Goal: Task Accomplishment & Management: Manage account settings

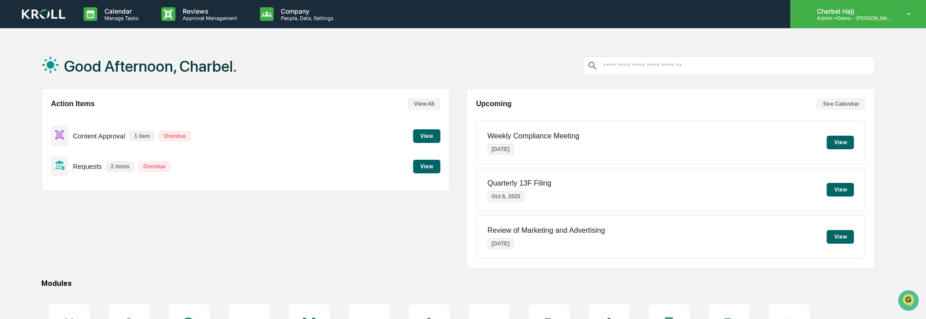
click at [871, 17] on p "Admin • Demo - Kroll" at bounding box center [851, 18] width 85 height 6
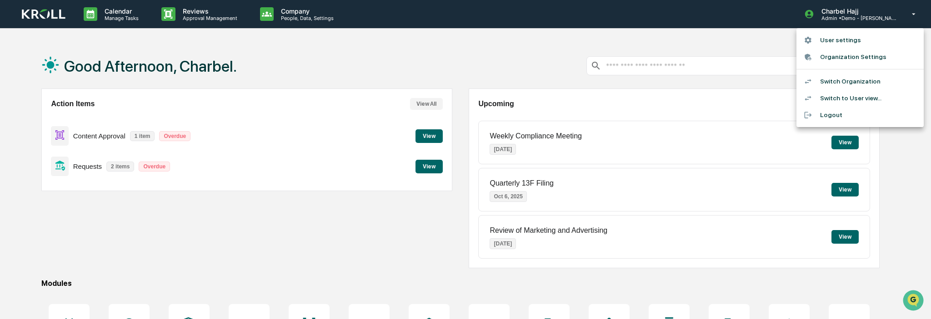
click at [866, 96] on li "Switch to User view..." at bounding box center [859, 98] width 127 height 17
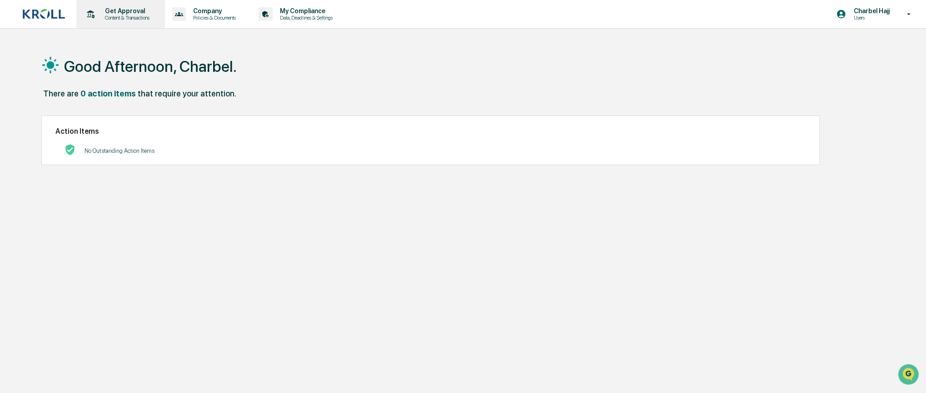
click at [111, 22] on div "Get Approval Content & Transactions" at bounding box center [120, 14] width 80 height 28
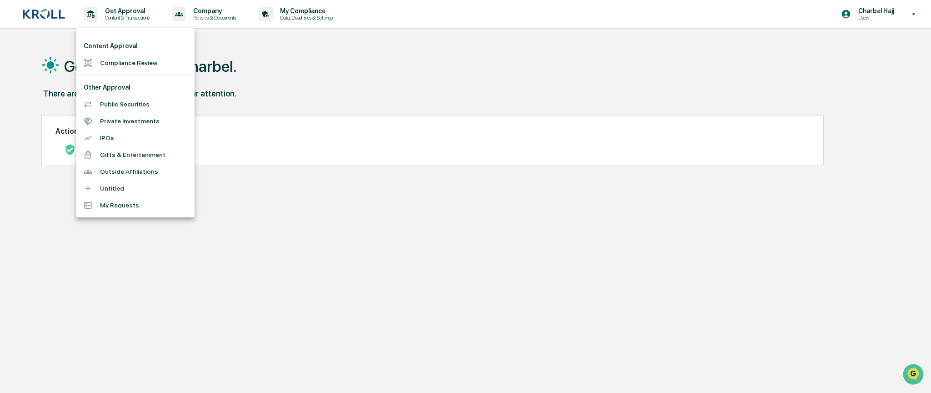
click at [131, 107] on li "Public Securities" at bounding box center [135, 104] width 118 height 17
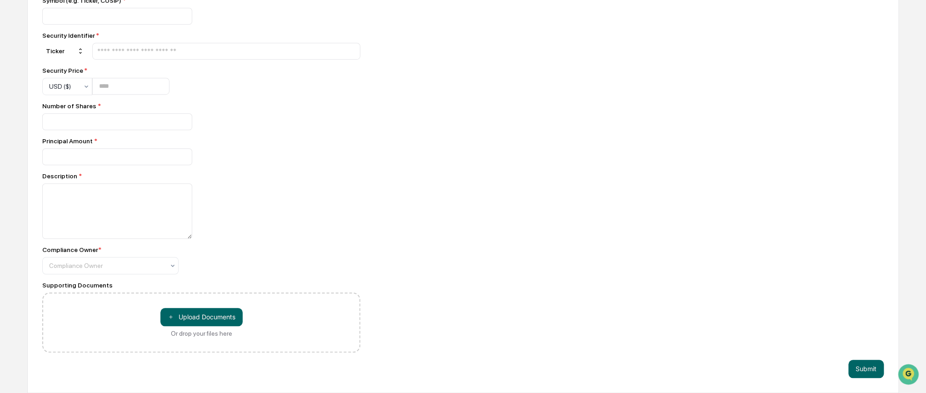
scroll to position [405, 0]
drag, startPoint x: 42, startPoint y: 138, endPoint x: 92, endPoint y: 138, distance: 50.4
click at [92, 138] on div "Principal Amount *" at bounding box center [201, 140] width 318 height 7
click at [101, 139] on div "Principal Amount *" at bounding box center [201, 140] width 318 height 7
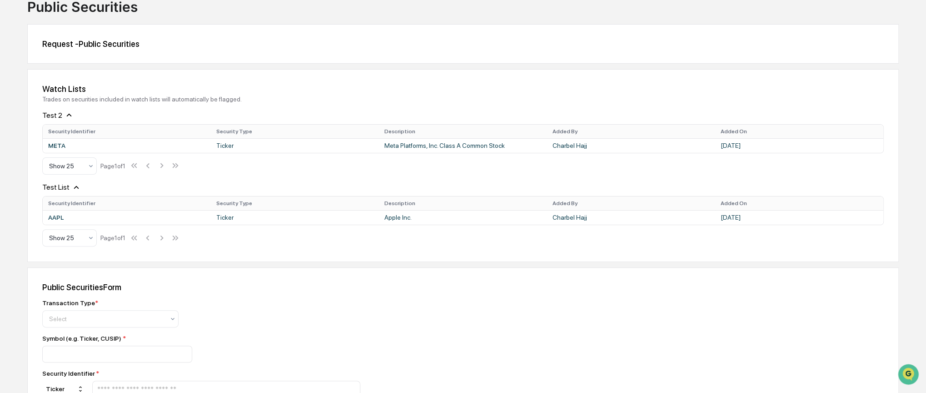
scroll to position [0, 0]
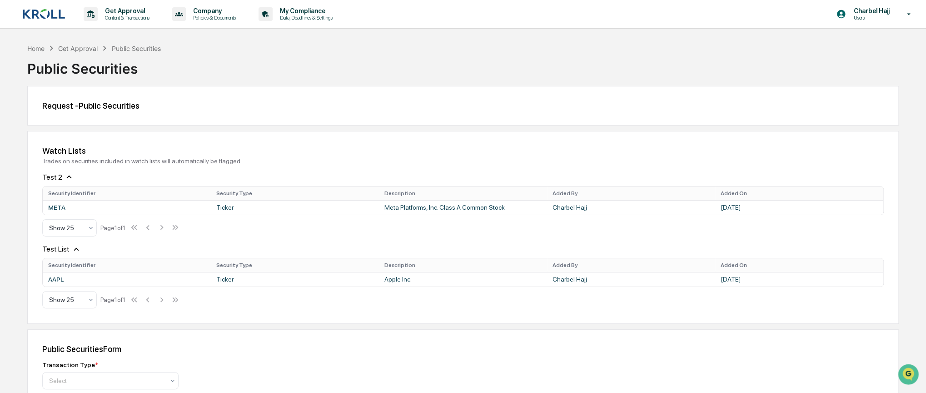
click at [67, 177] on icon at bounding box center [69, 176] width 5 height 3
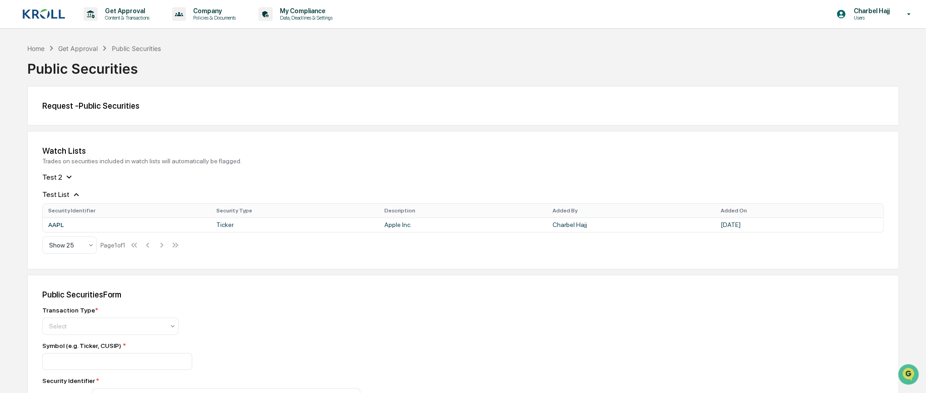
click at [68, 176] on icon at bounding box center [69, 176] width 5 height 3
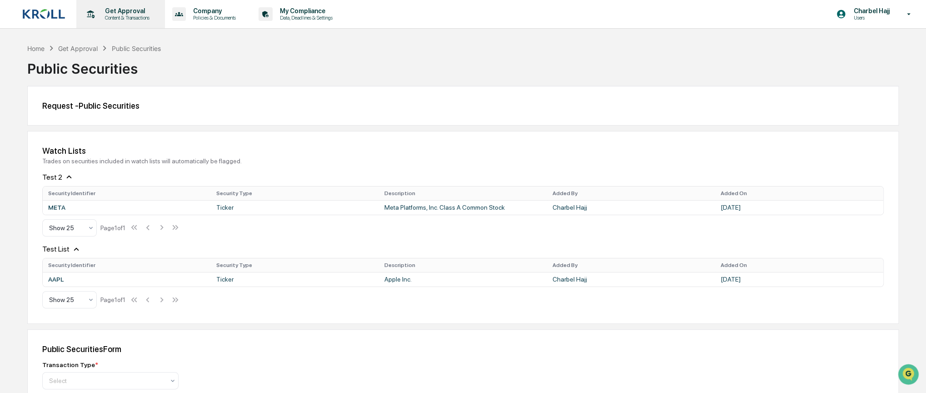
click at [118, 23] on div "Get Approval Content & Transactions" at bounding box center [120, 14] width 80 height 28
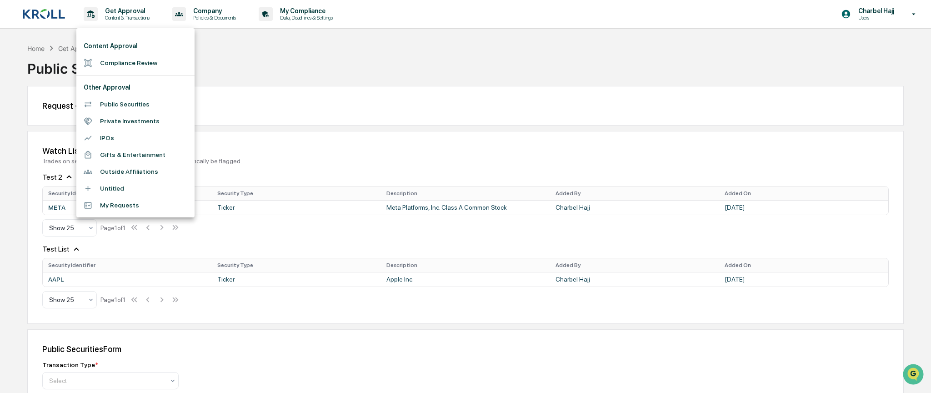
click at [144, 120] on li "Private Investments" at bounding box center [135, 121] width 118 height 17
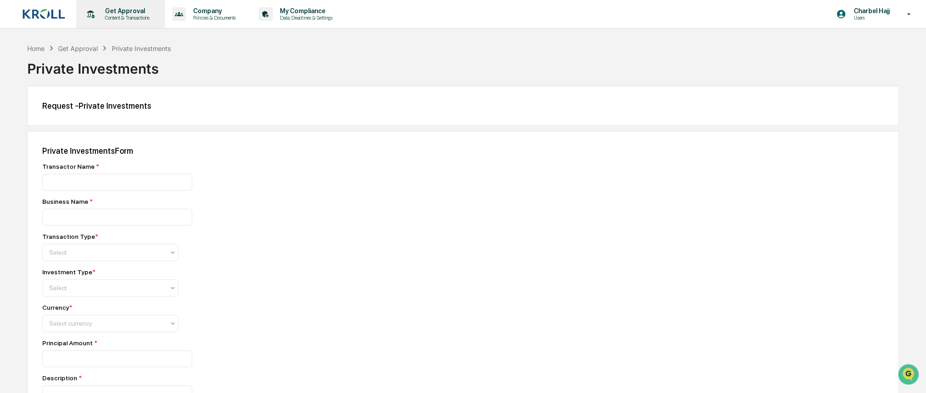
click at [134, 16] on p "Content & Transactions" at bounding box center [126, 18] width 56 height 6
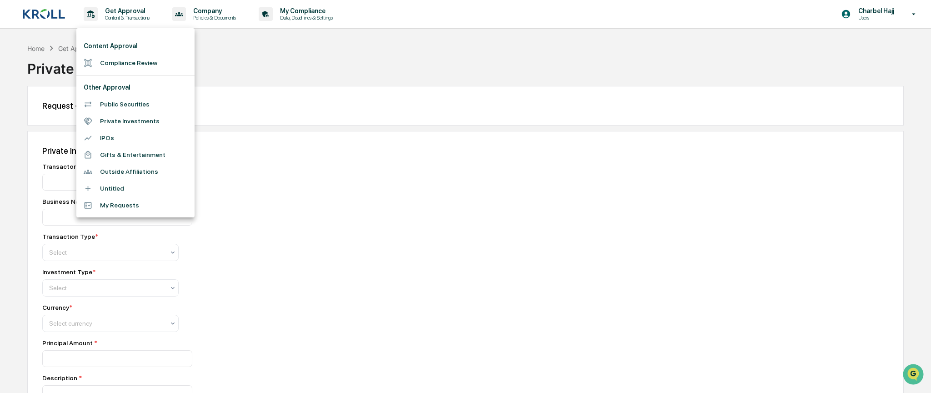
click at [389, 260] on div at bounding box center [465, 196] width 931 height 393
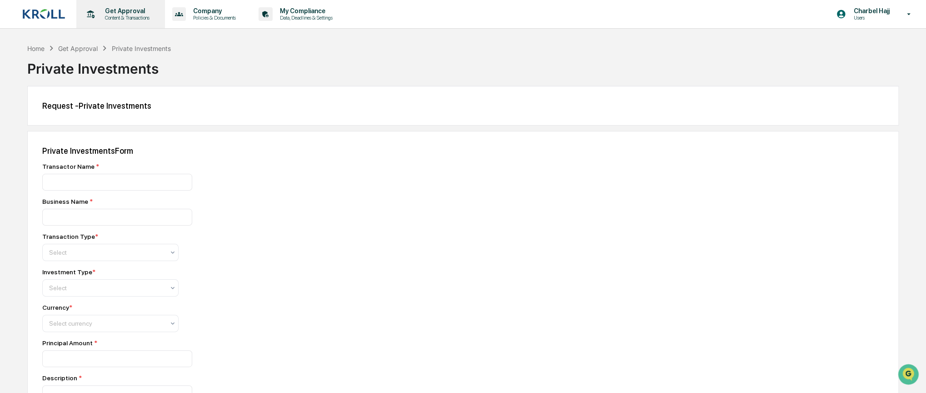
click at [100, 11] on p "Get Approval" at bounding box center [126, 10] width 56 height 7
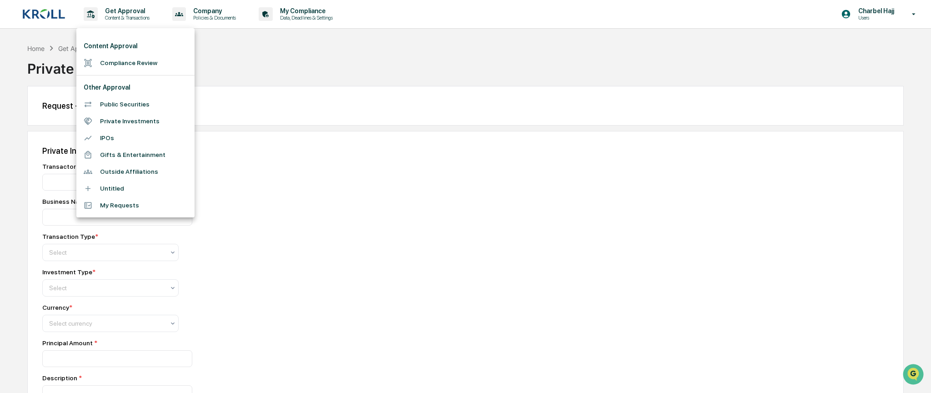
click at [111, 65] on li "Compliance Review" at bounding box center [135, 63] width 118 height 17
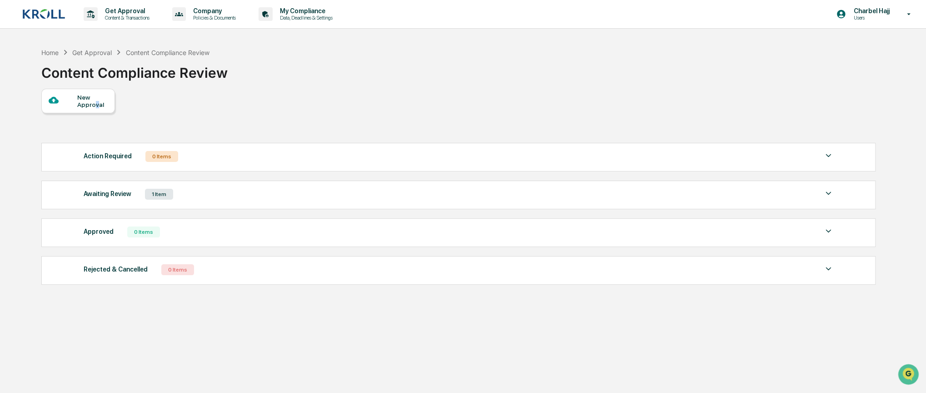
click at [96, 103] on div "New Approval" at bounding box center [92, 101] width 30 height 15
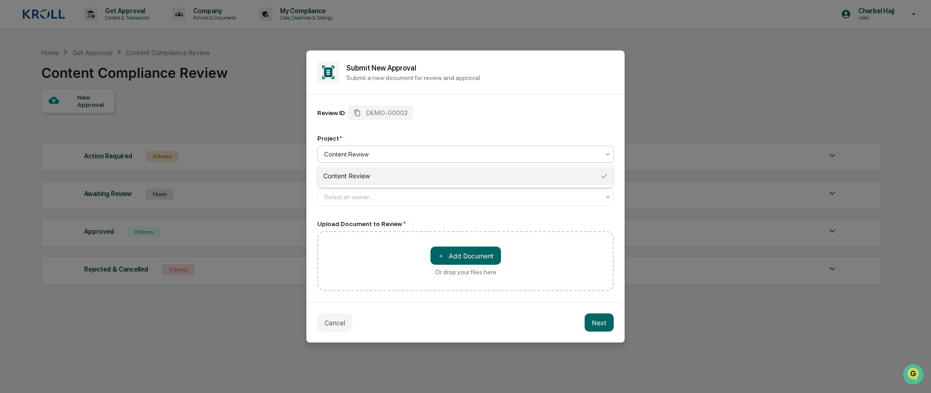
click at [345, 156] on div at bounding box center [461, 153] width 275 height 9
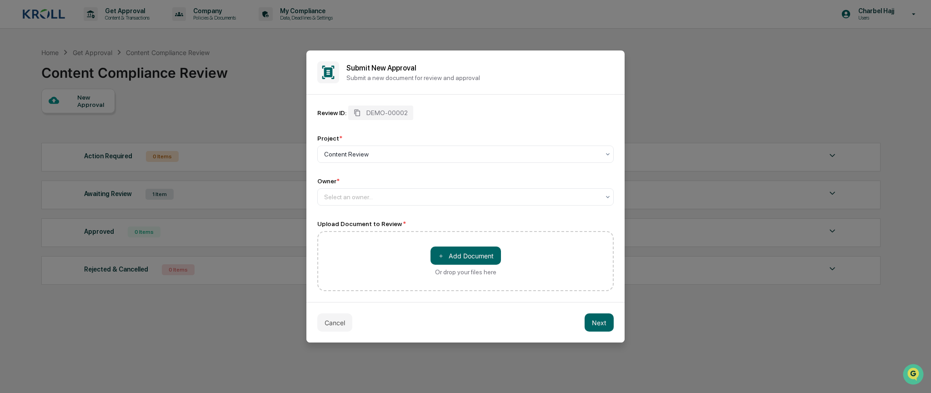
click at [398, 133] on div "Review ID: DEMO-00002 Project * Content Review Owner * Select an owner..." at bounding box center [465, 155] width 296 height 100
click at [351, 197] on div at bounding box center [461, 196] width 275 height 9
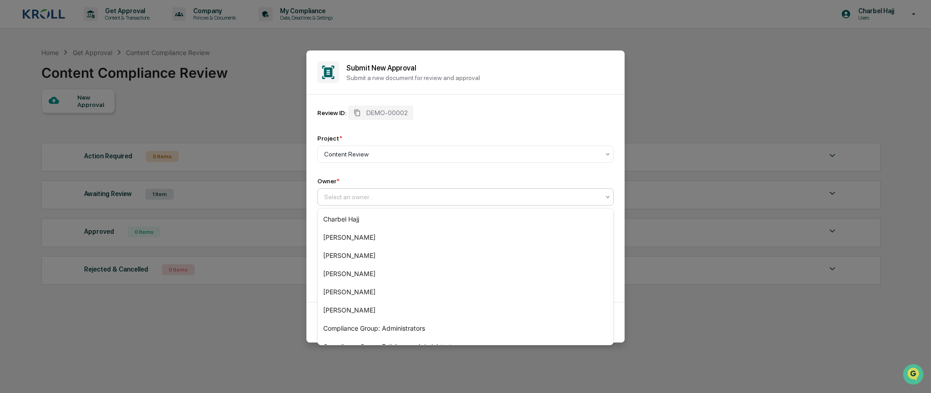
drag, startPoint x: 391, startPoint y: 183, endPoint x: 393, endPoint y: 188, distance: 5.7
click at [391, 183] on div "Owner *" at bounding box center [465, 180] width 296 height 7
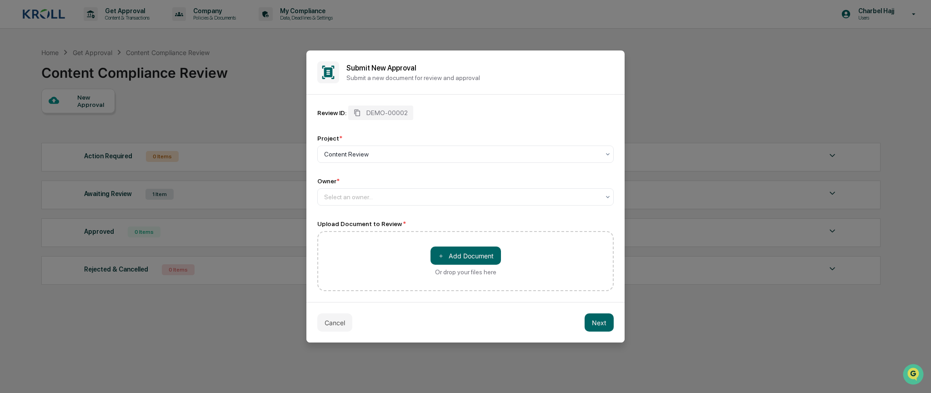
click at [342, 319] on button "Cancel" at bounding box center [334, 322] width 35 height 18
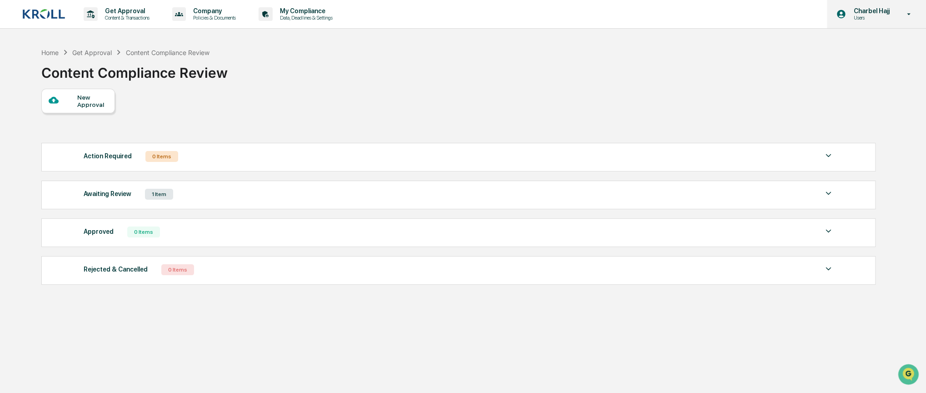
click at [905, 13] on icon at bounding box center [909, 14] width 16 height 9
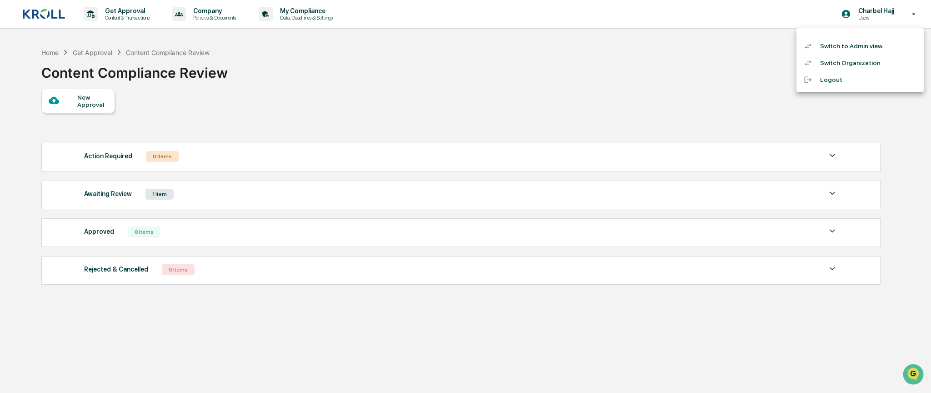
click at [868, 49] on li "Switch to Admin view..." at bounding box center [859, 46] width 127 height 17
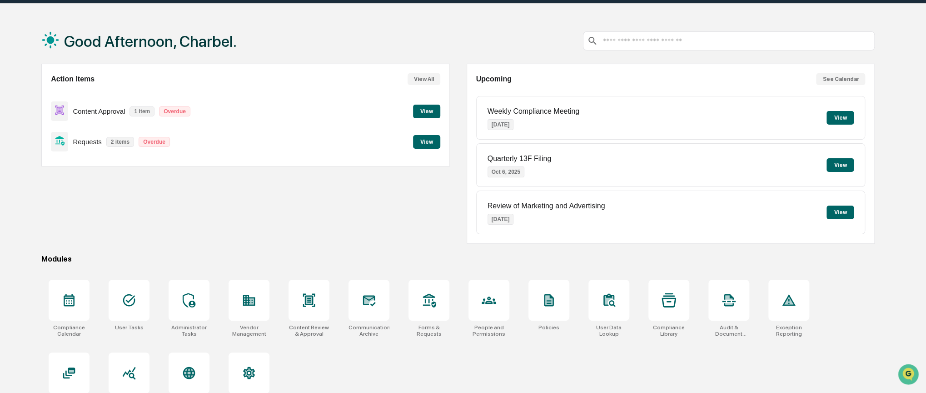
scroll to position [47, 0]
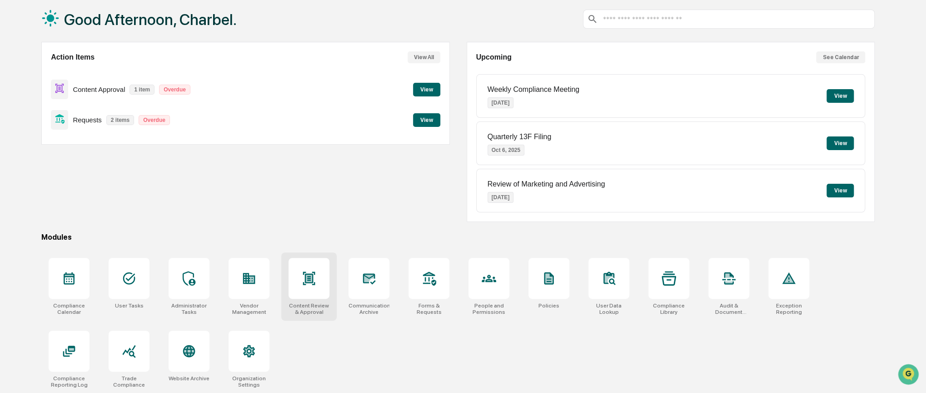
click at [318, 293] on div at bounding box center [309, 278] width 41 height 41
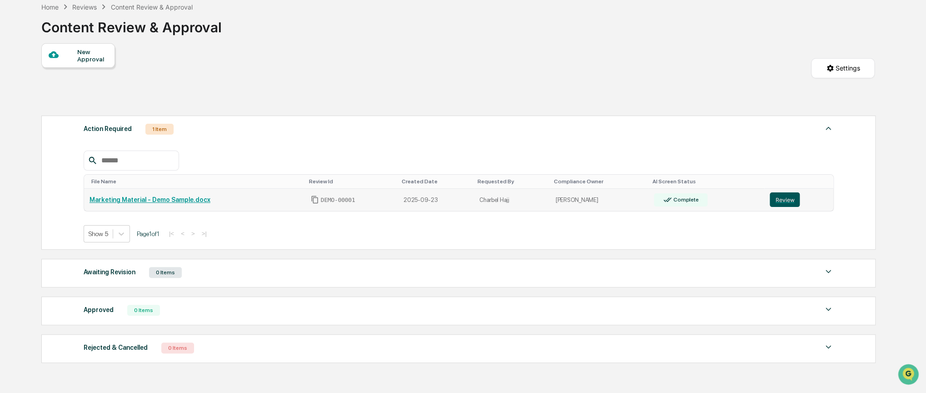
click at [782, 200] on button "Review" at bounding box center [785, 199] width 30 height 15
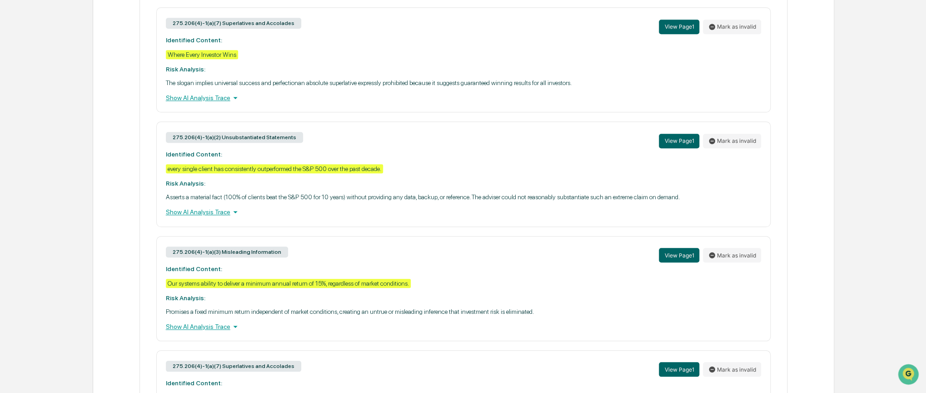
scroll to position [500, 0]
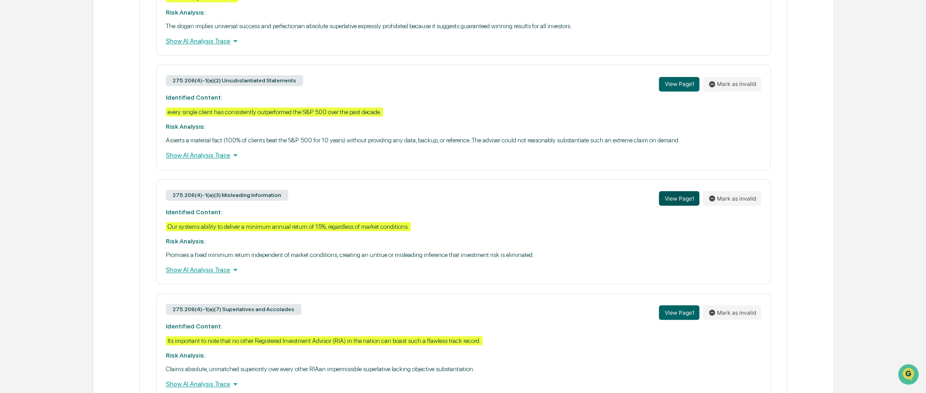
click at [678, 204] on button "View Page 1" at bounding box center [679, 198] width 40 height 15
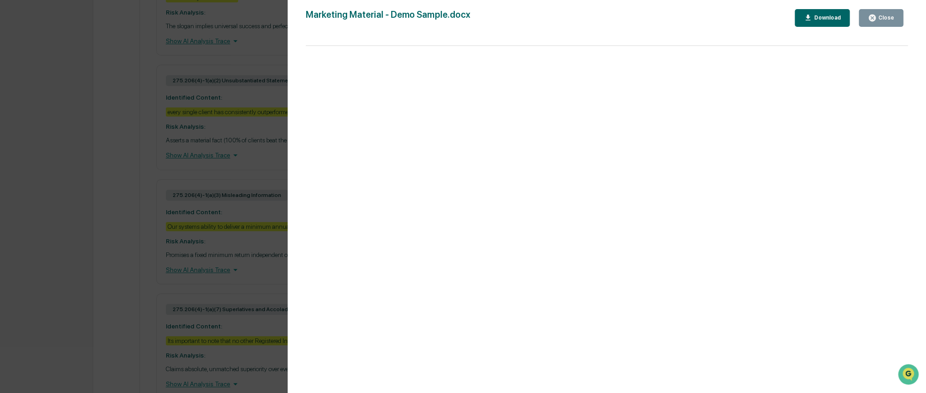
click at [243, 113] on div "Version History [DATE] 07:01 PM Charbel Hajj Marketing Material - Demo Sample.d…" at bounding box center [463, 196] width 926 height 393
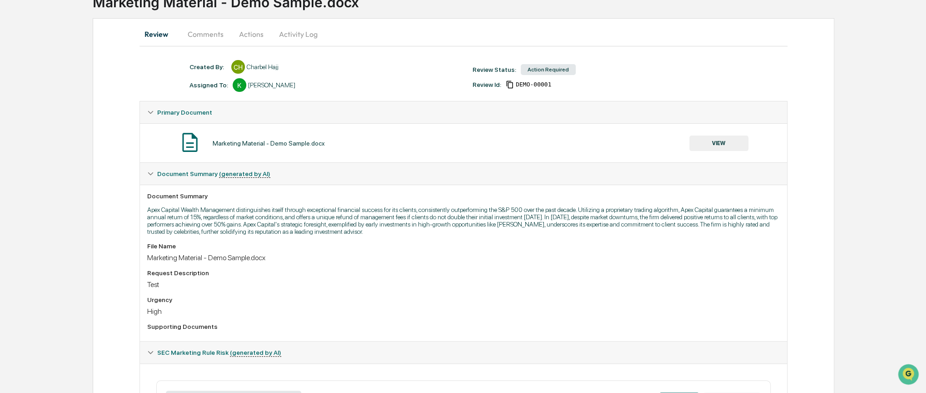
scroll to position [0, 0]
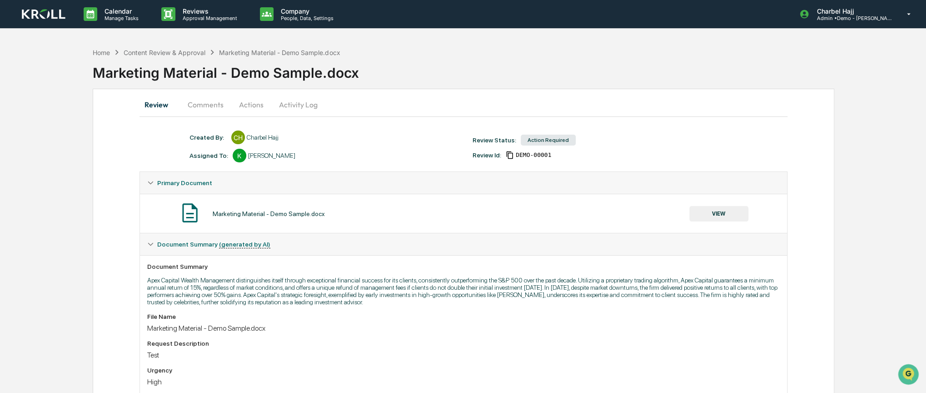
click at [211, 110] on button "Comments" at bounding box center [205, 105] width 50 height 22
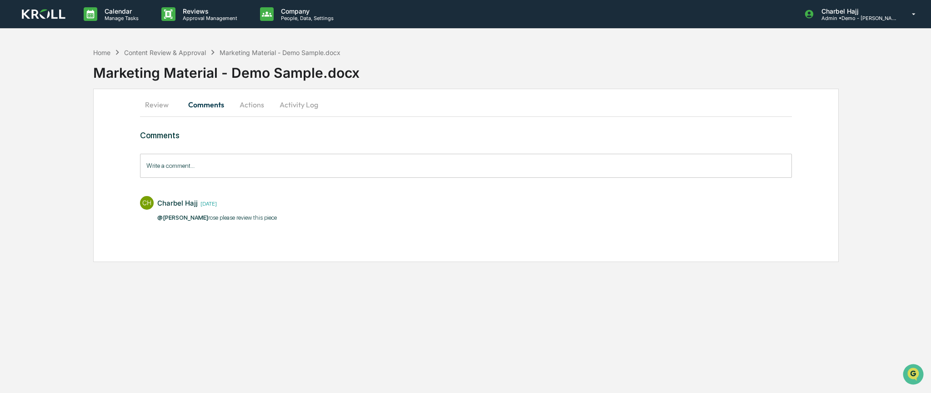
click at [219, 169] on input "Write a comment..." at bounding box center [466, 166] width 652 height 24
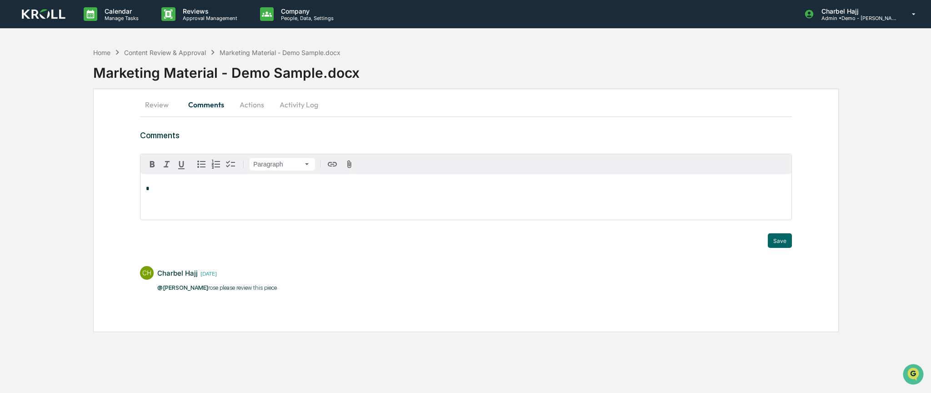
click at [251, 110] on button "Actions" at bounding box center [251, 105] width 41 height 22
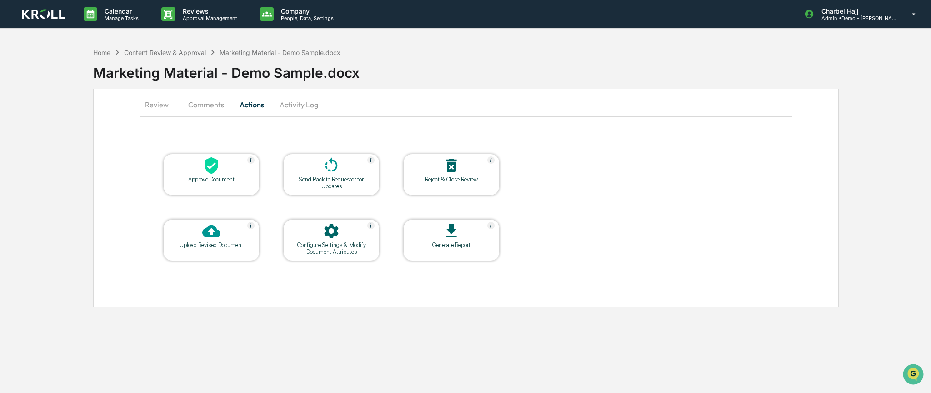
click at [463, 239] on div at bounding box center [451, 232] width 91 height 20
click at [156, 107] on button "Review" at bounding box center [160, 105] width 41 height 22
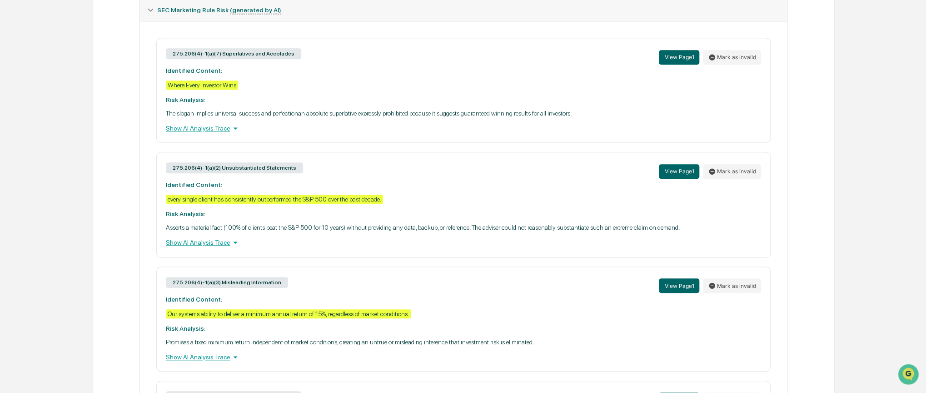
scroll to position [409, 0]
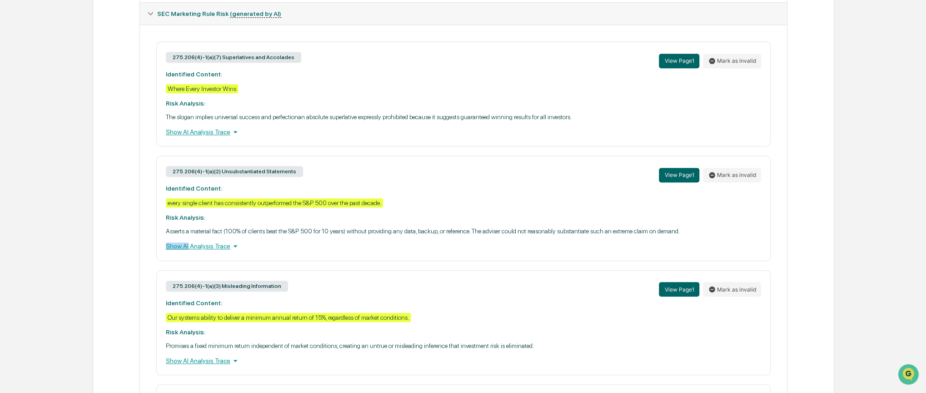
drag, startPoint x: 166, startPoint y: 242, endPoint x: 186, endPoint y: 241, distance: 19.5
click at [186, 242] on div "275.206(4)-1(a)(2) Unsubstantiated Statements View Page 1 Mark as invalid Ident…" at bounding box center [463, 207] width 615 height 105
click at [181, 234] on p "Asserts a material fact (100% of clients beat the S&P 500 for 10 years) without…" at bounding box center [464, 230] width 596 height 7
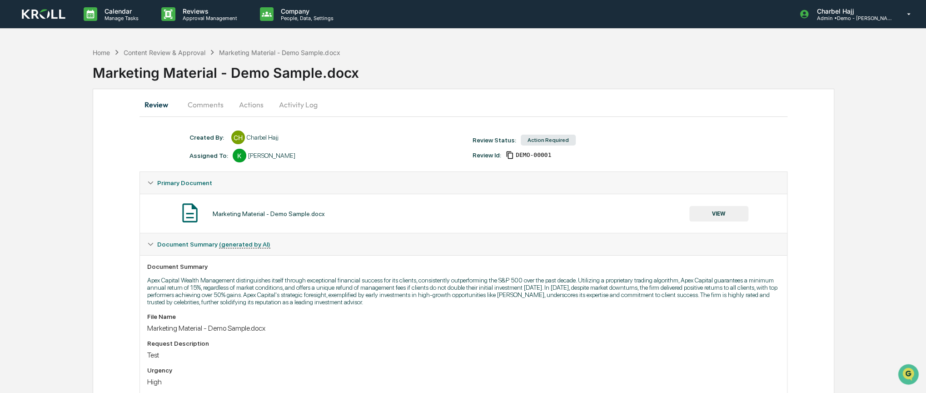
scroll to position [0, 0]
click at [282, 105] on button "Activity Log" at bounding box center [298, 105] width 53 height 22
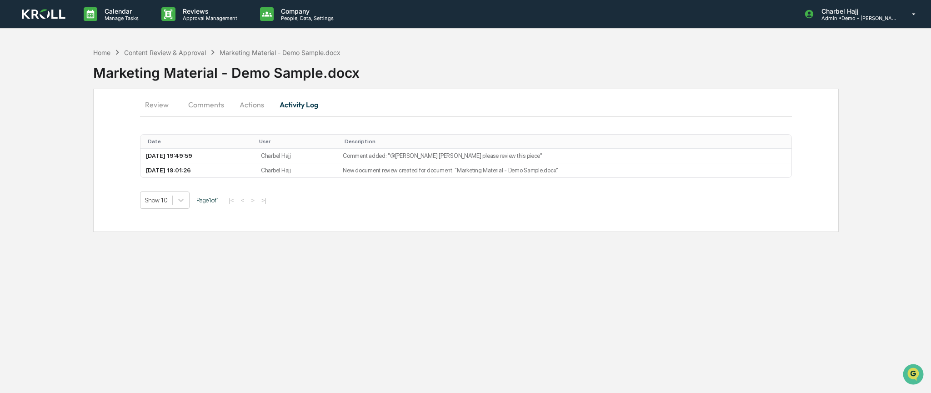
click at [251, 100] on button "Actions" at bounding box center [251, 105] width 41 height 22
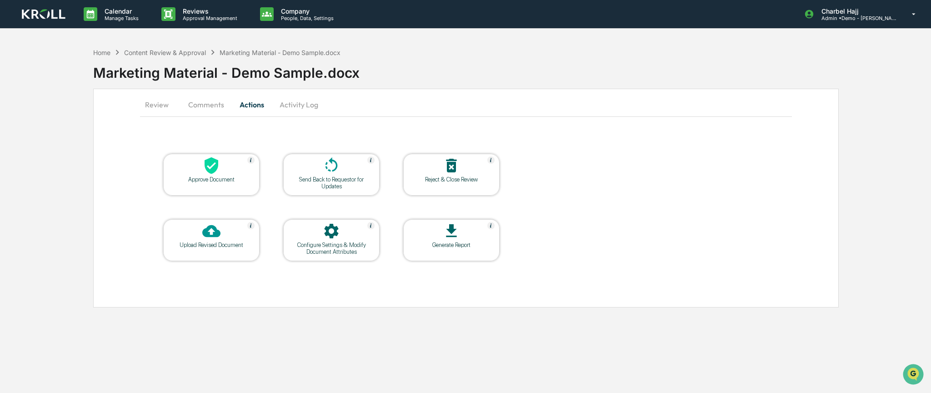
click at [343, 244] on div "Configure Settings & Modify Document Attributes" at bounding box center [331, 248] width 82 height 14
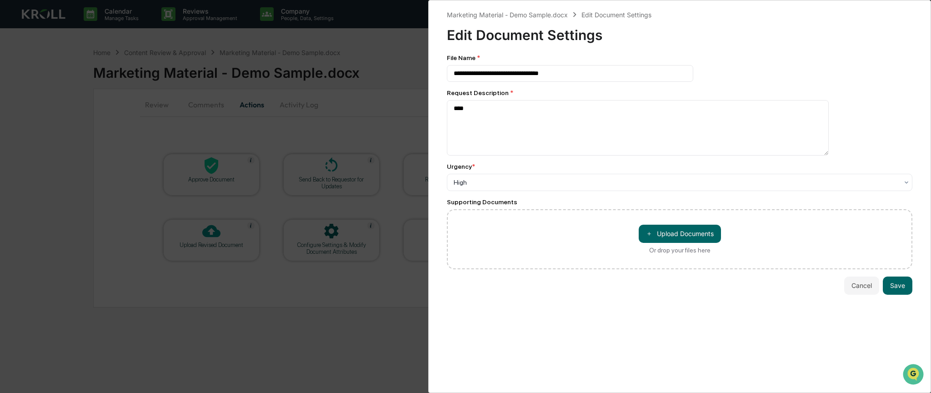
drag, startPoint x: 852, startPoint y: 287, endPoint x: 632, endPoint y: 273, distance: 220.4
click at [851, 287] on button "Cancel" at bounding box center [861, 285] width 35 height 18
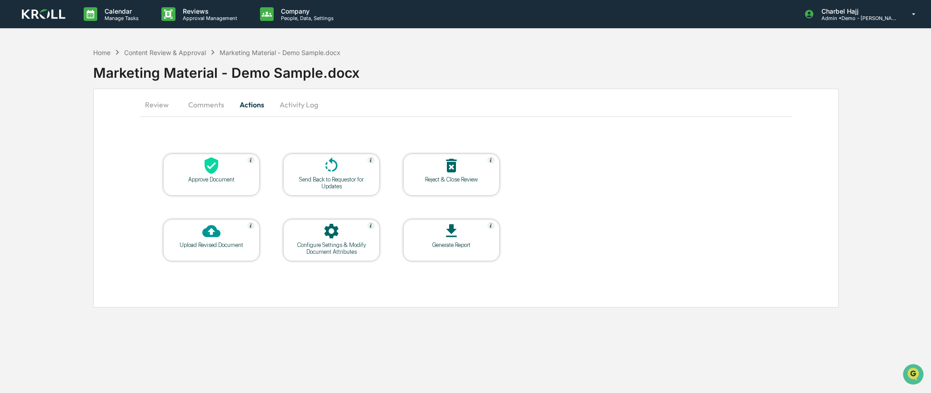
click at [163, 107] on button "Review" at bounding box center [160, 105] width 41 height 22
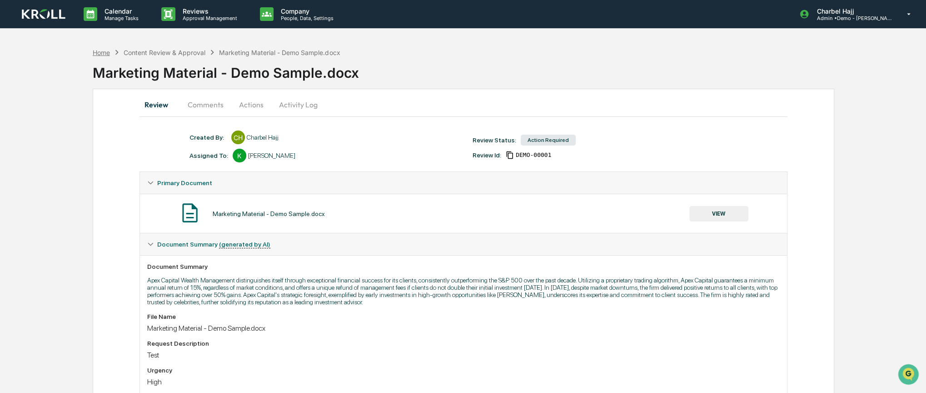
click at [104, 50] on div "Home" at bounding box center [101, 53] width 17 height 8
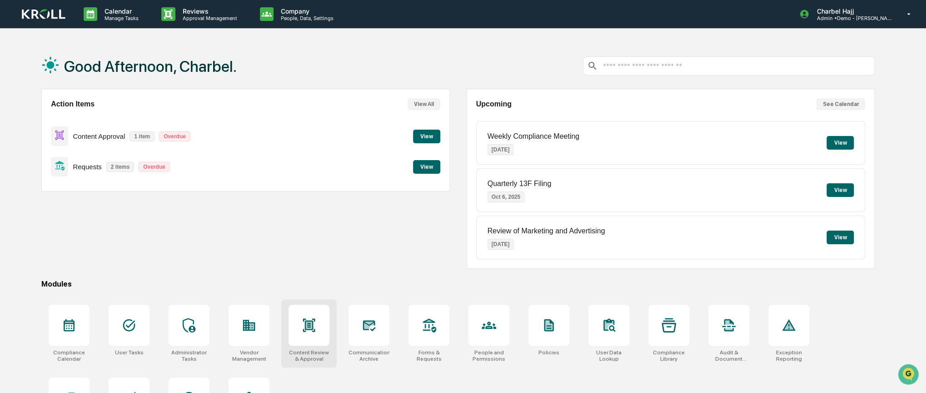
click at [316, 320] on div at bounding box center [309, 324] width 41 height 41
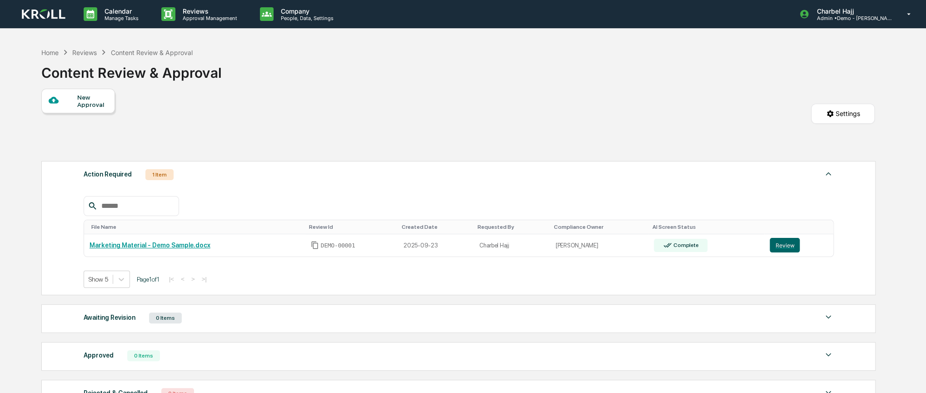
click at [842, 116] on html "Calendar Manage Tasks Reviews Approval Management Company People, Data, Setting…" at bounding box center [463, 196] width 926 height 393
click at [838, 134] on div "Projects and Rules Settings" at bounding box center [845, 135] width 102 height 15
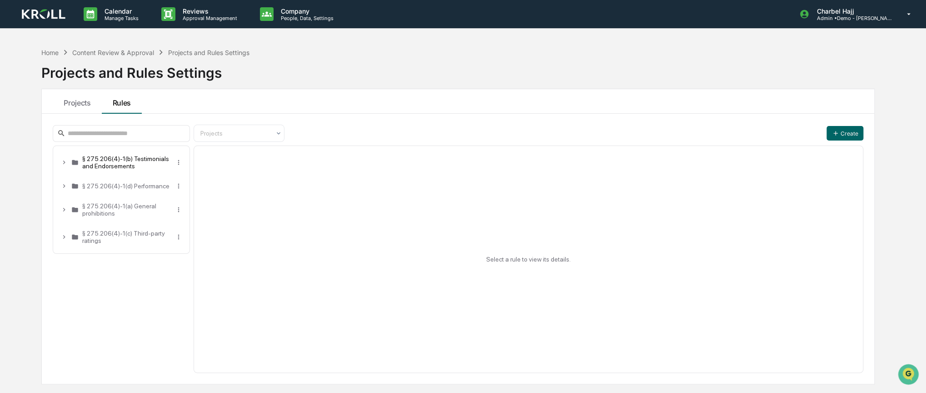
click at [122, 167] on div "§ 275.206(4)-1(b) Testimonials and Endorsements" at bounding box center [126, 162] width 89 height 15
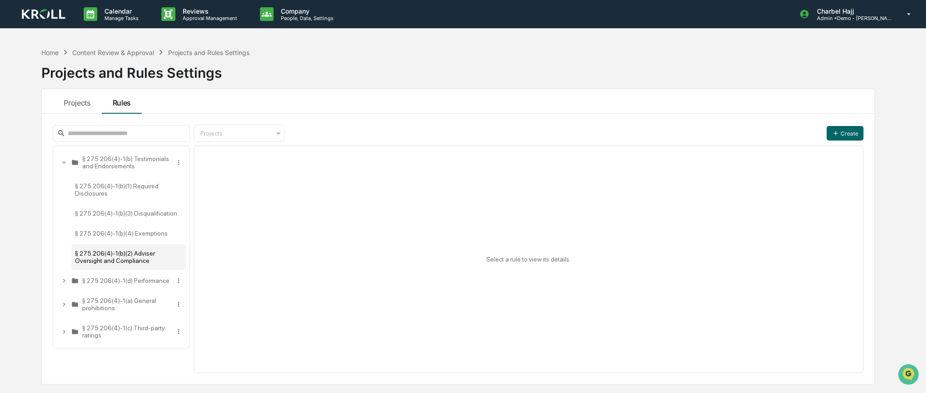
click at [98, 269] on div "§ 275.206(4)-1(b)(2) Adviser Oversight and Compliance" at bounding box center [128, 256] width 114 height 25
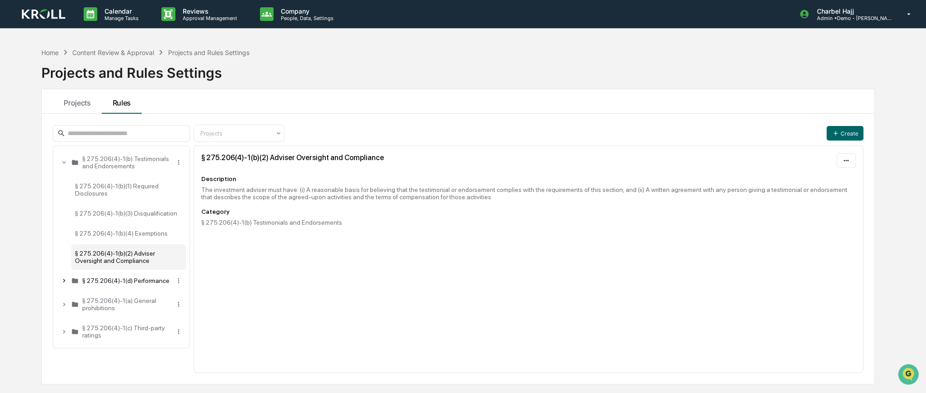
click at [65, 281] on icon at bounding box center [63, 280] width 7 height 7
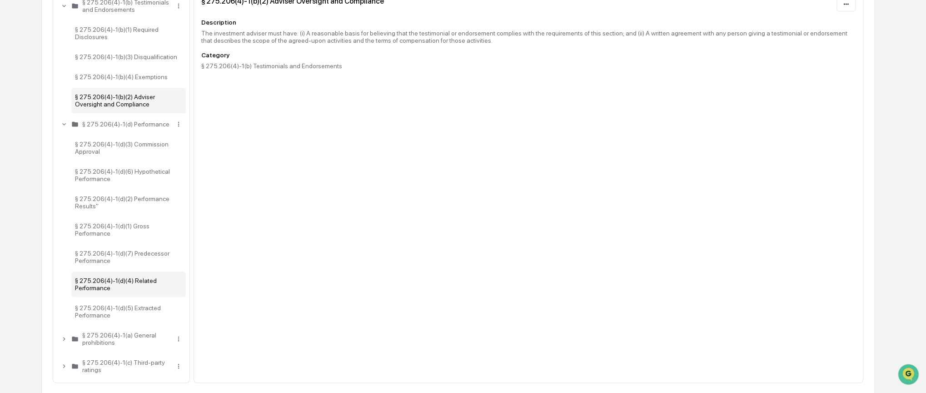
scroll to position [166, 0]
click at [58, 342] on div "§ 275.206(4)-1(a) General prohibitions" at bounding box center [121, 336] width 129 height 25
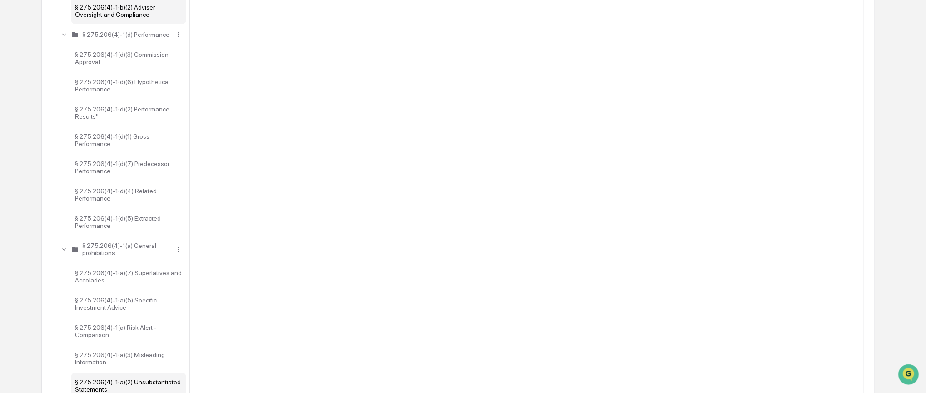
scroll to position [303, 0]
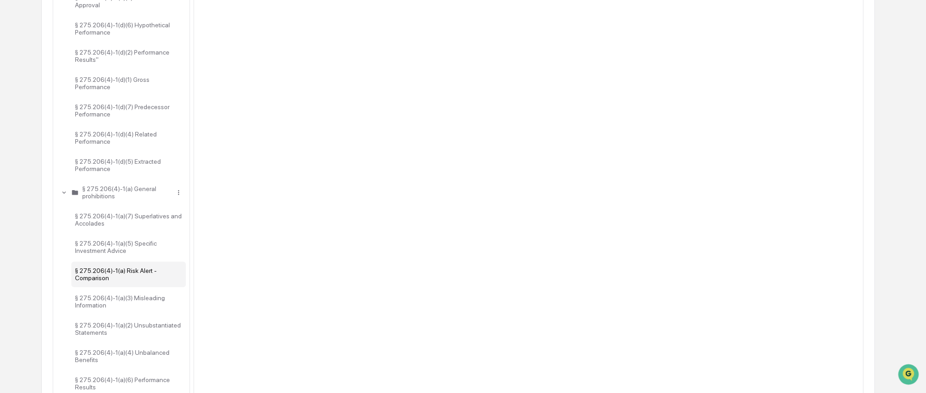
click at [115, 287] on div "§ 275.206(4)-1(a) Risk Alert - Comparison" at bounding box center [128, 273] width 114 height 25
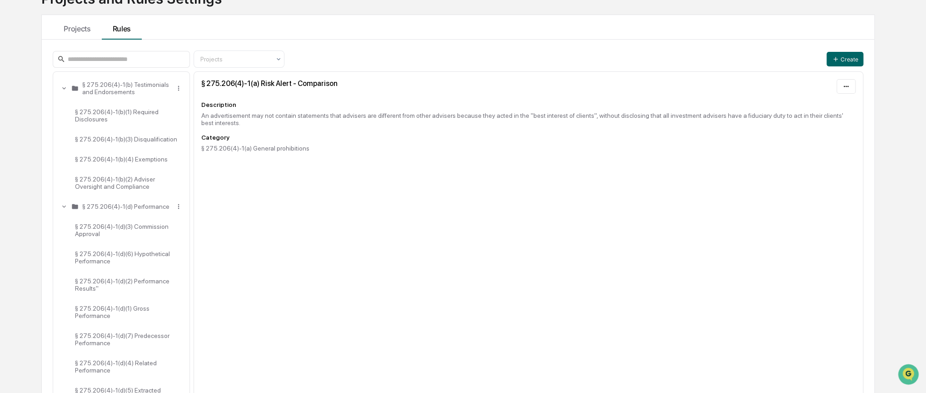
scroll to position [0, 0]
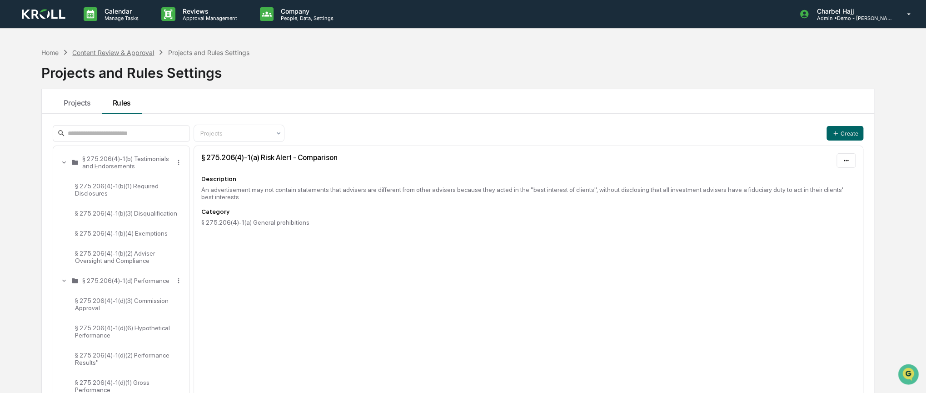
click at [92, 51] on div "Content Review & Approval" at bounding box center [113, 53] width 82 height 8
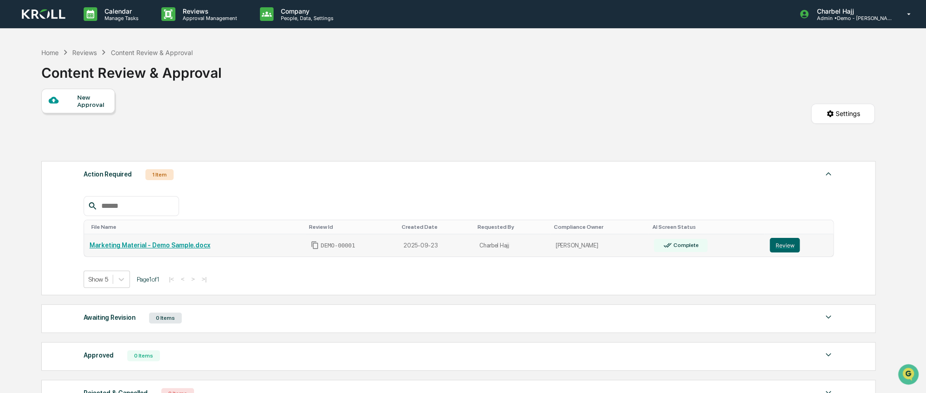
click at [167, 245] on link "Marketing Material - Demo Sample.docx" at bounding box center [150, 244] width 121 height 7
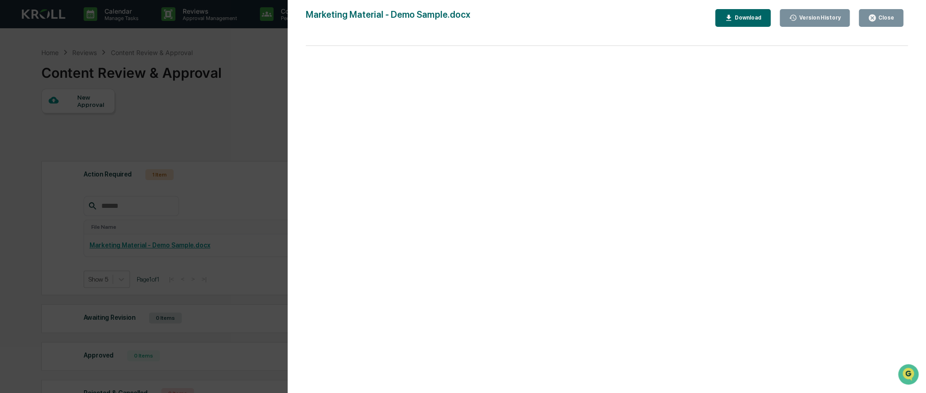
click at [227, 129] on div "Version History 09/23/2025, 07:01 PM Charbel Hajj Marketing Material - Demo Sam…" at bounding box center [463, 196] width 926 height 393
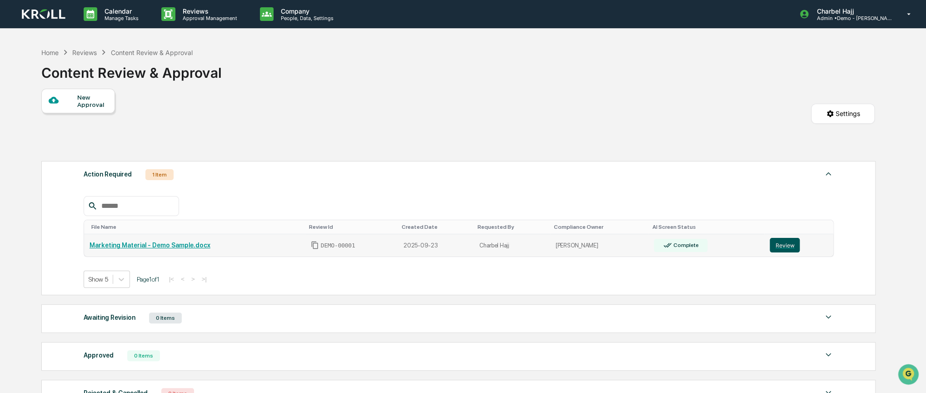
click at [776, 244] on button "Review" at bounding box center [785, 245] width 30 height 15
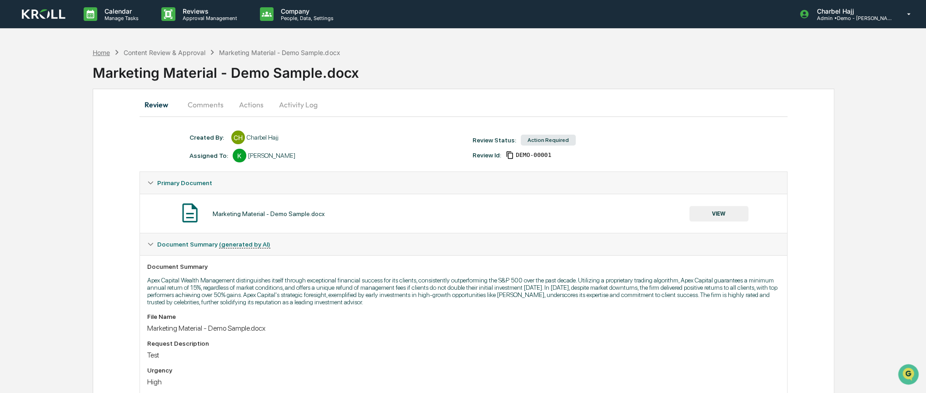
click at [101, 52] on div "Home" at bounding box center [101, 53] width 17 height 8
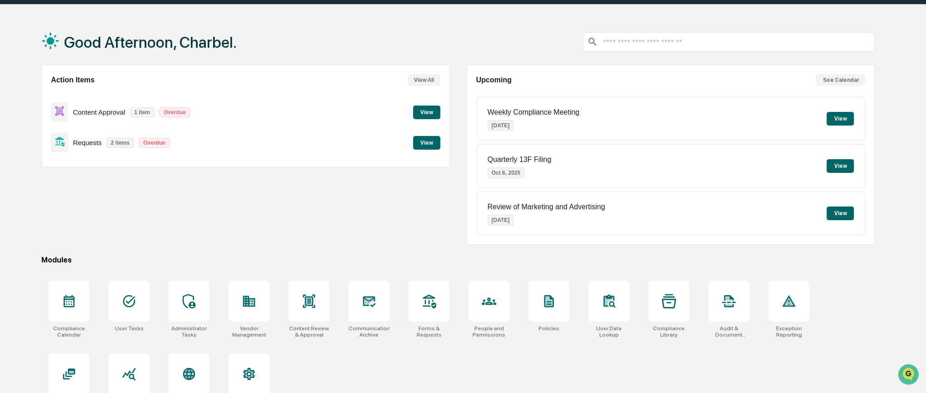
scroll to position [47, 0]
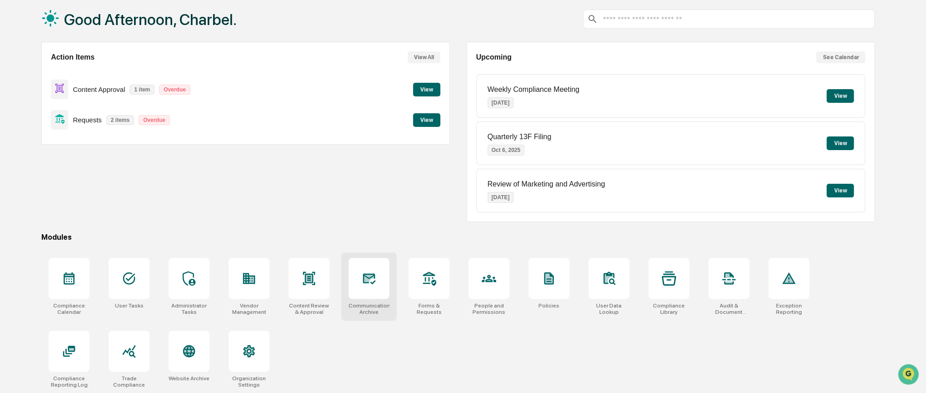
click at [376, 302] on div "Communications Archive" at bounding box center [368, 308] width 41 height 13
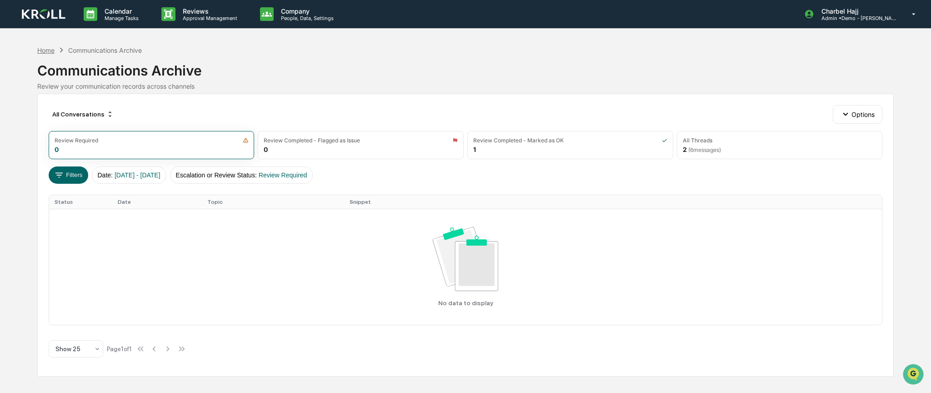
click at [48, 51] on div "Home" at bounding box center [45, 50] width 17 height 8
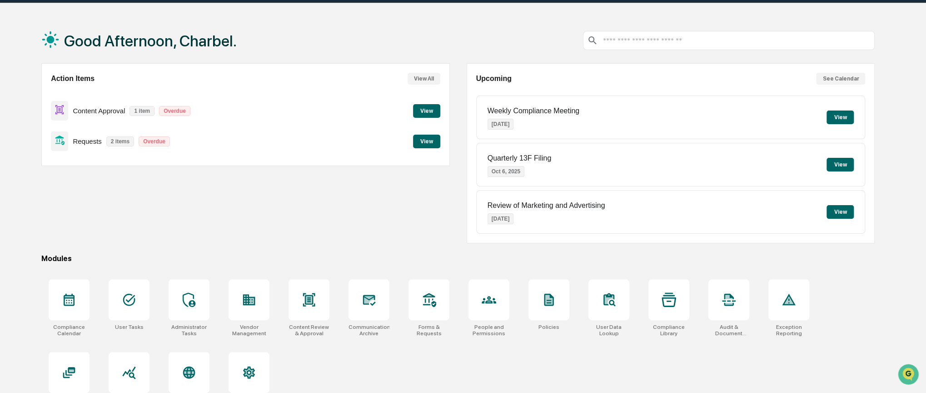
scroll to position [47, 0]
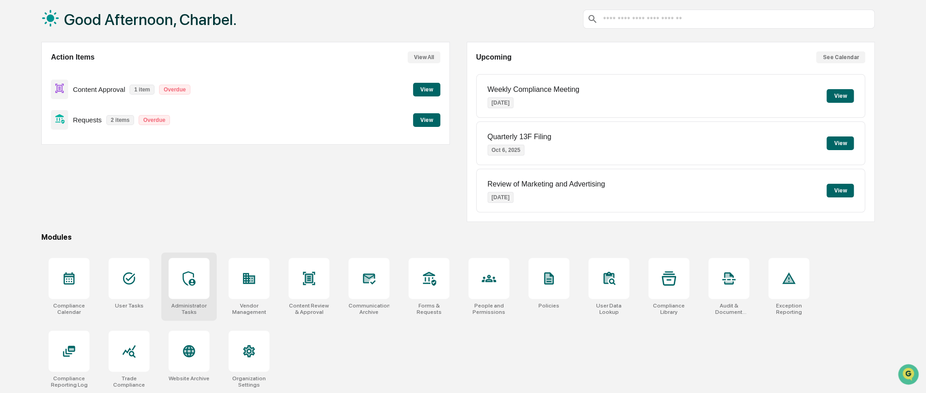
click at [192, 283] on icon at bounding box center [189, 278] width 13 height 15
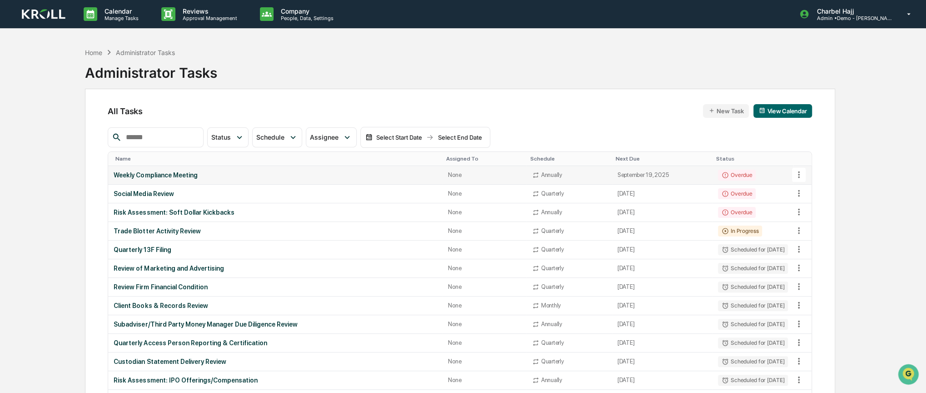
click at [620, 178] on td "September 19, 2025" at bounding box center [662, 175] width 100 height 19
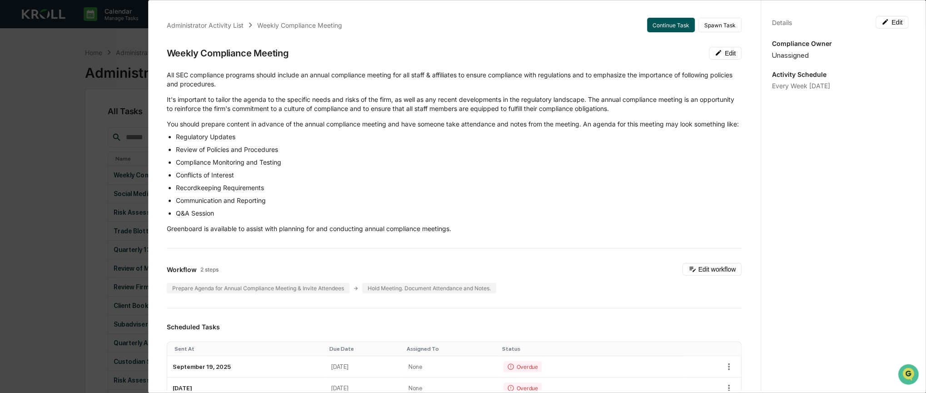
click at [666, 31] on button "Continue Task" at bounding box center [671, 25] width 48 height 15
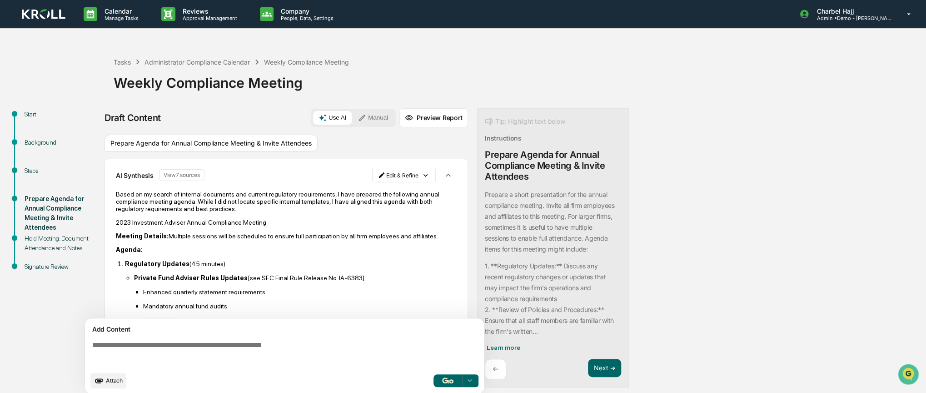
click at [27, 170] on div "Steps" at bounding box center [62, 171] width 75 height 10
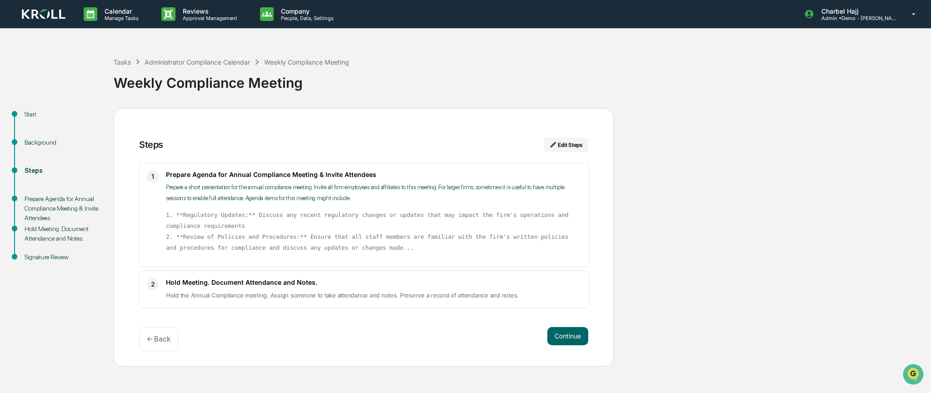
click at [43, 208] on div "Prepare Agenda for Annual Compliance Meeting & Invite Attendees" at bounding box center [62, 208] width 75 height 29
click at [43, 205] on div "Prepare Agenda for Annual Compliance Meeting & Invite Attendees" at bounding box center [62, 208] width 75 height 29
click at [59, 199] on div "Prepare Agenda for Annual Compliance Meeting & Invite Attendees" at bounding box center [62, 208] width 75 height 29
click at [573, 338] on button "Continue" at bounding box center [567, 336] width 41 height 18
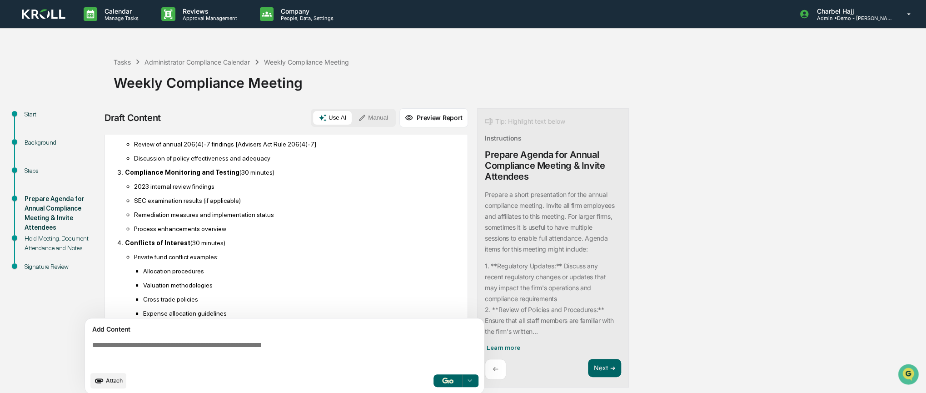
scroll to position [318, 0]
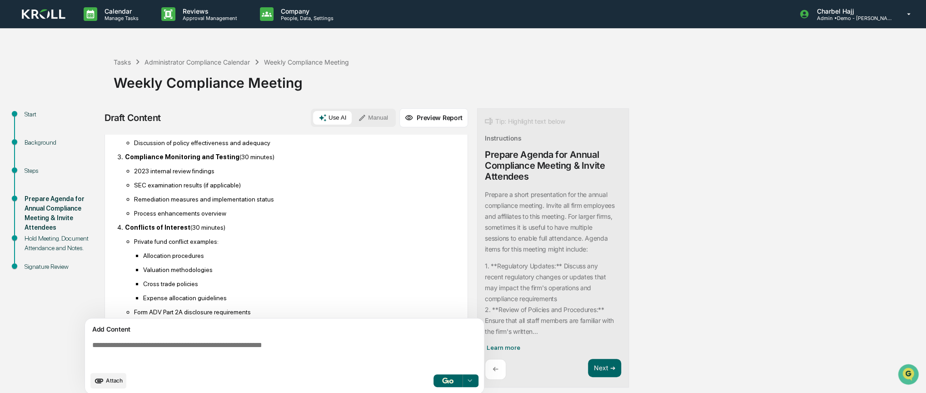
click at [443, 123] on button "Preview Report" at bounding box center [433, 117] width 69 height 19
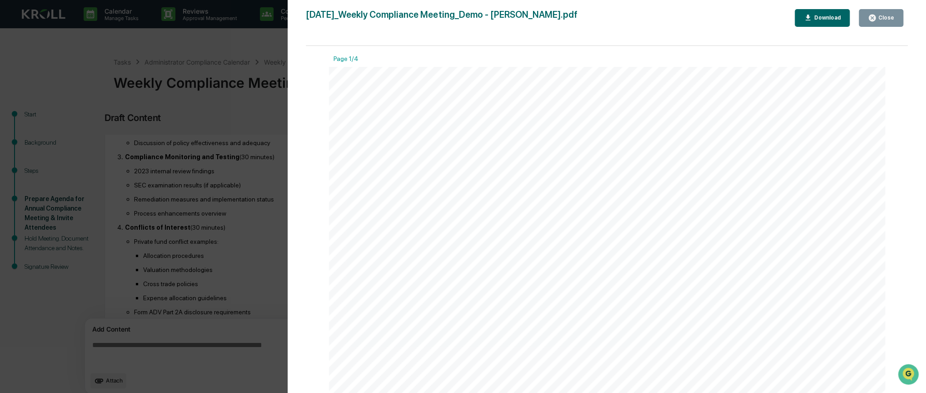
click at [880, 22] on button "Close" at bounding box center [881, 18] width 45 height 18
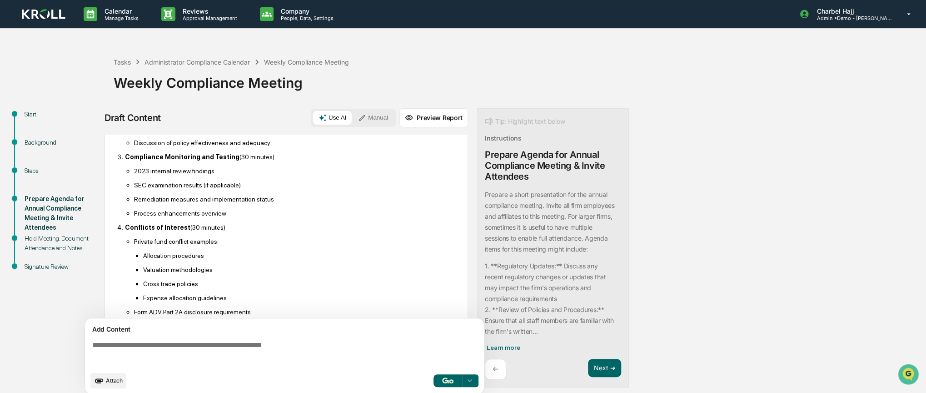
click at [53, 242] on div "Hold Meeting. Document Attendance and Notes." at bounding box center [62, 243] width 75 height 19
click at [53, 16] on img at bounding box center [44, 14] width 44 height 10
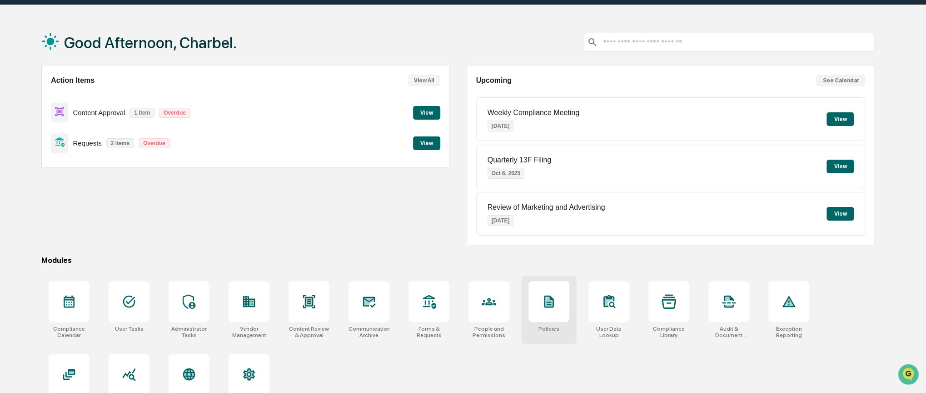
scroll to position [47, 0]
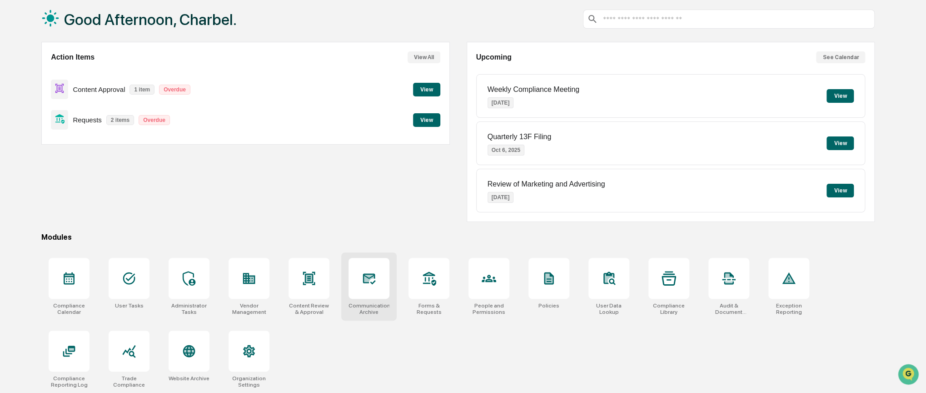
click at [376, 289] on div at bounding box center [368, 278] width 41 height 41
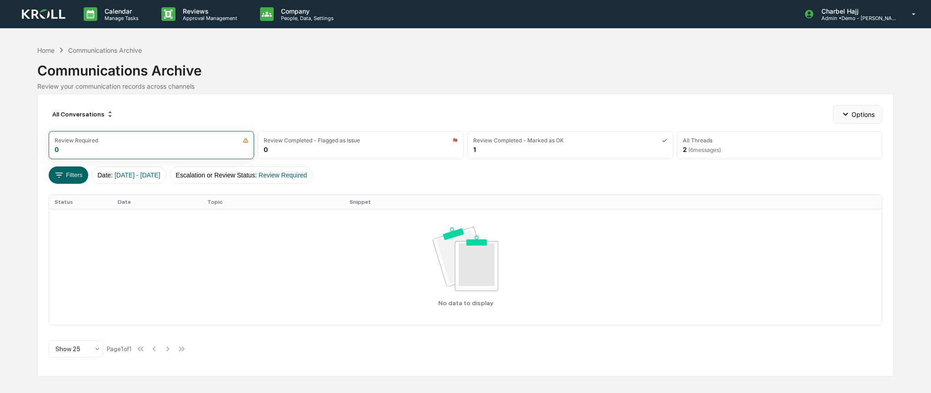
click at [864, 114] on button "Options" at bounding box center [857, 114] width 50 height 18
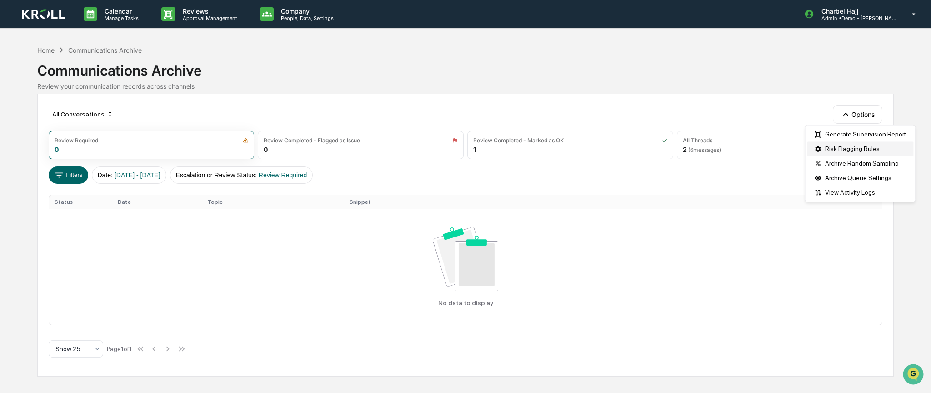
click at [864, 149] on div "Risk Flagging Rules" at bounding box center [859, 148] width 106 height 15
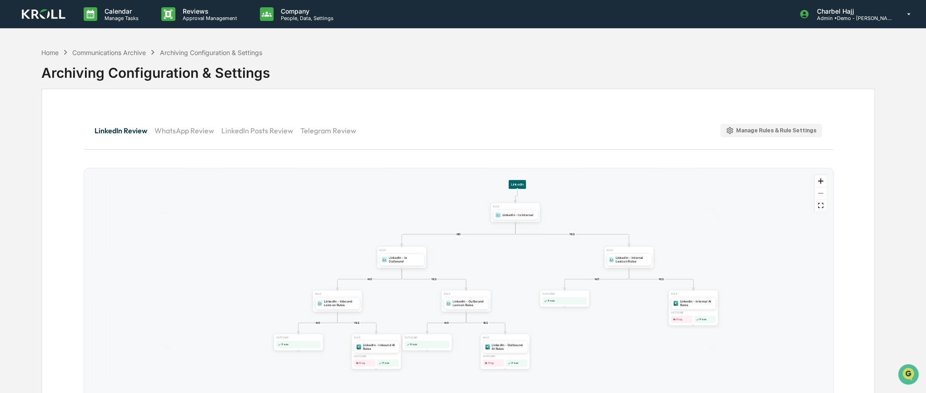
click at [753, 124] on button "Manage Rules & Rule Settings" at bounding box center [771, 131] width 102 height 14
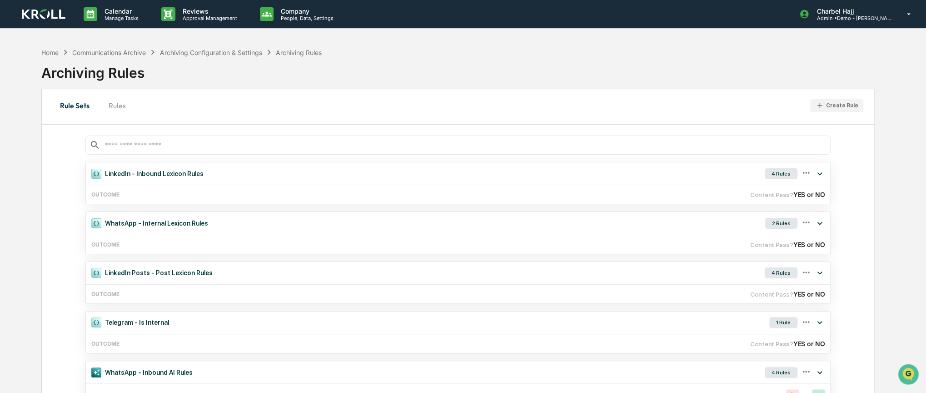
click at [842, 109] on div "Create Rule" at bounding box center [837, 105] width 43 height 9
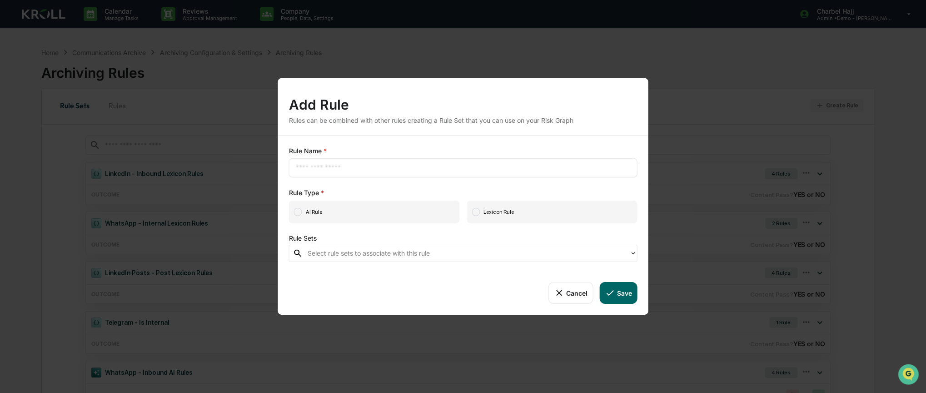
drag, startPoint x: 506, startPoint y: 211, endPoint x: 493, endPoint y: 213, distance: 13.7
click at [505, 211] on span "Lexicon Rule" at bounding box center [552, 211] width 171 height 23
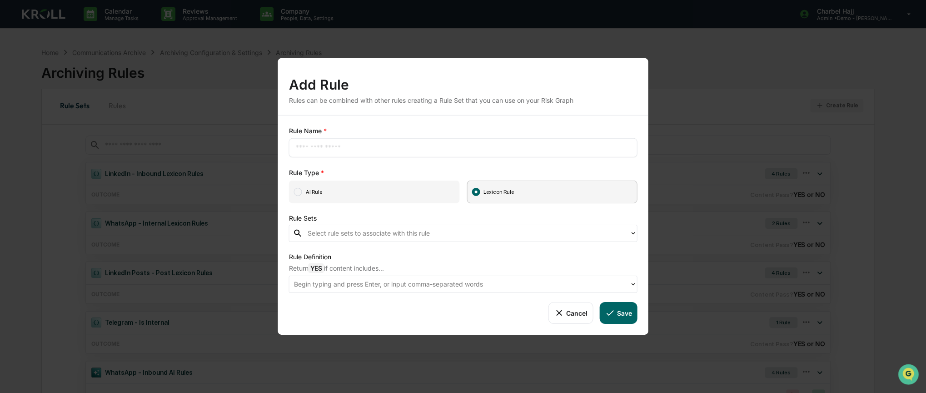
click at [351, 195] on span "AI Rule" at bounding box center [374, 191] width 171 height 23
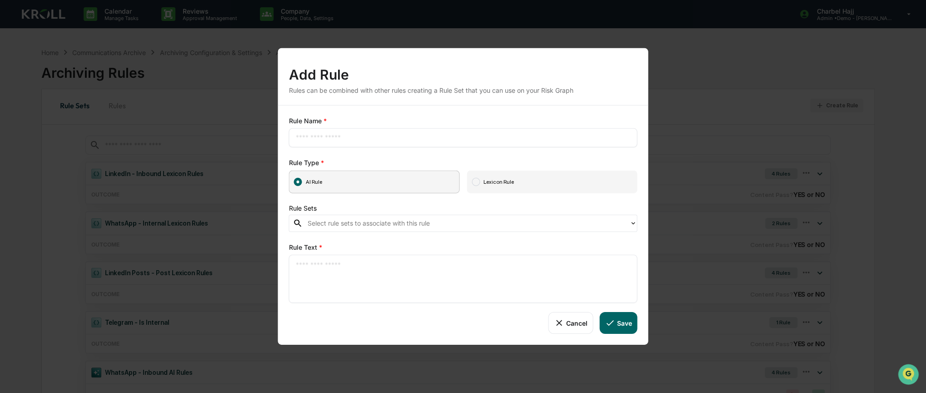
click at [337, 226] on div at bounding box center [467, 223] width 318 height 10
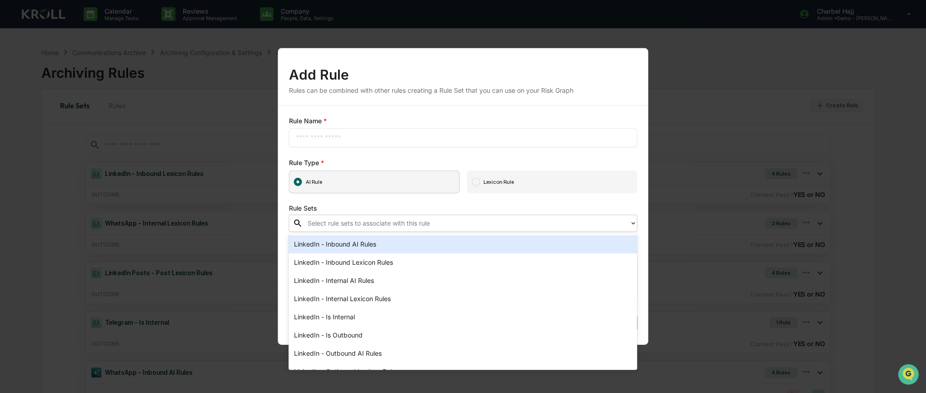
click at [505, 184] on span "Lexicon Rule" at bounding box center [552, 181] width 171 height 23
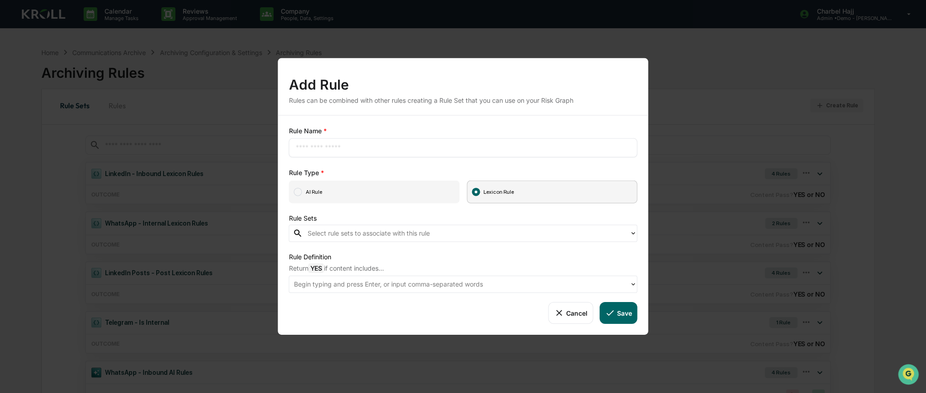
click at [576, 310] on button "Cancel" at bounding box center [570, 313] width 45 height 22
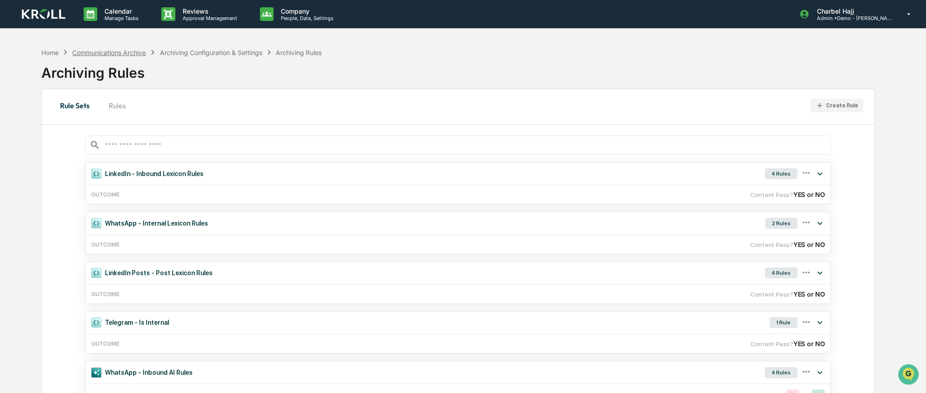
click at [139, 53] on div "Communications Archive" at bounding box center [109, 53] width 74 height 8
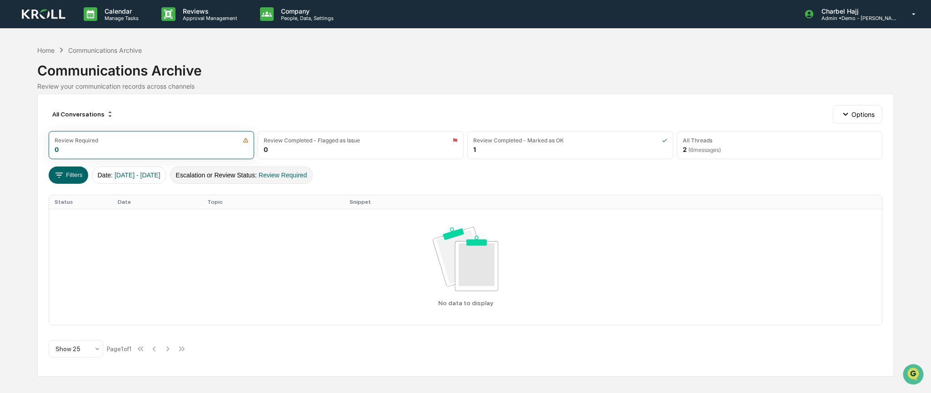
click at [307, 171] on span "Review Required" at bounding box center [283, 174] width 49 height 7
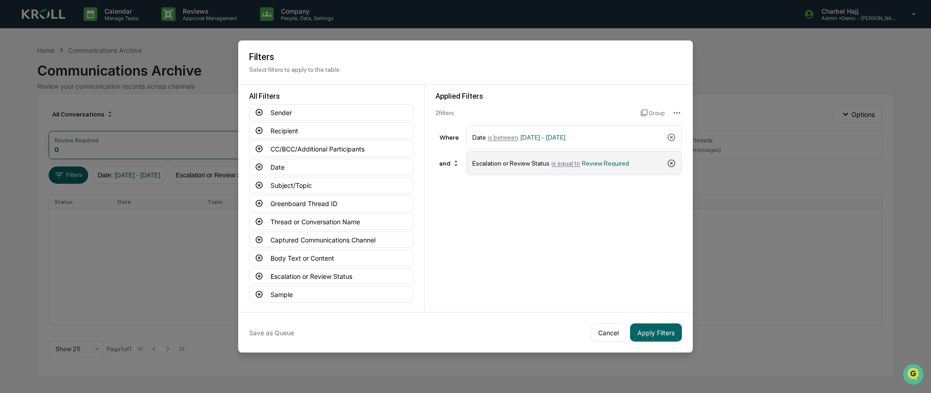
click at [667, 160] on icon at bounding box center [671, 163] width 9 height 9
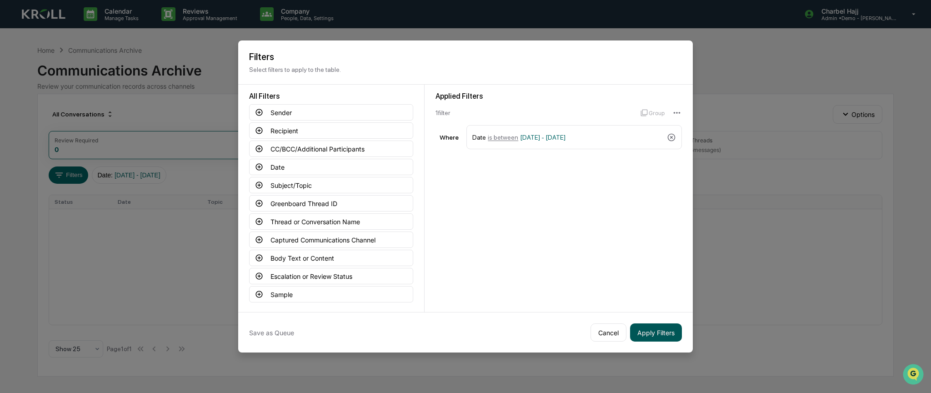
click at [646, 328] on button "Apply Filters" at bounding box center [656, 332] width 52 height 18
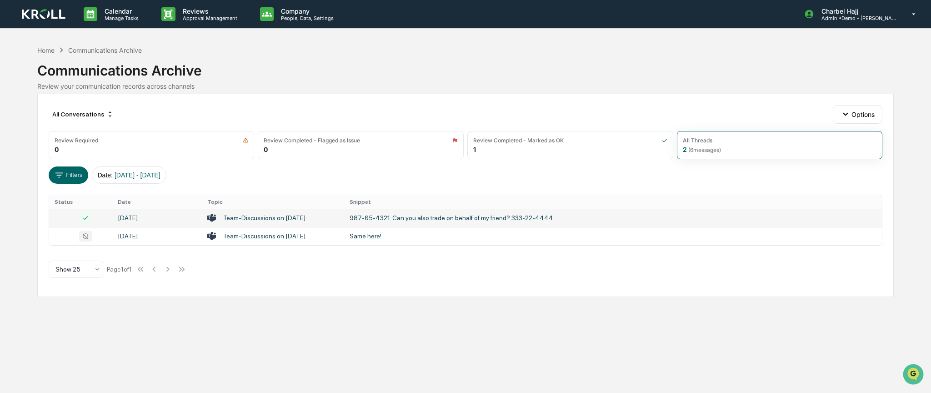
click at [347, 212] on td "987-65-4321. Can you also trade on behalf of my friend? 333-22-4444" at bounding box center [613, 218] width 538 height 18
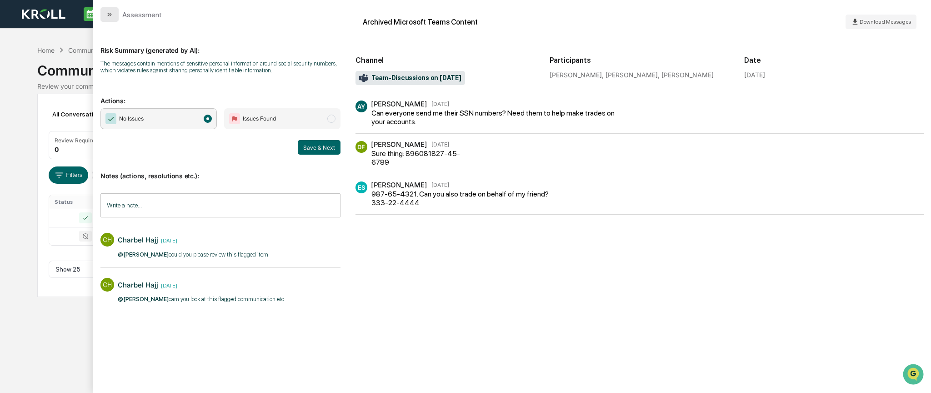
click at [108, 16] on icon "modal" at bounding box center [109, 14] width 7 height 7
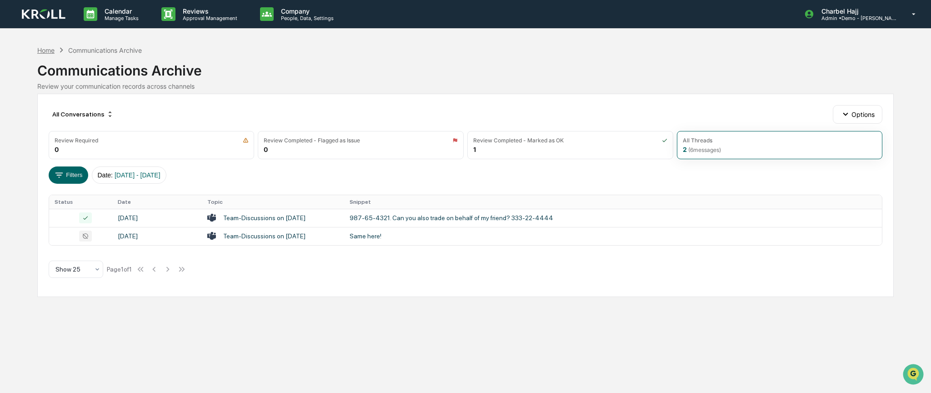
click at [48, 50] on div "Home" at bounding box center [45, 50] width 17 height 8
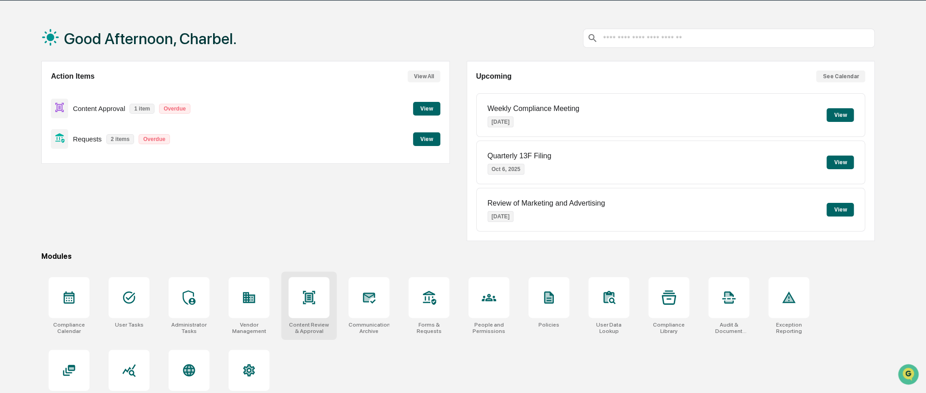
scroll to position [47, 0]
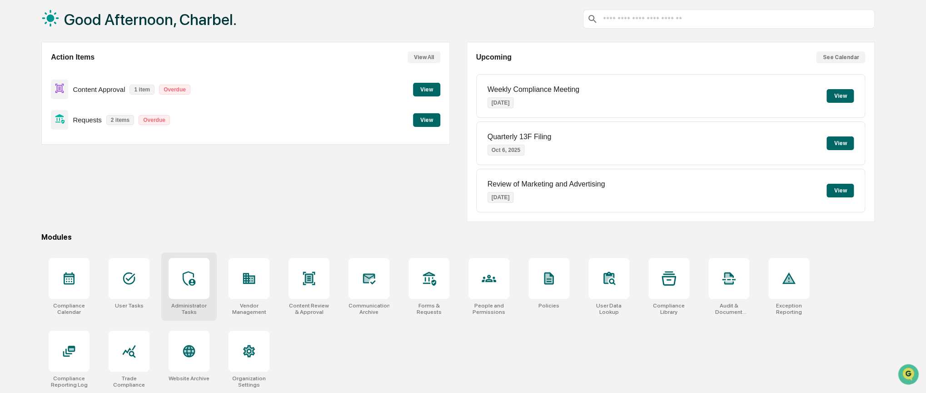
click at [181, 294] on div at bounding box center [189, 278] width 41 height 41
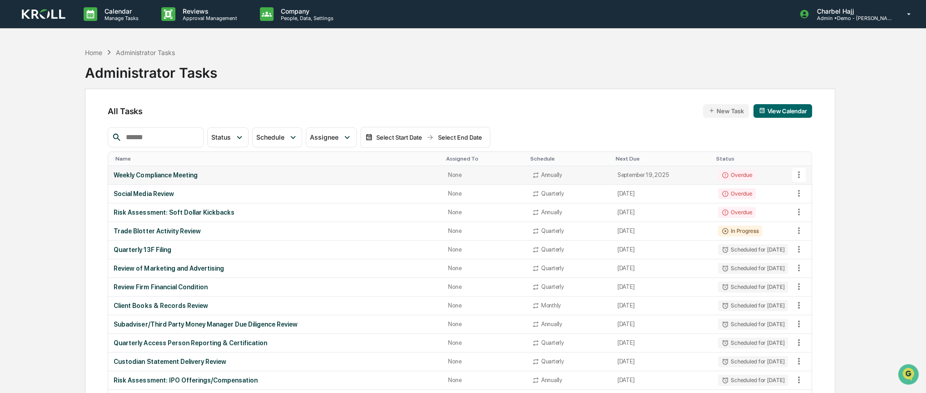
click at [687, 175] on td "September 19, 2025" at bounding box center [662, 175] width 100 height 19
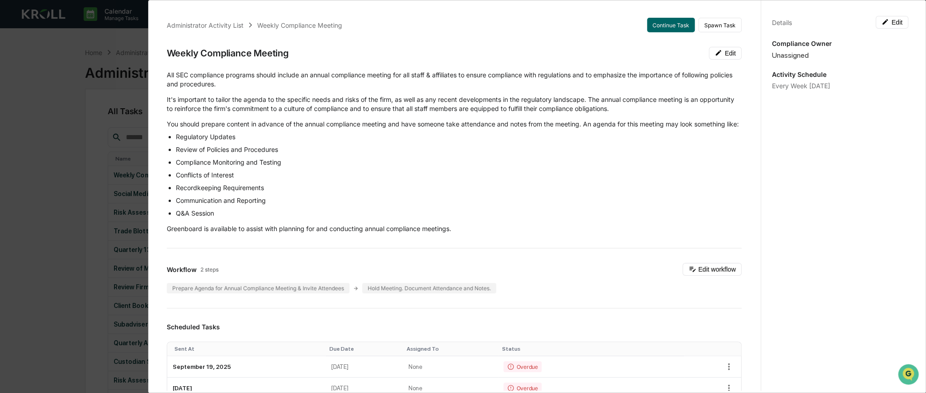
click at [88, 137] on div "Administrator Activity List Weekly Compliance Meeting Continue Task Spawn Task …" at bounding box center [463, 196] width 926 height 393
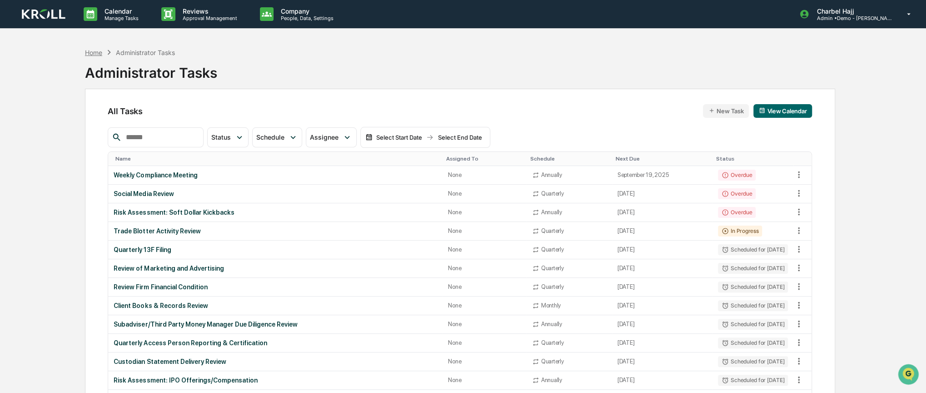
click at [95, 52] on div "Home" at bounding box center [93, 53] width 17 height 8
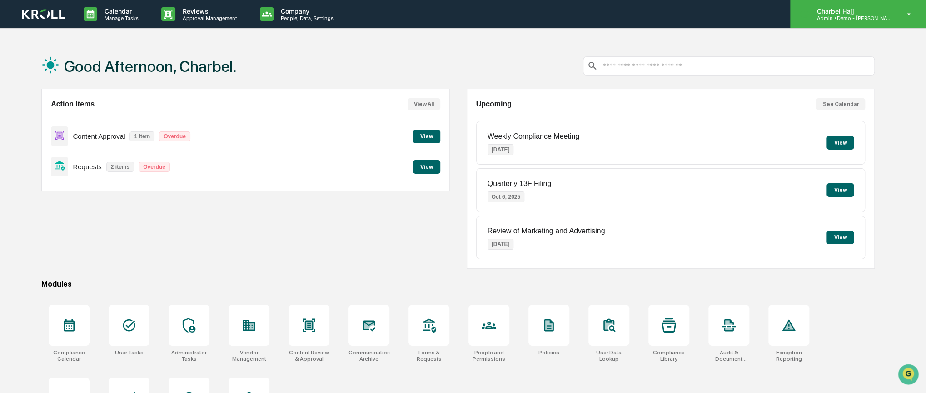
click at [873, 15] on p "Admin • Demo - Kroll" at bounding box center [851, 18] width 85 height 6
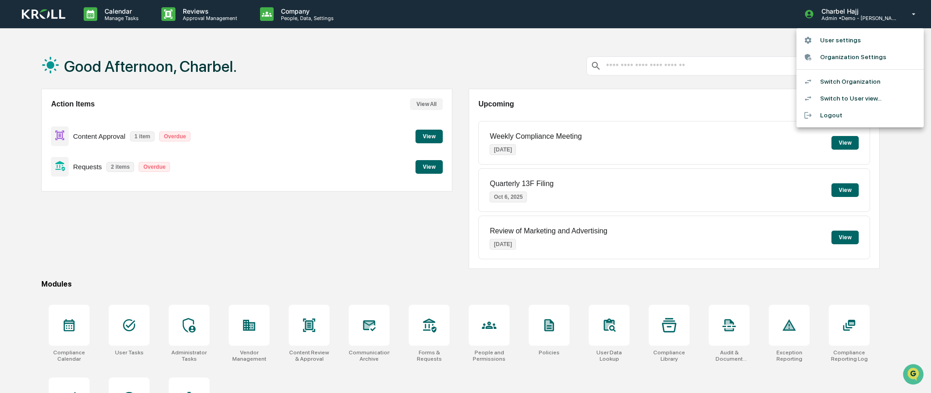
click at [878, 53] on li "Organization Settings" at bounding box center [859, 57] width 127 height 17
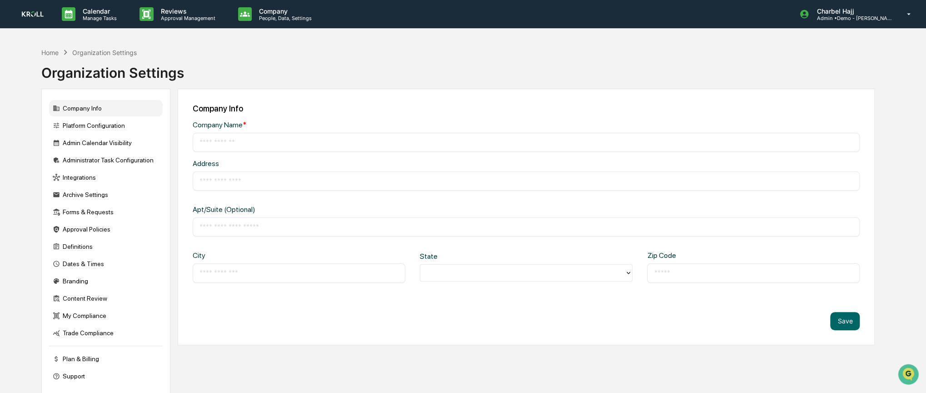
type input "**********"
type input "********"
type input "*****"
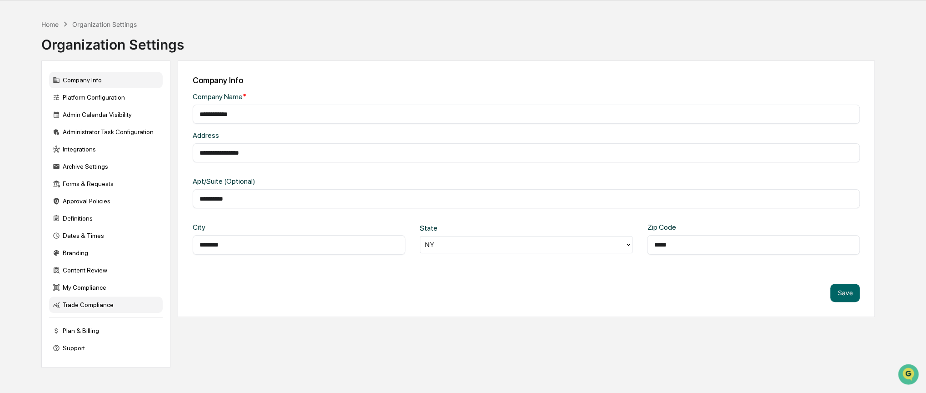
scroll to position [43, 0]
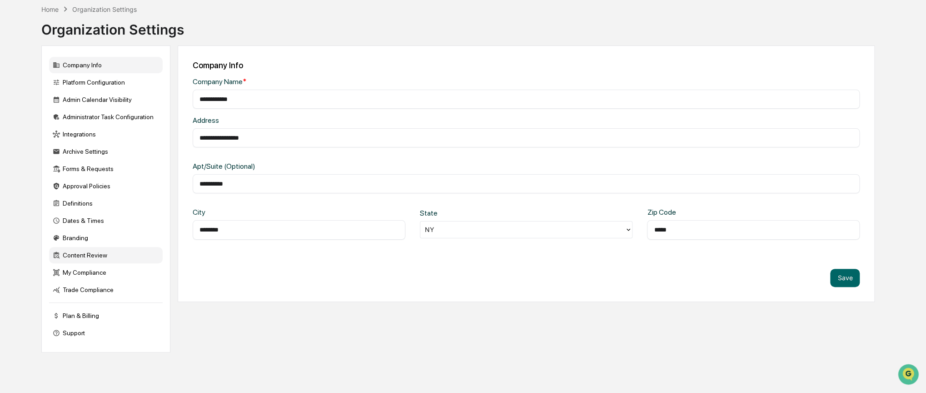
click at [99, 261] on div "Content Review" at bounding box center [106, 255] width 114 height 16
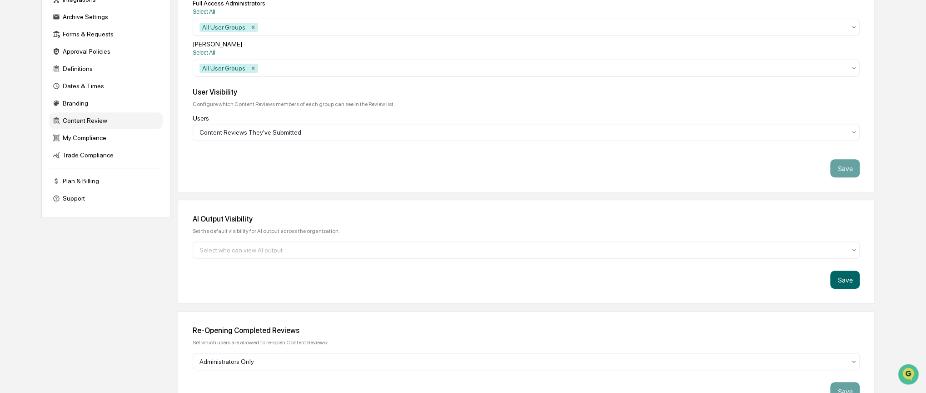
scroll to position [225, 0]
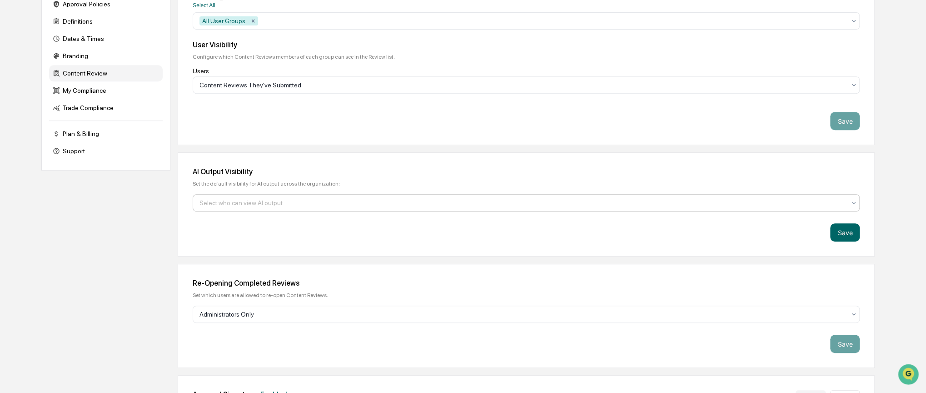
click at [234, 200] on div at bounding box center [522, 202] width 646 height 9
click at [127, 262] on div "Company Info Platform Configuration Admin Calendar Visibility Administrator Tas…" at bounding box center [457, 192] width 833 height 656
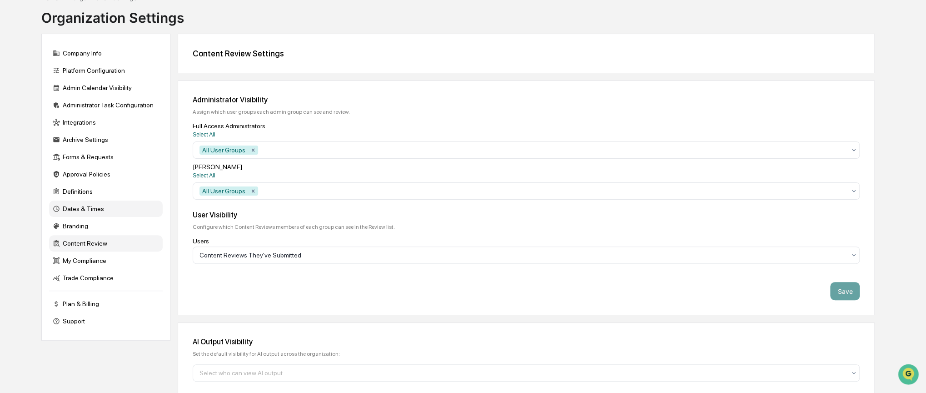
scroll to position [0, 0]
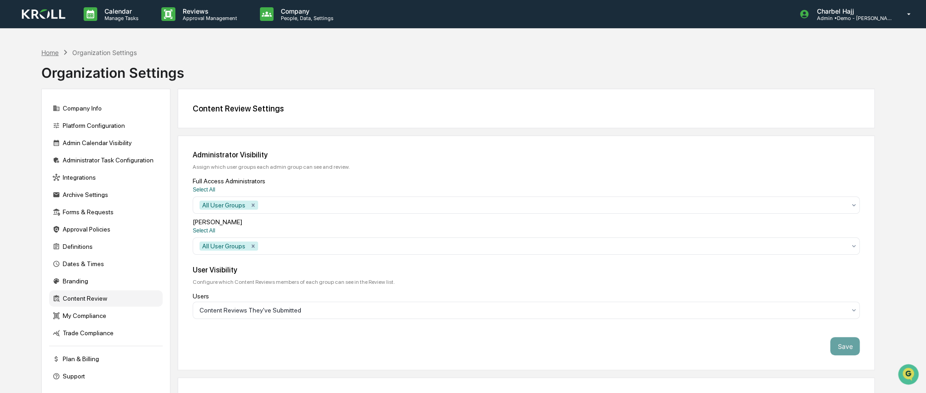
click at [55, 51] on div "Home" at bounding box center [49, 53] width 17 height 8
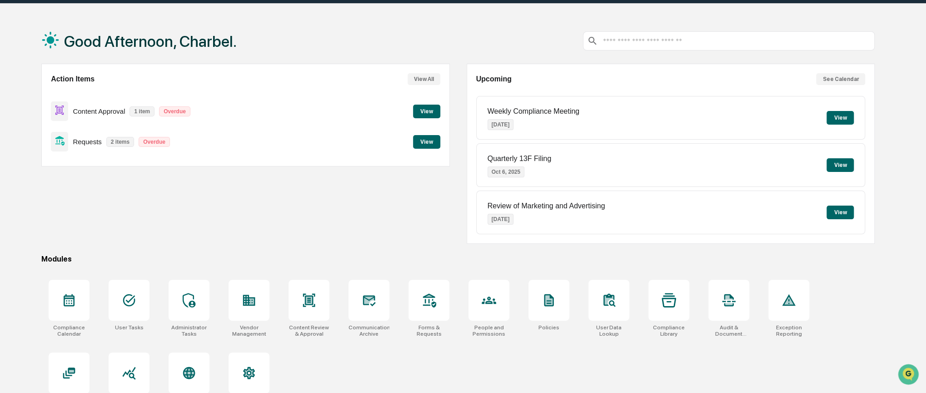
scroll to position [47, 0]
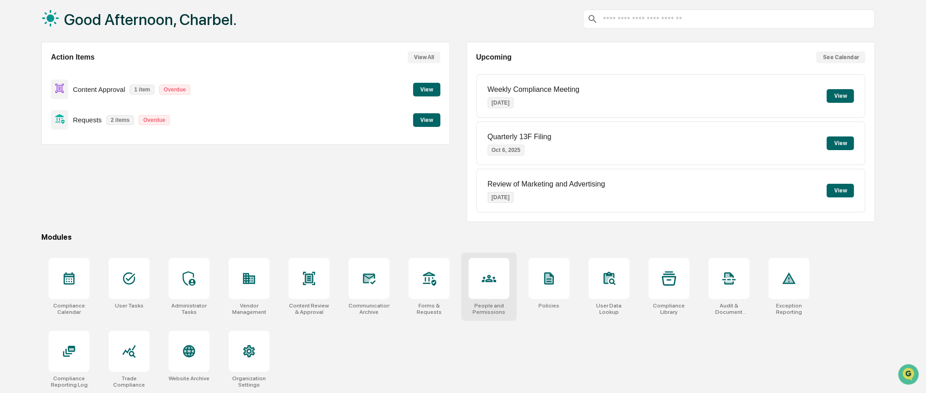
click at [490, 274] on icon at bounding box center [489, 277] width 15 height 7
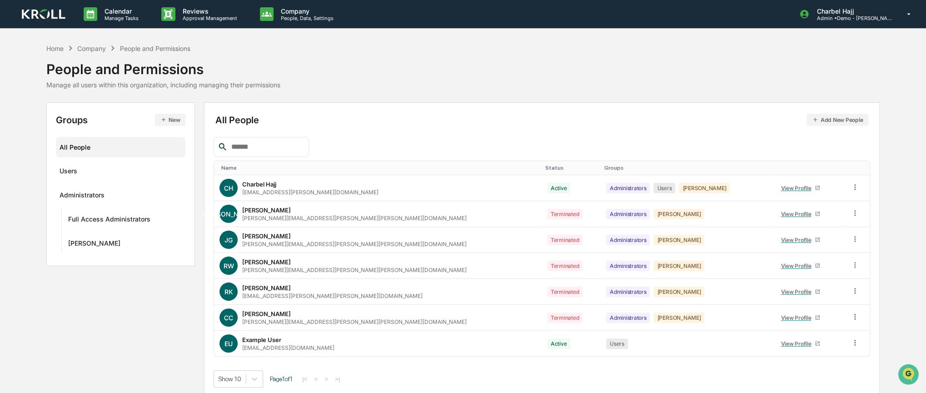
click at [175, 121] on button "New" at bounding box center [170, 120] width 30 height 12
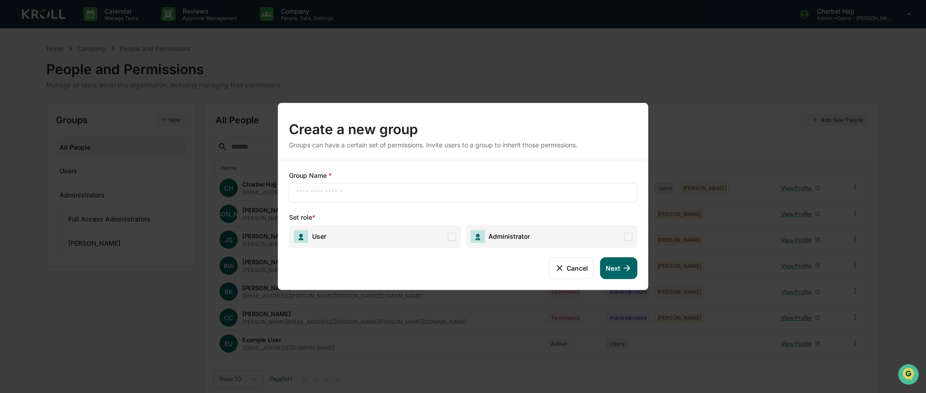
click at [579, 274] on button "Cancel" at bounding box center [570, 268] width 45 height 22
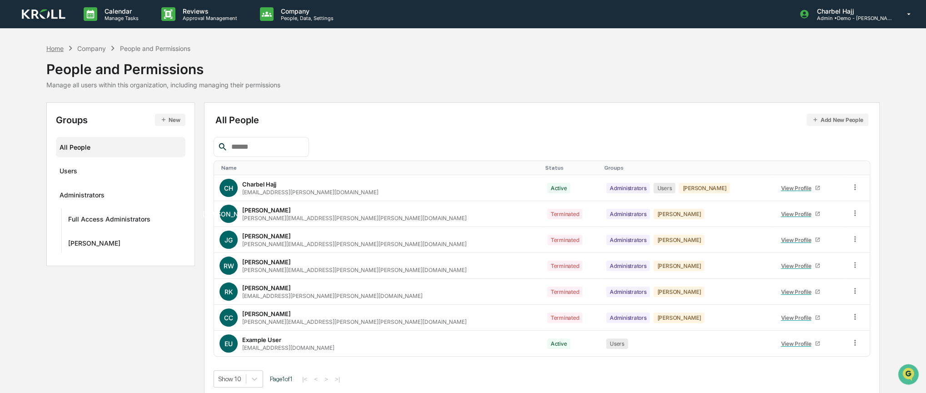
click at [60, 49] on div "Home" at bounding box center [54, 49] width 17 height 8
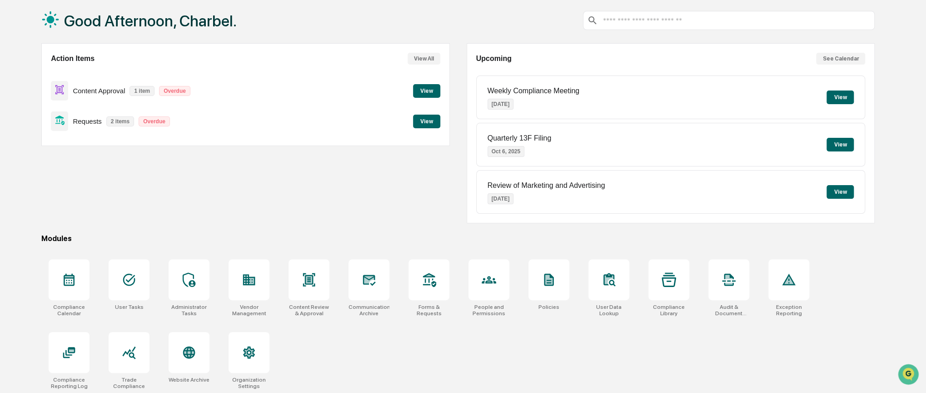
scroll to position [47, 0]
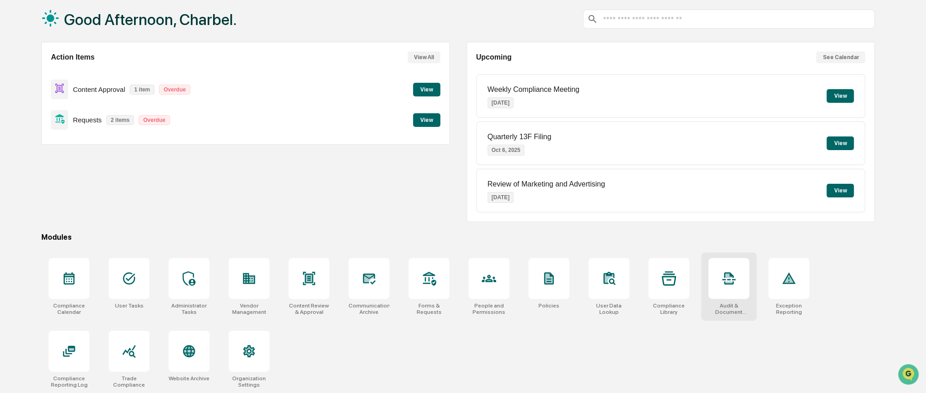
click at [731, 282] on icon at bounding box center [728, 282] width 7 height 2
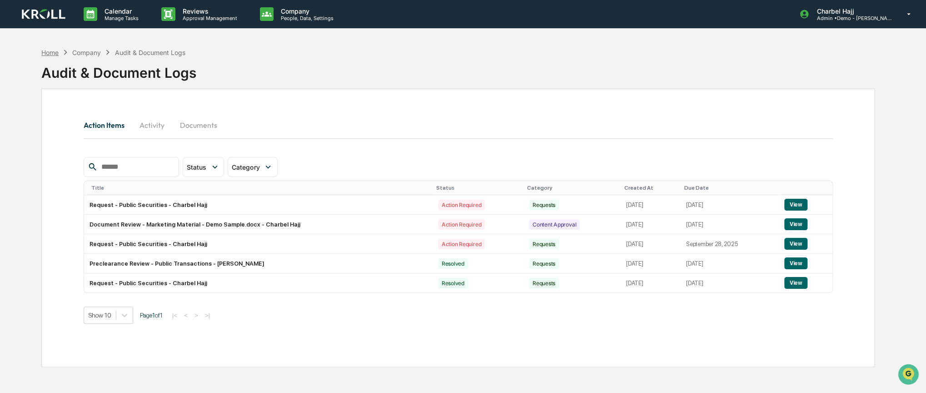
click at [55, 50] on div "Home" at bounding box center [49, 53] width 17 height 8
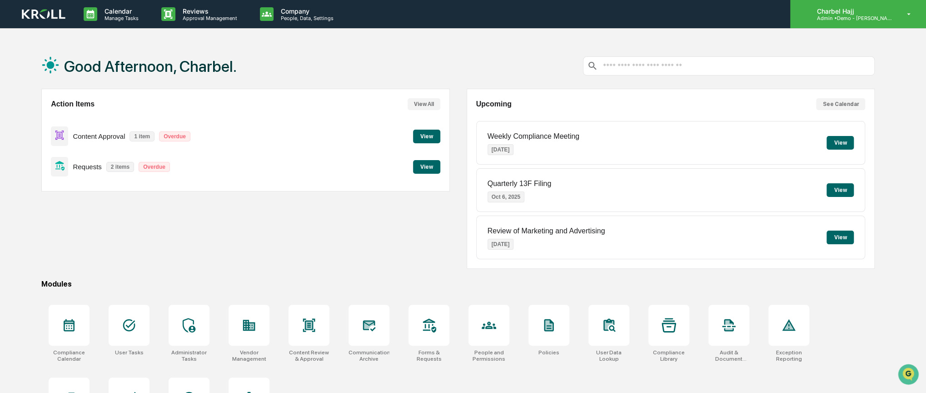
click at [874, 18] on p "Admin • Demo - Kroll" at bounding box center [851, 18] width 85 height 6
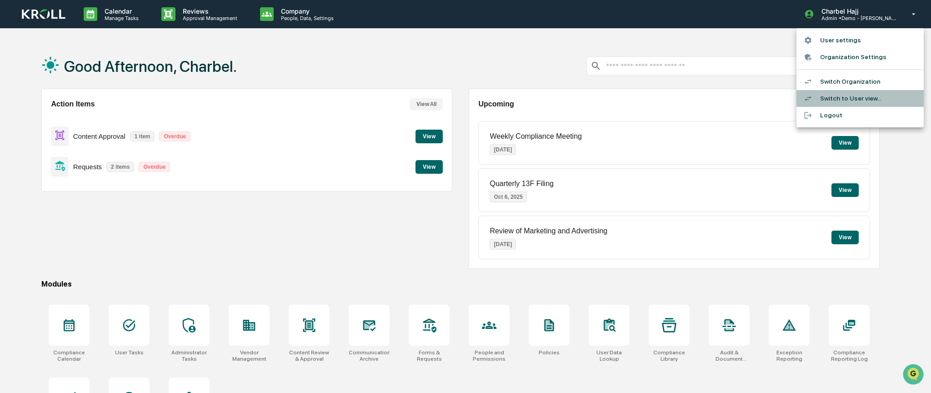
click at [853, 98] on li "Switch to User view..." at bounding box center [859, 98] width 127 height 17
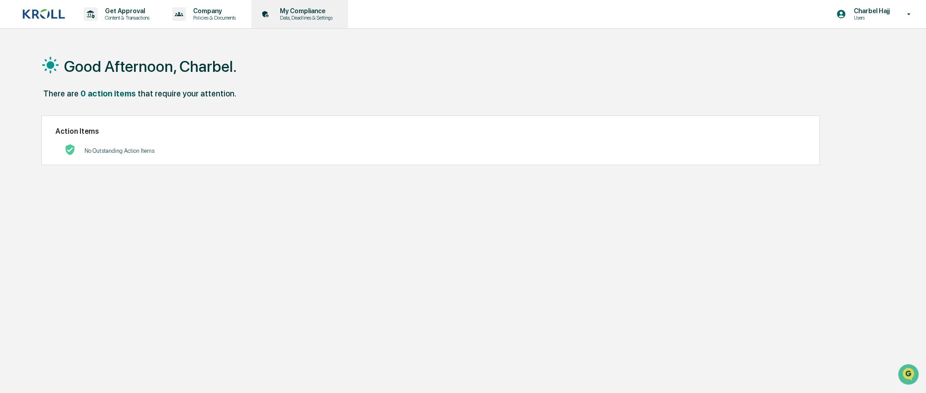
click at [290, 19] on p "Data, Deadlines & Settings" at bounding box center [305, 18] width 65 height 6
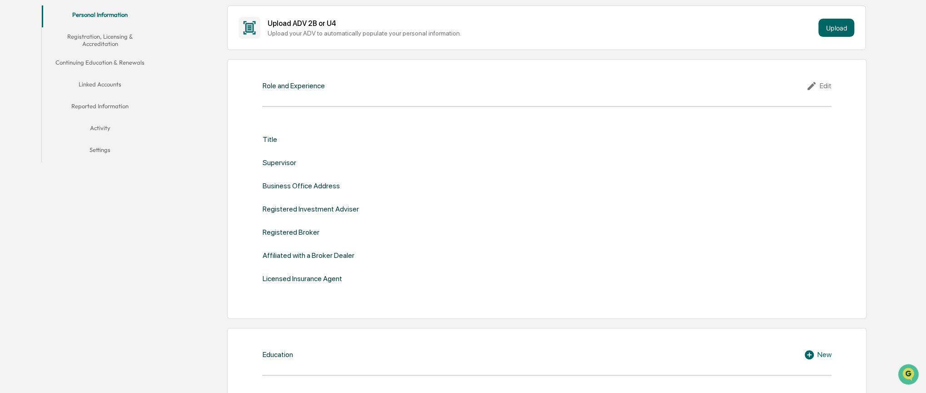
scroll to position [136, 0]
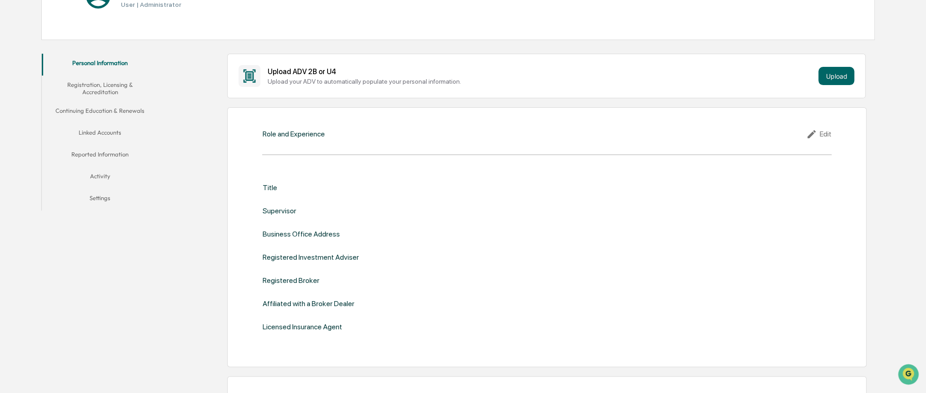
click at [97, 129] on button "Linked Accounts" at bounding box center [100, 134] width 116 height 22
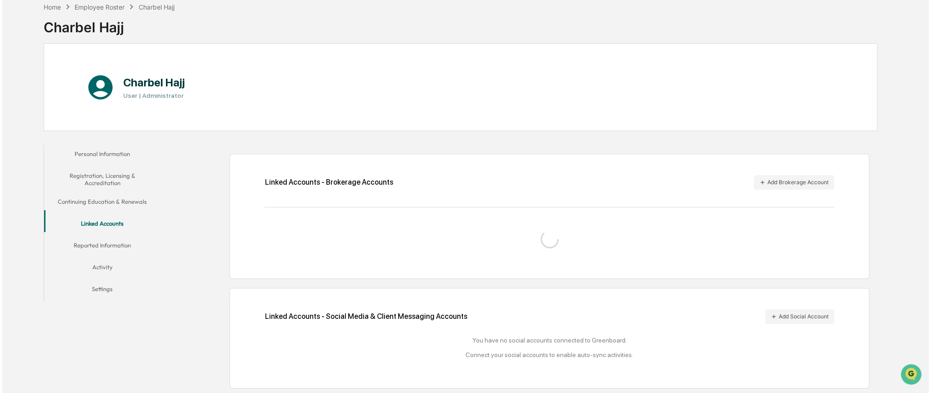
scroll to position [69, 0]
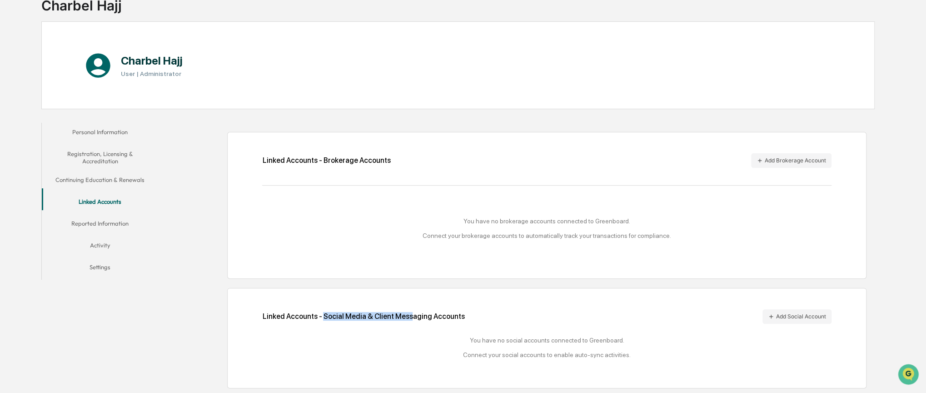
drag, startPoint x: 322, startPoint y: 314, endPoint x: 405, endPoint y: 315, distance: 83.2
click at [405, 315] on div "Linked Accounts - Social Media & Client Messaging Accounts Add Social Account" at bounding box center [546, 316] width 569 height 15
click at [769, 161] on button "Add Brokerage Account" at bounding box center [791, 160] width 80 height 15
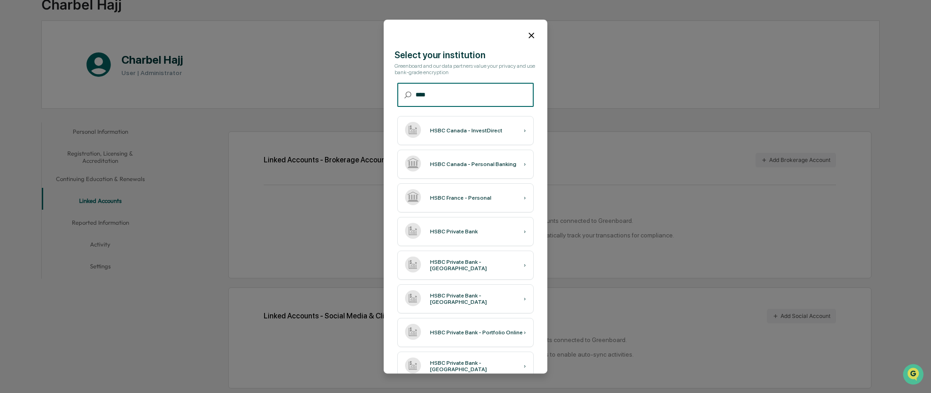
scroll to position [0, 0]
type input "****"
click at [473, 240] on div "HSBC Private Bank ›" at bounding box center [465, 231] width 136 height 29
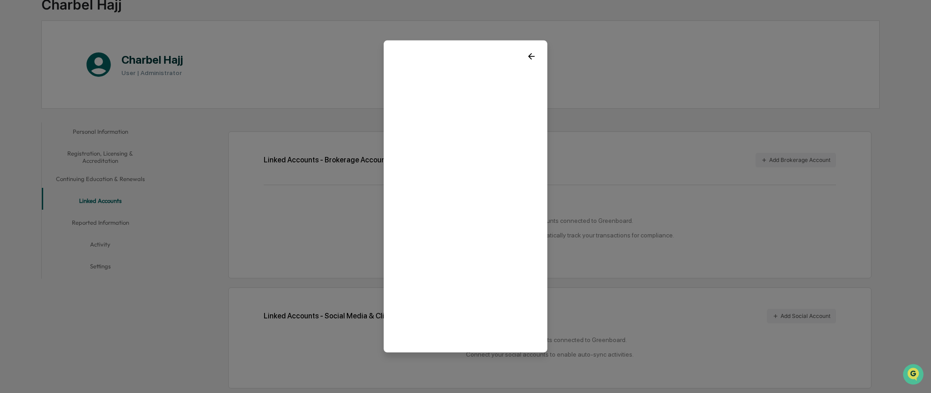
click at [526, 55] on icon at bounding box center [531, 56] width 10 height 10
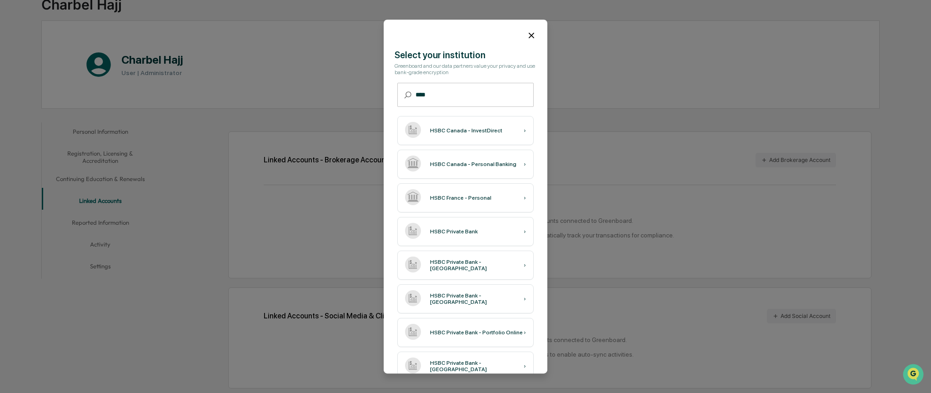
click at [497, 99] on input "****" at bounding box center [474, 95] width 118 height 24
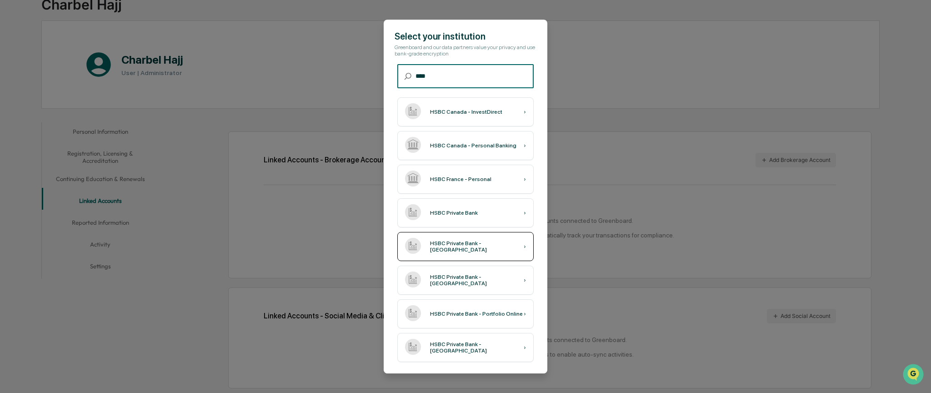
click at [473, 245] on div "HSBC Private Bank - Bermuda ›" at bounding box center [465, 246] width 136 height 29
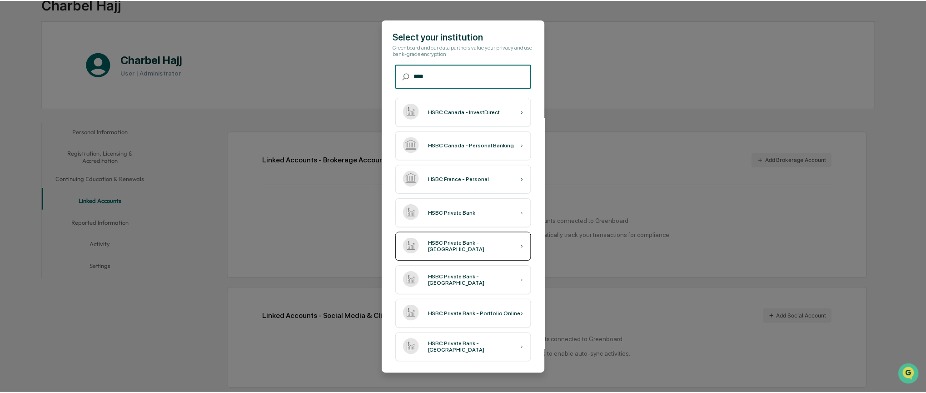
scroll to position [0, 0]
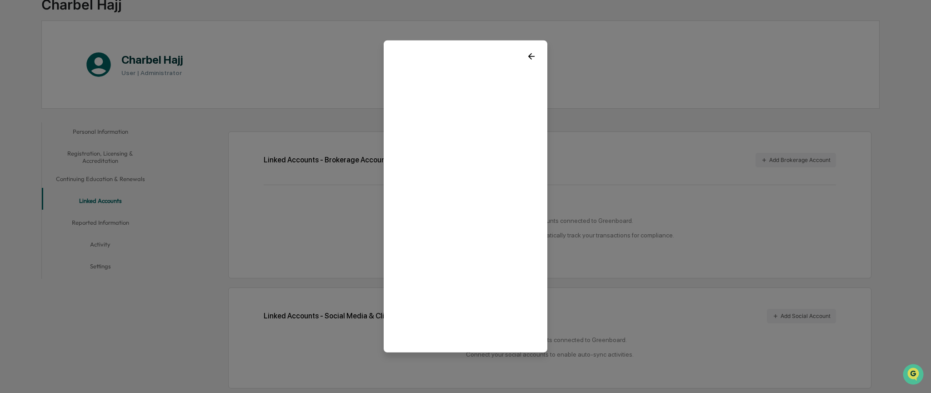
click at [526, 57] on icon at bounding box center [531, 56] width 10 height 10
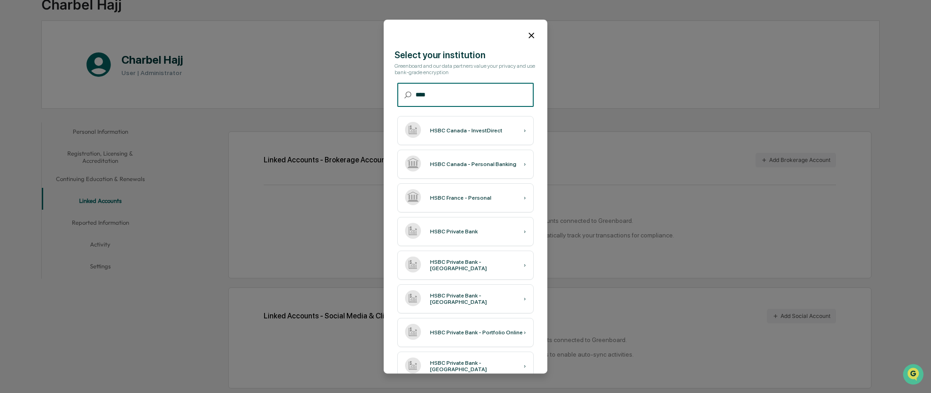
click at [492, 87] on input "****" at bounding box center [474, 95] width 118 height 24
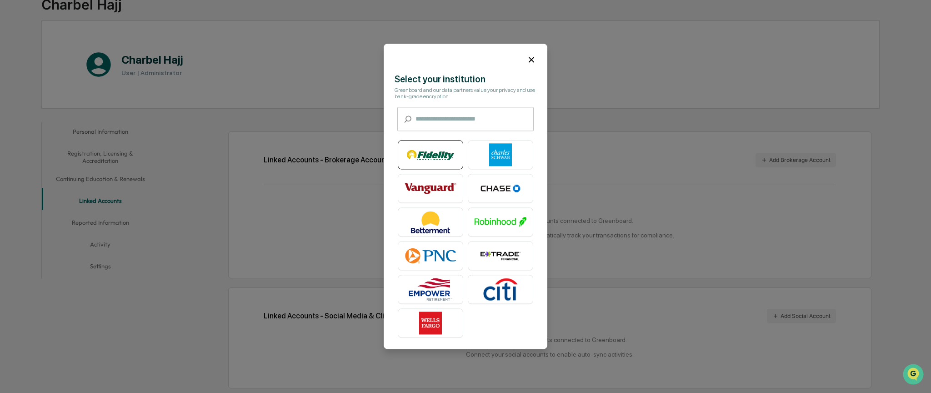
click at [440, 159] on img at bounding box center [430, 155] width 52 height 23
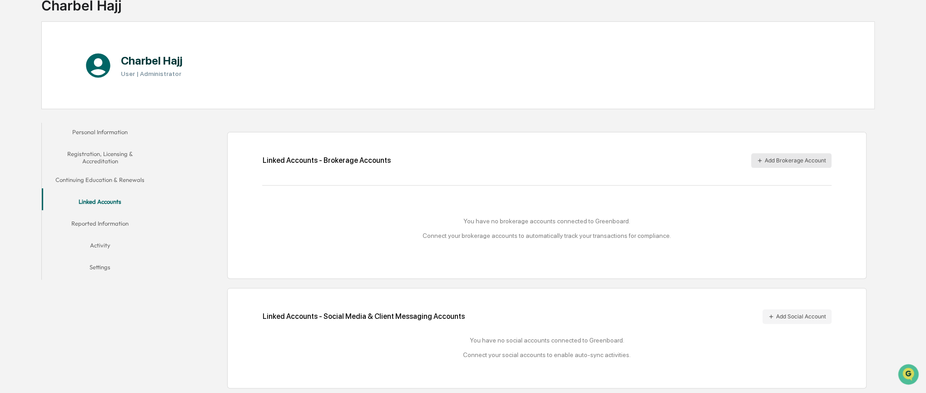
click at [777, 154] on button "Add Brokerage Account" at bounding box center [791, 160] width 80 height 15
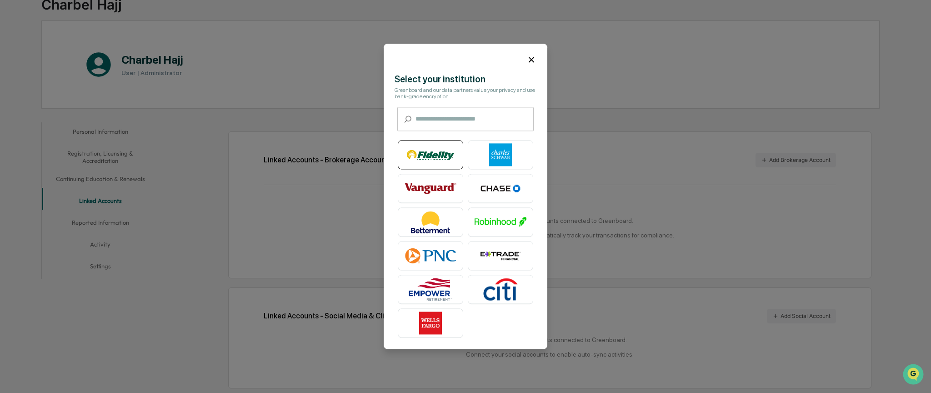
click at [433, 144] on img at bounding box center [430, 155] width 52 height 23
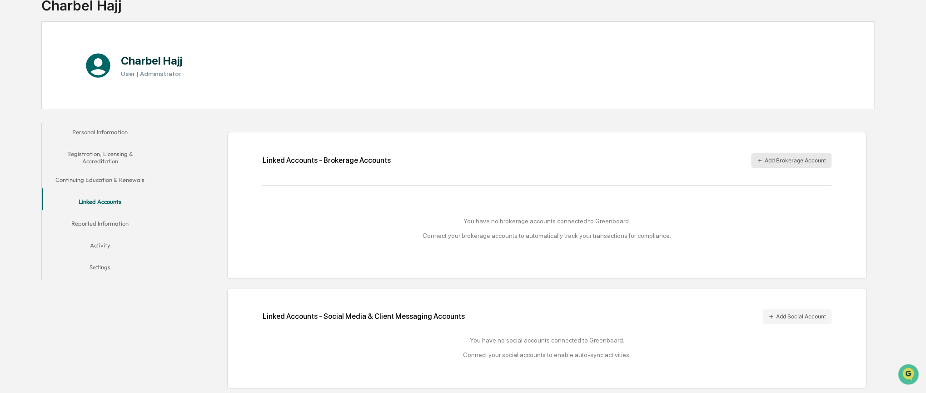
click at [796, 156] on button "Add Brokerage Account" at bounding box center [791, 160] width 80 height 15
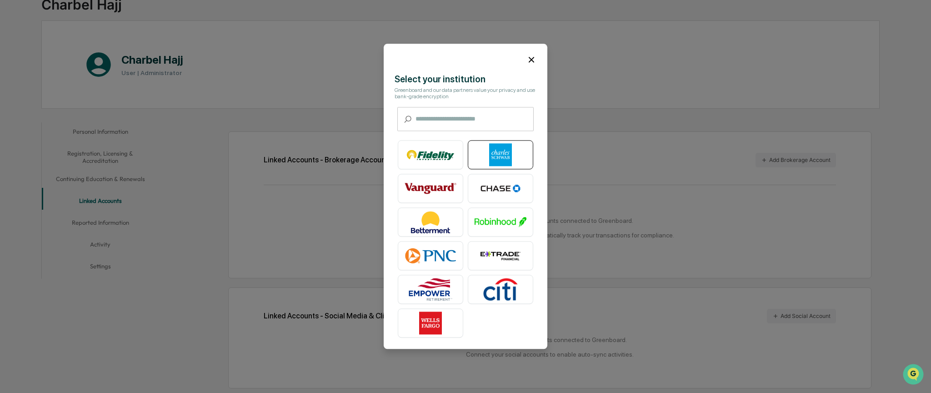
click at [519, 161] on img at bounding box center [500, 155] width 52 height 23
drag, startPoint x: 504, startPoint y: 158, endPoint x: 482, endPoint y: 156, distance: 22.8
click at [482, 156] on img at bounding box center [500, 155] width 52 height 23
click at [528, 60] on icon at bounding box center [530, 59] width 5 height 5
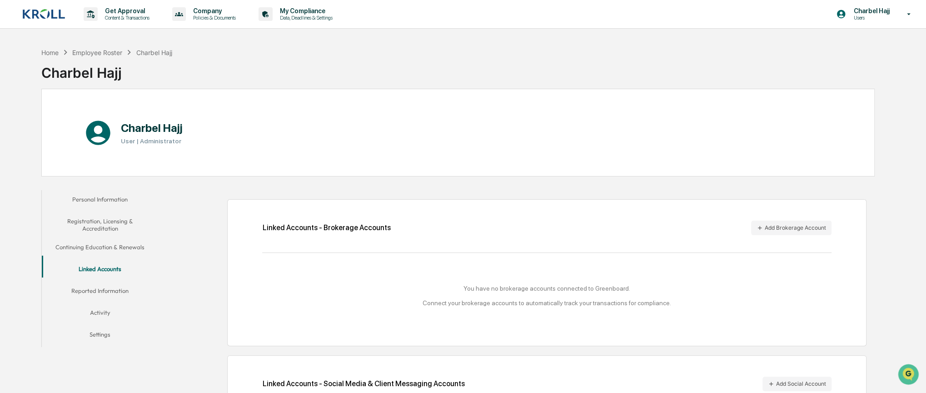
drag, startPoint x: 900, startPoint y: 12, endPoint x: 713, endPoint y: 276, distance: 323.7
click at [713, 276] on div "You have no brokerage accounts connected to Greenboard. Connect your brokerage …" at bounding box center [546, 295] width 569 height 58
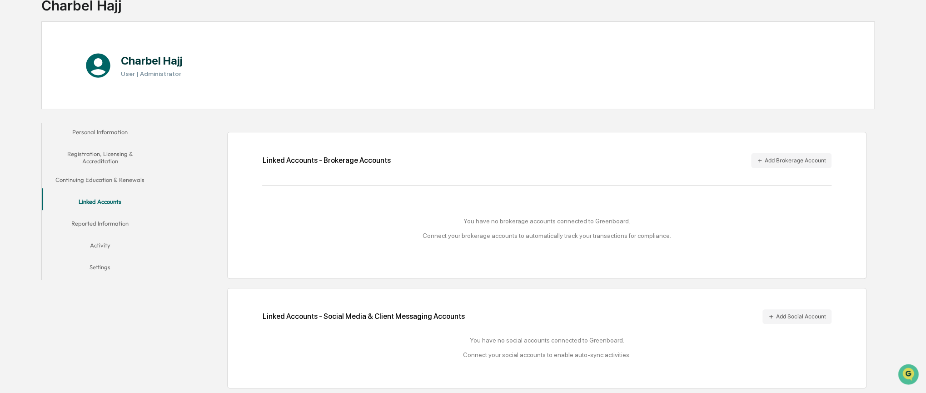
scroll to position [68, 0]
click at [815, 316] on button "Add Social Account" at bounding box center [796, 316] width 69 height 15
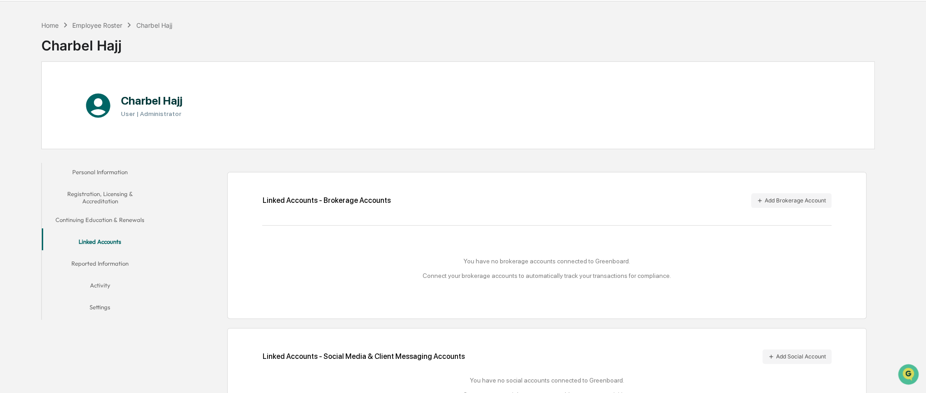
scroll to position [0, 0]
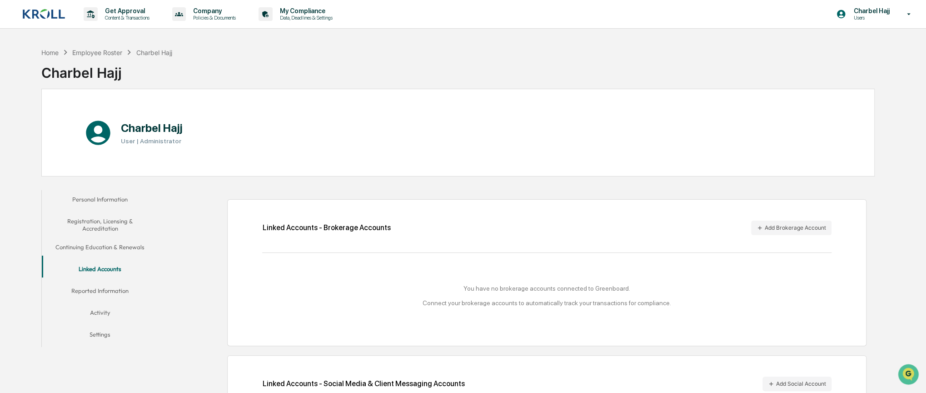
click at [884, 21] on div "Charbel Hajj Users" at bounding box center [876, 14] width 99 height 28
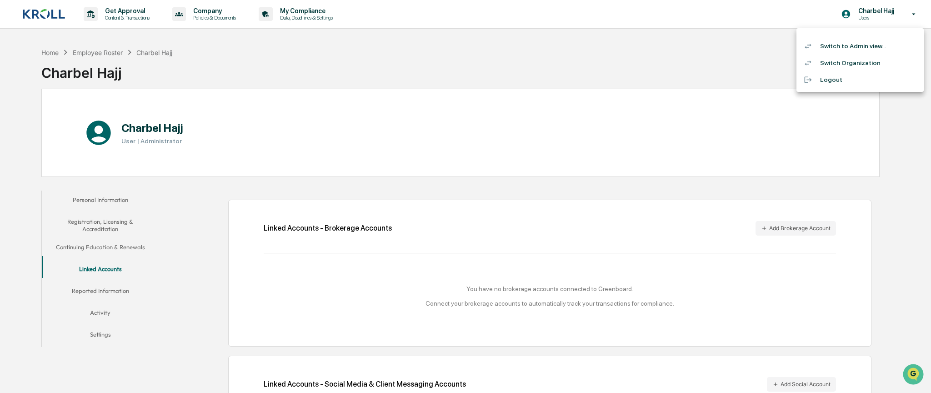
click at [869, 51] on li "Switch to Admin view..." at bounding box center [859, 46] width 127 height 17
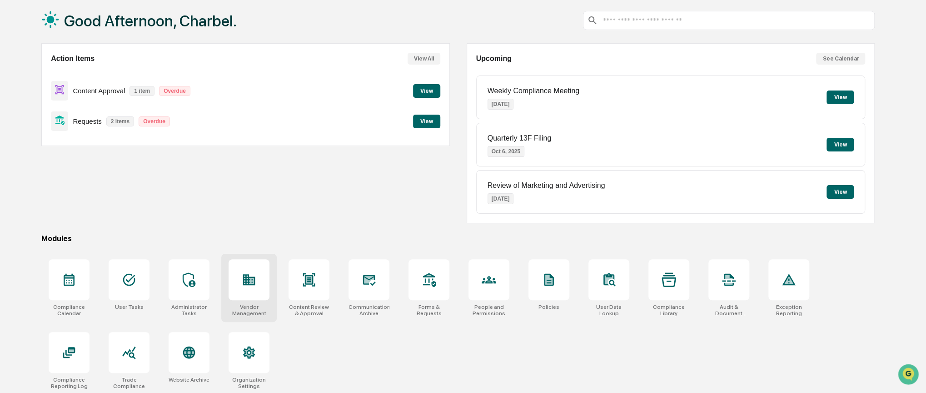
scroll to position [47, 0]
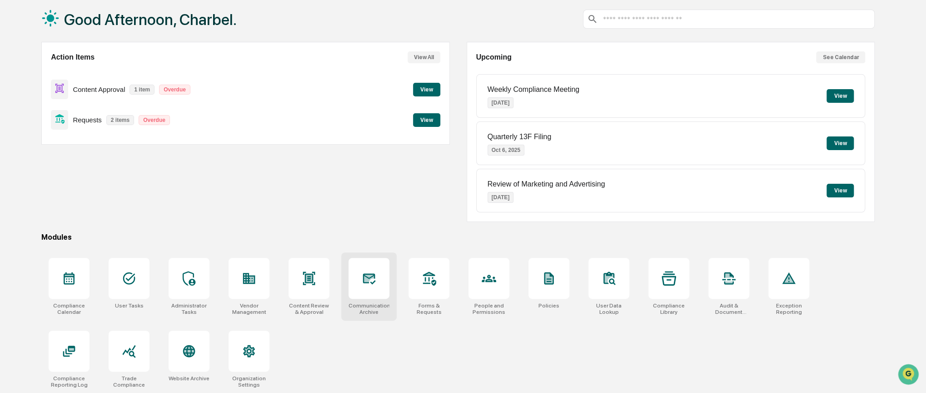
click at [384, 269] on div at bounding box center [368, 278] width 41 height 41
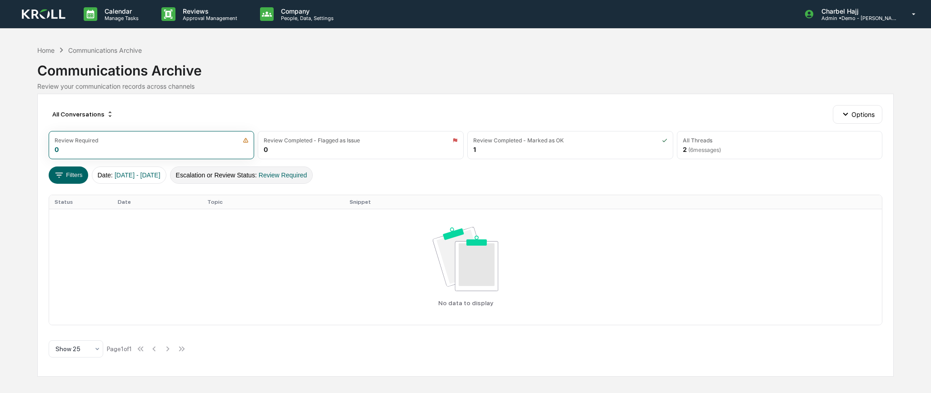
click at [247, 174] on button "Escalation or Review Status : Review Required" at bounding box center [241, 174] width 143 height 17
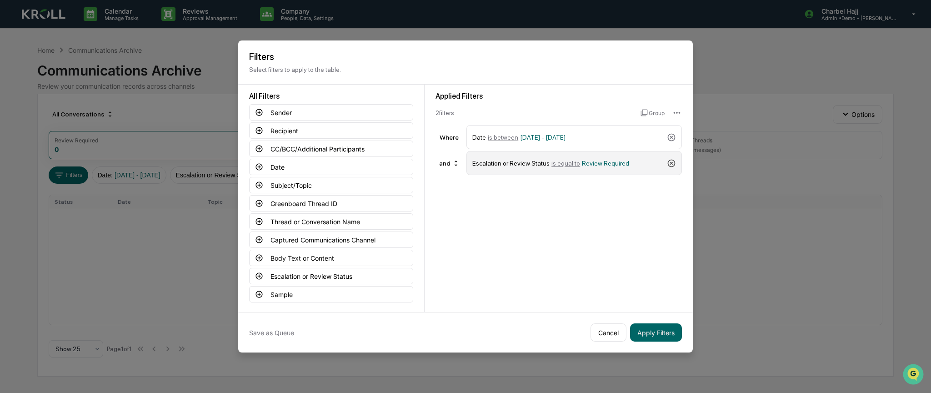
click at [668, 164] on icon at bounding box center [671, 163] width 9 height 9
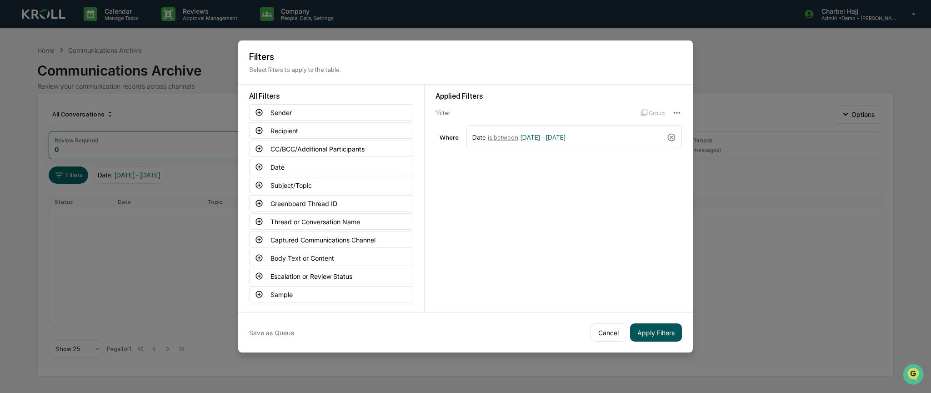
click at [667, 330] on button "Apply Filters" at bounding box center [656, 332] width 52 height 18
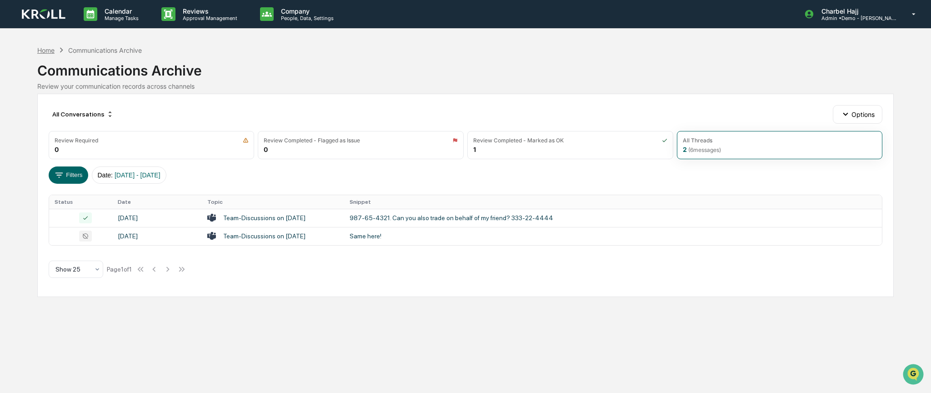
click at [48, 51] on div "Home" at bounding box center [45, 50] width 17 height 8
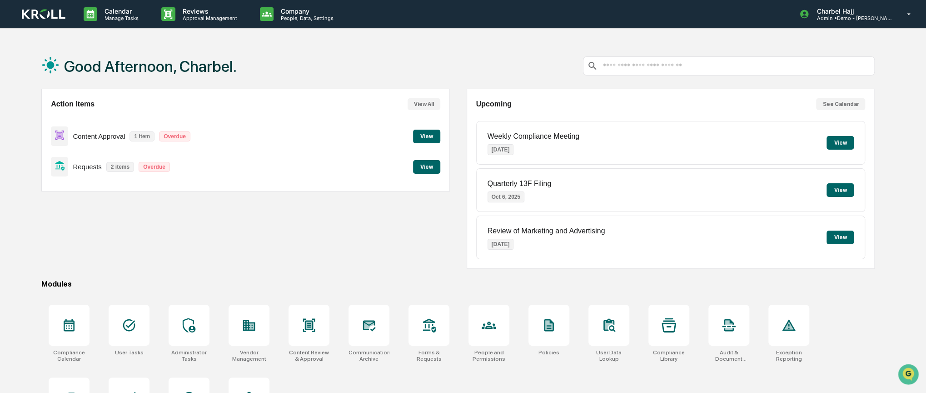
scroll to position [47, 0]
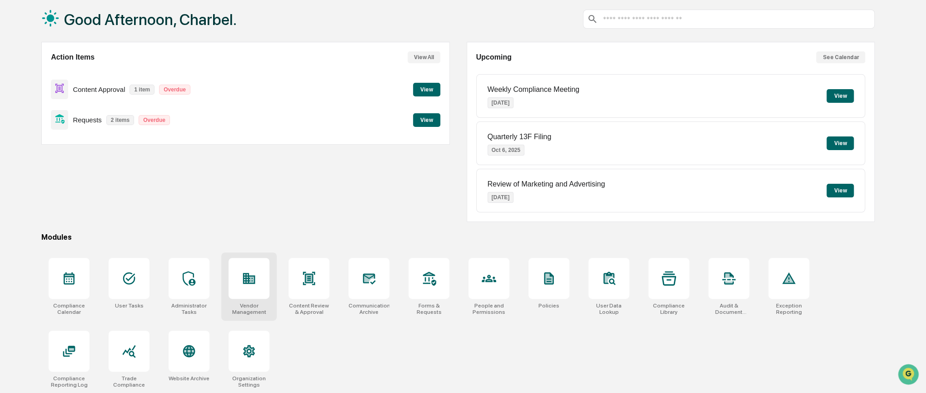
click at [247, 296] on div at bounding box center [249, 278] width 41 height 41
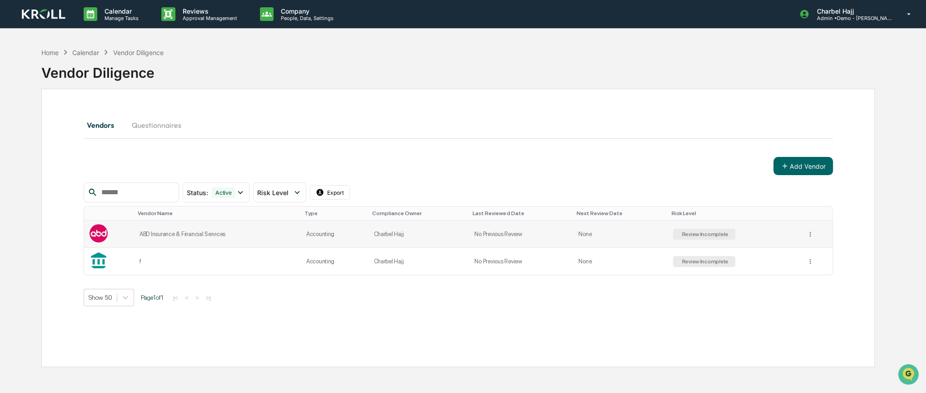
click at [667, 238] on td "None" at bounding box center [620, 233] width 95 height 27
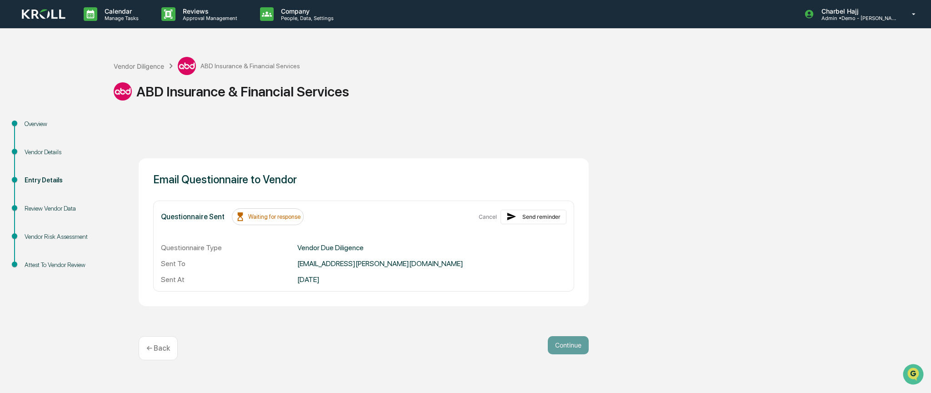
click at [52, 208] on div "Review Vendor Data" at bounding box center [62, 209] width 75 height 10
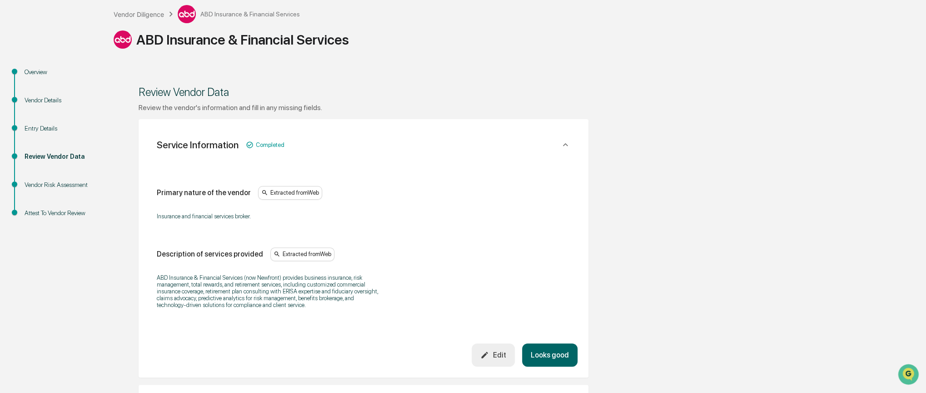
scroll to position [51, 0]
click at [138, 15] on div "Vendor Diligence" at bounding box center [139, 15] width 50 height 8
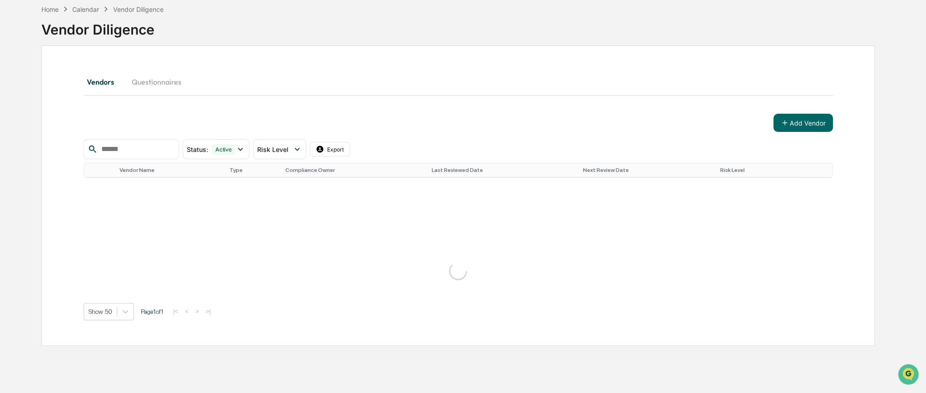
scroll to position [43, 0]
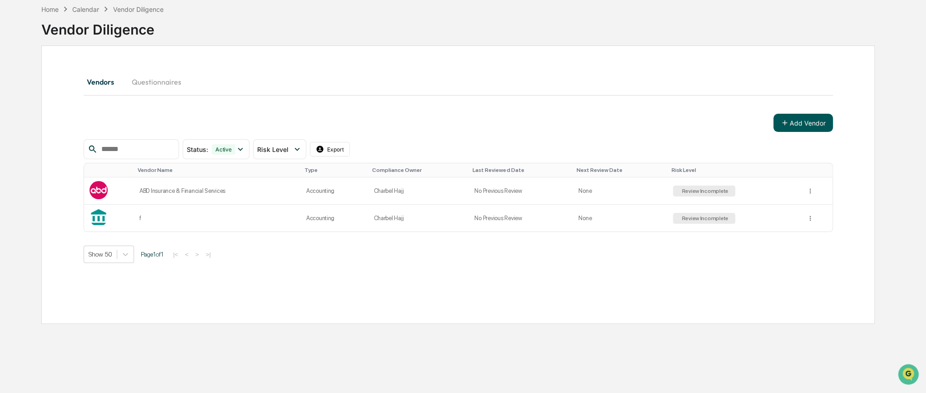
click at [803, 124] on button "Add Vendor" at bounding box center [803, 123] width 60 height 18
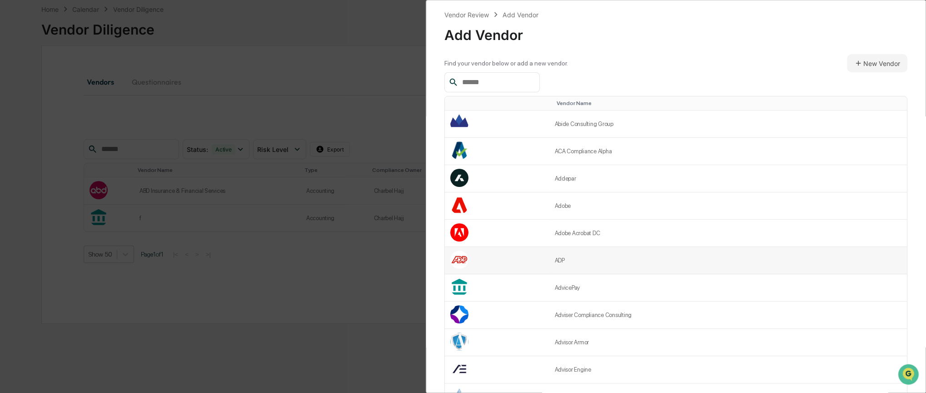
scroll to position [36, 0]
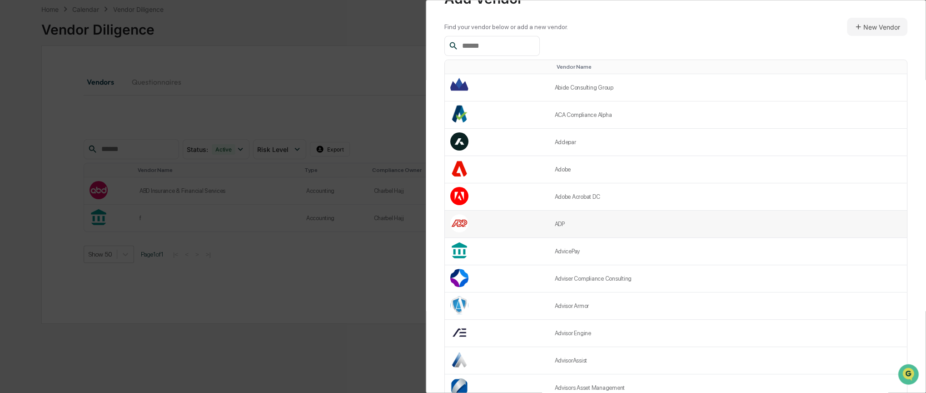
click at [607, 219] on td "ADP" at bounding box center [728, 223] width 358 height 27
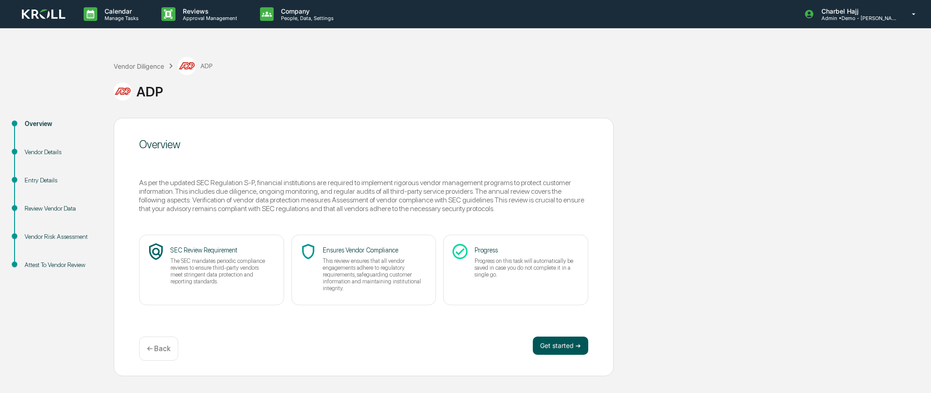
click at [563, 341] on button "Get started ➔" at bounding box center [560, 345] width 55 height 18
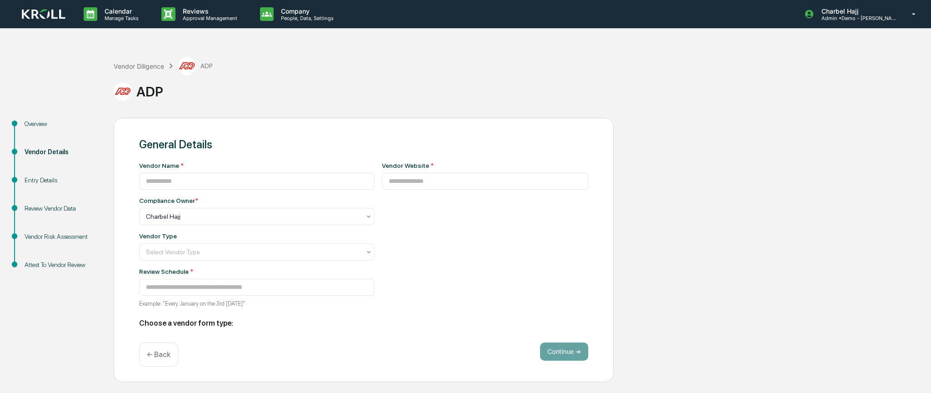
type input "***"
type input "**********"
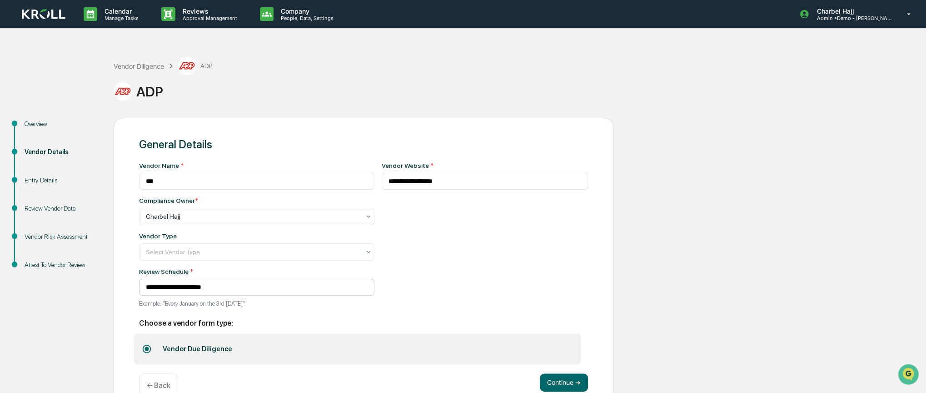
scroll to position [22, 0]
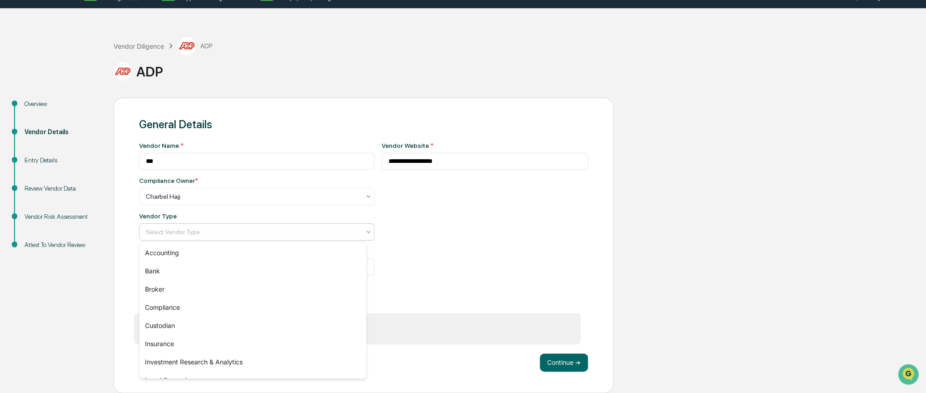
click at [342, 228] on div at bounding box center [253, 231] width 214 height 9
click at [331, 256] on div "Accounting" at bounding box center [252, 253] width 227 height 18
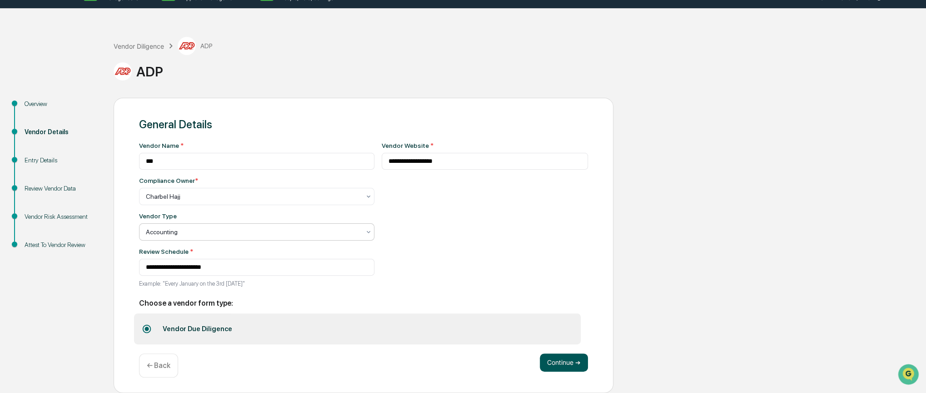
click at [569, 362] on button "Continue ➔" at bounding box center [564, 362] width 48 height 18
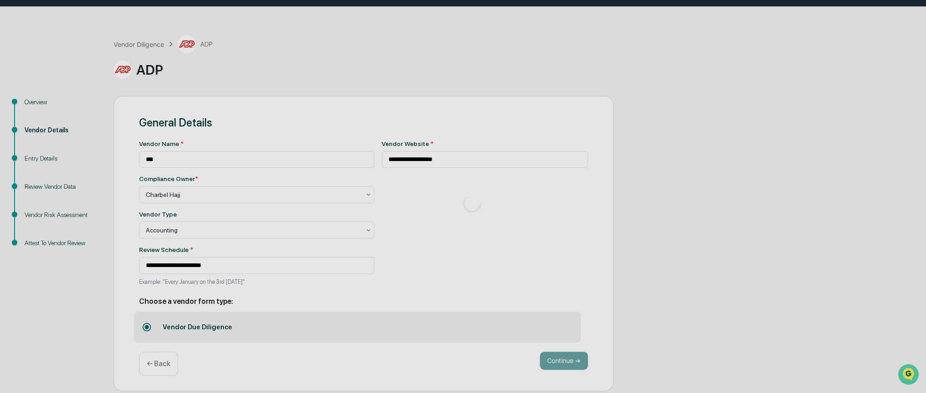
scroll to position [0, 0]
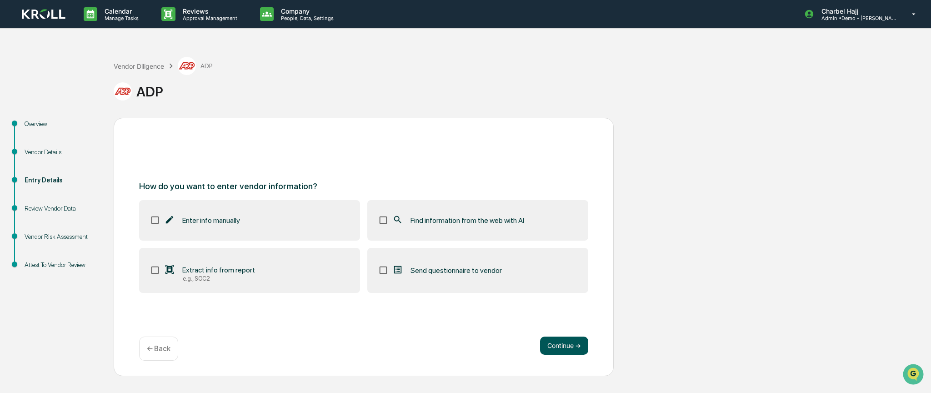
click at [572, 350] on button "Continue ➔" at bounding box center [564, 345] width 48 height 18
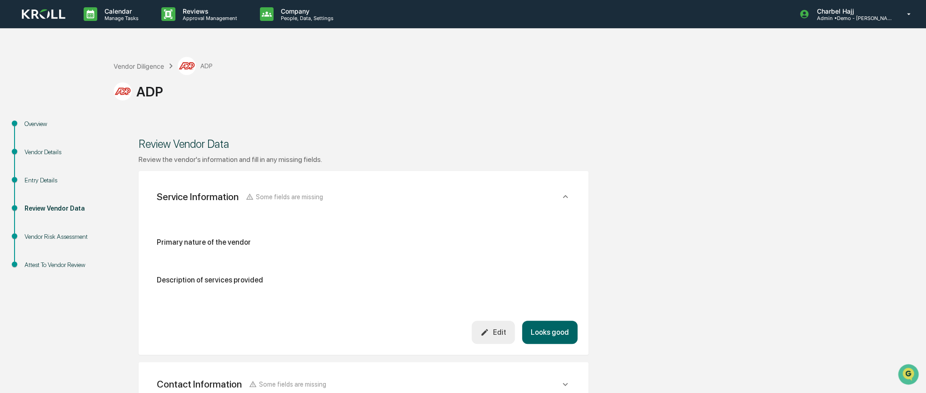
scroll to position [52, 0]
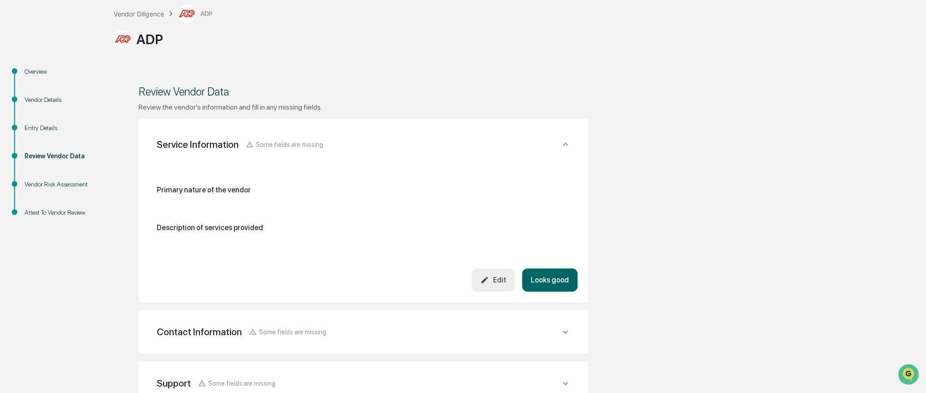
drag, startPoint x: 544, startPoint y: 283, endPoint x: 537, endPoint y: 283, distance: 7.3
drag, startPoint x: 537, startPoint y: 283, endPoint x: 69, endPoint y: 184, distance: 478.4
click at [69, 184] on div "Vendor Risk Assessment" at bounding box center [62, 184] width 75 height 10
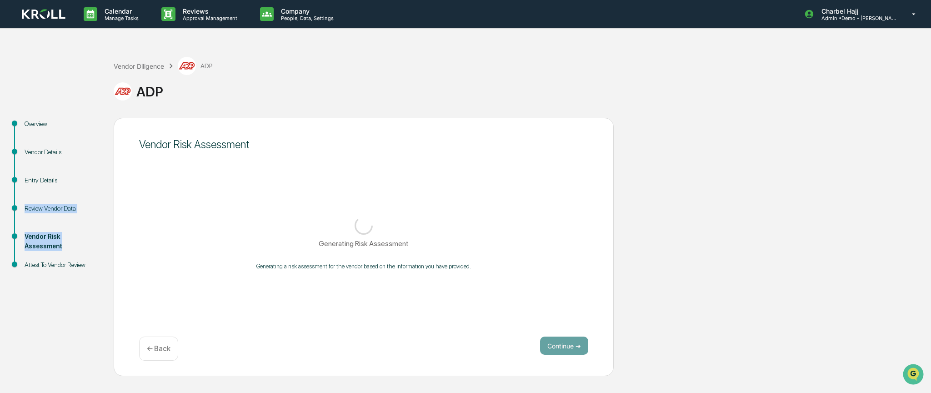
drag, startPoint x: 69, startPoint y: 184, endPoint x: 69, endPoint y: 273, distance: 88.6
click at [69, 273] on ul "Overview Vendor Details Entry Details Review Vendor Data Vendor Risk Assessment…" at bounding box center [59, 205] width 109 height 174
click at [61, 260] on div "Attest To Vendor Review" at bounding box center [62, 265] width 75 height 10
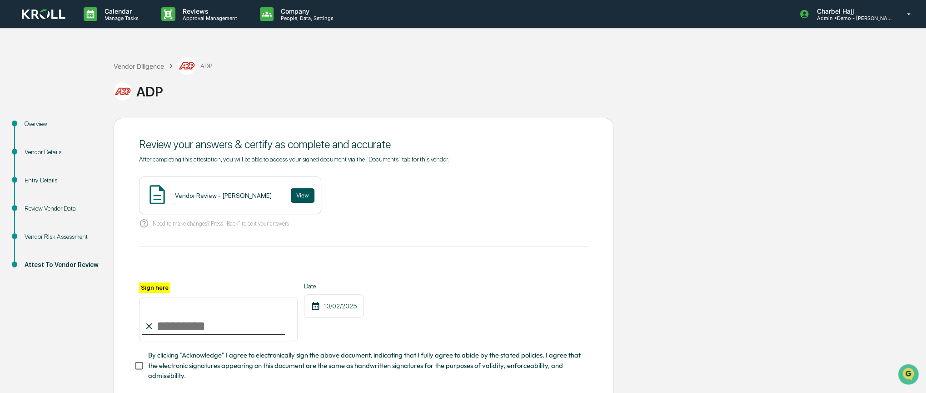
click at [291, 199] on button "View" at bounding box center [303, 195] width 24 height 15
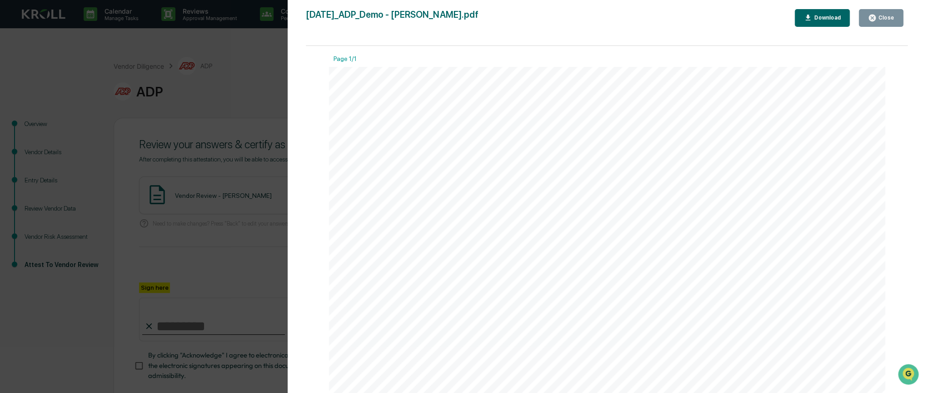
drag, startPoint x: 895, startPoint y: 20, endPoint x: 884, endPoint y: 11, distance: 14.2
click at [884, 12] on button "Close" at bounding box center [881, 18] width 45 height 18
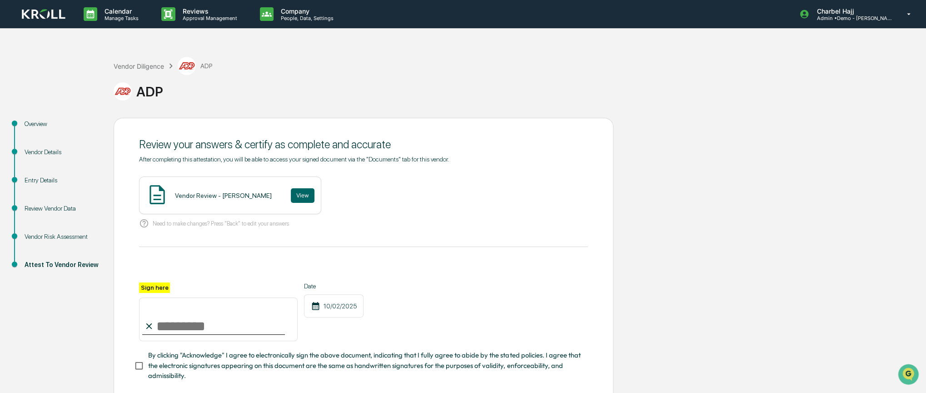
click at [46, 16] on img at bounding box center [44, 14] width 44 height 10
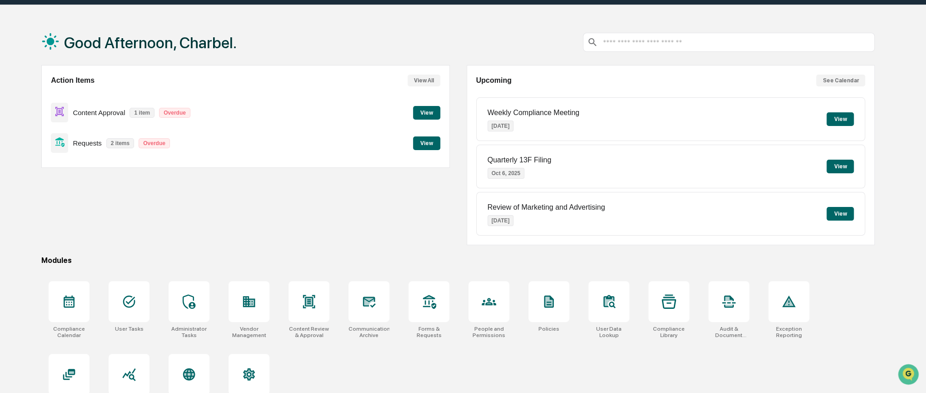
scroll to position [47, 0]
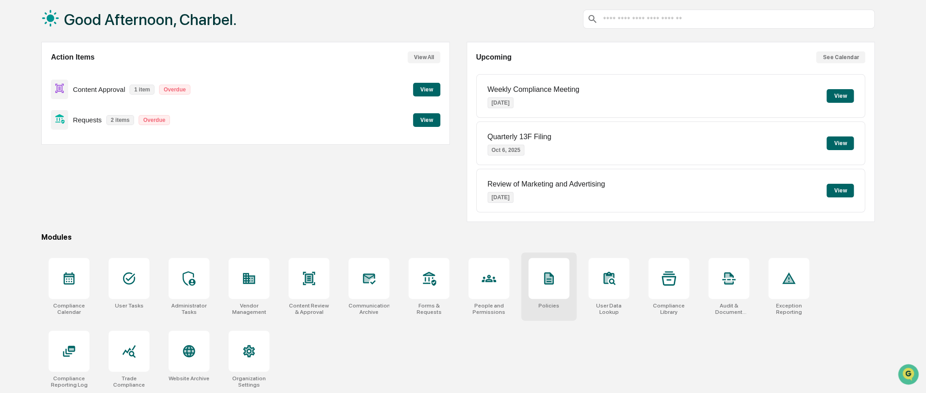
click at [553, 292] on div at bounding box center [548, 278] width 41 height 41
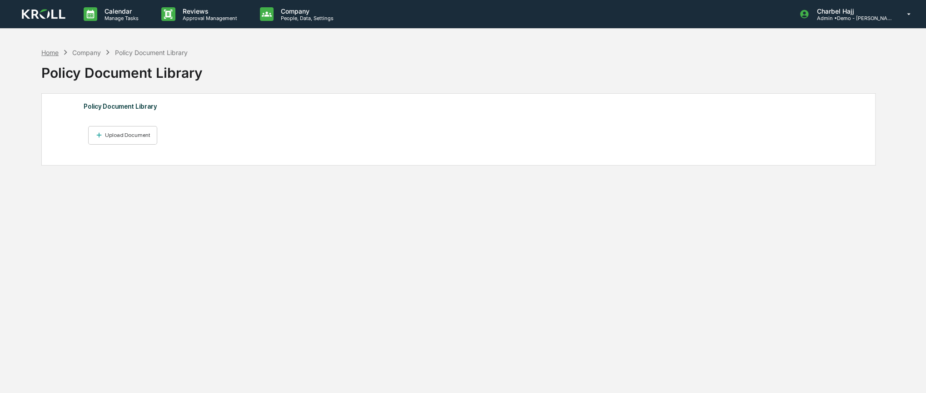
click at [51, 52] on div "Home" at bounding box center [49, 53] width 17 height 8
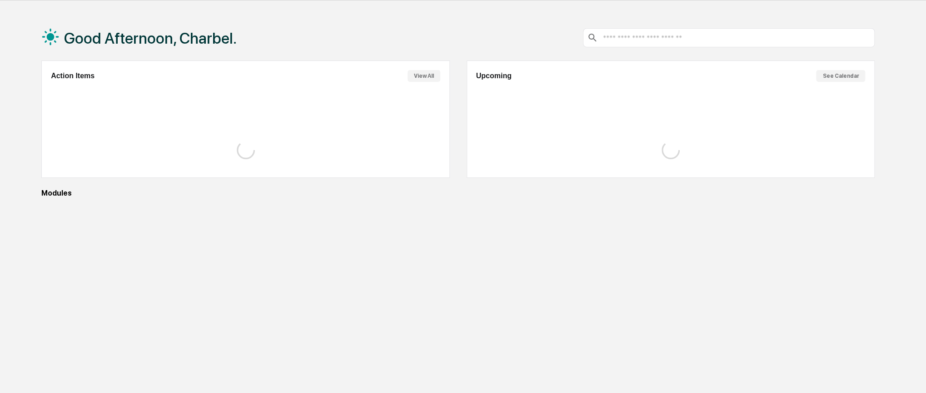
scroll to position [43, 0]
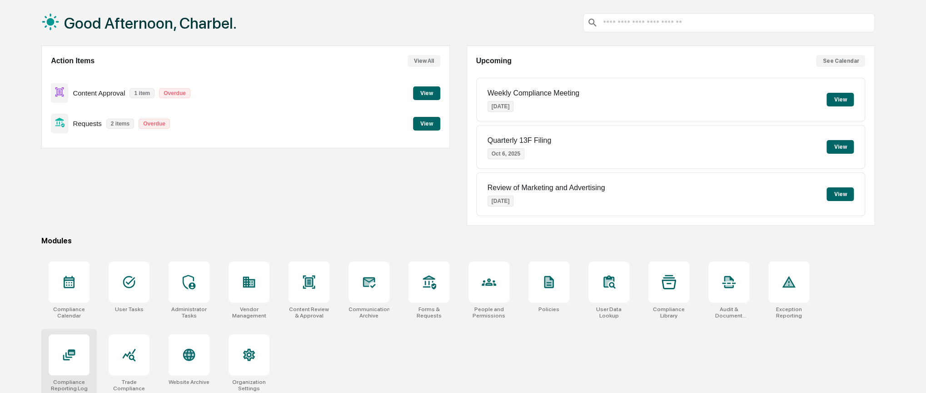
click at [78, 352] on div at bounding box center [69, 354] width 41 height 41
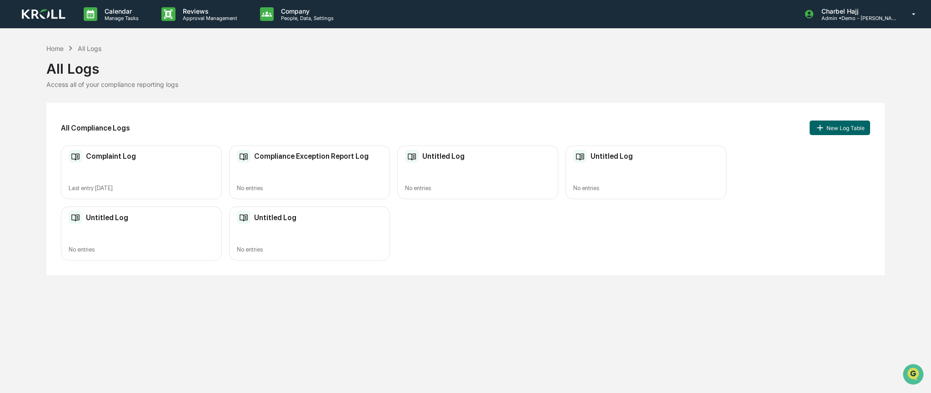
click at [831, 127] on button "New Log Table" at bounding box center [839, 127] width 60 height 15
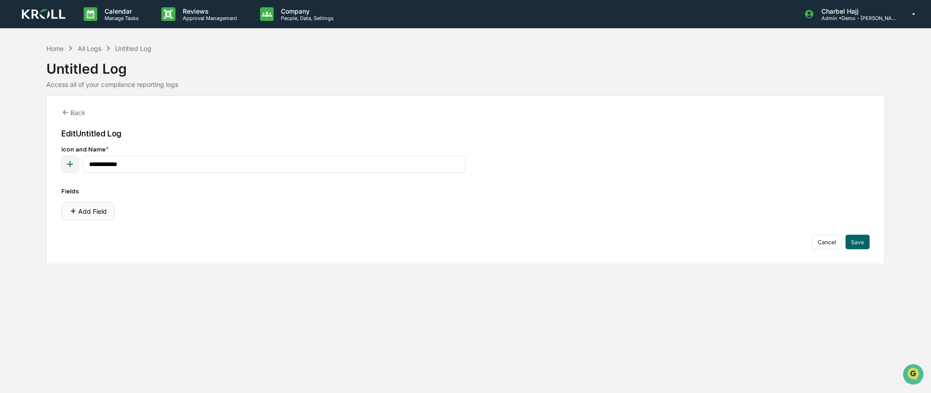
click at [97, 218] on button "Add Field" at bounding box center [87, 211] width 53 height 18
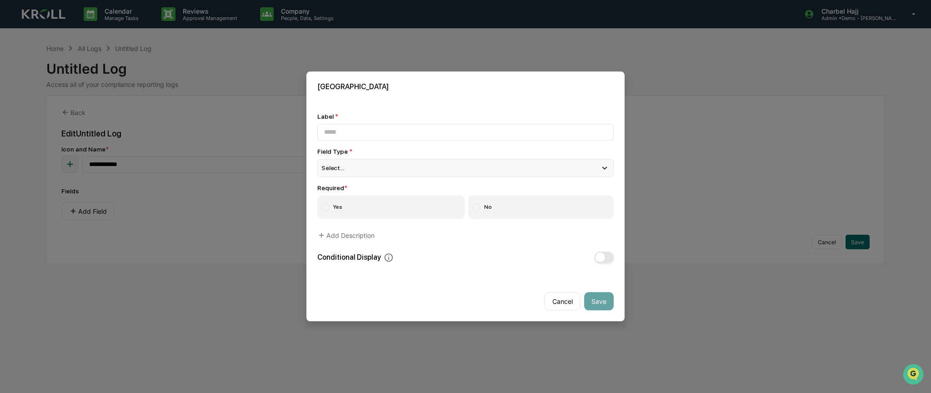
click at [425, 167] on div "Select..." at bounding box center [465, 168] width 296 height 18
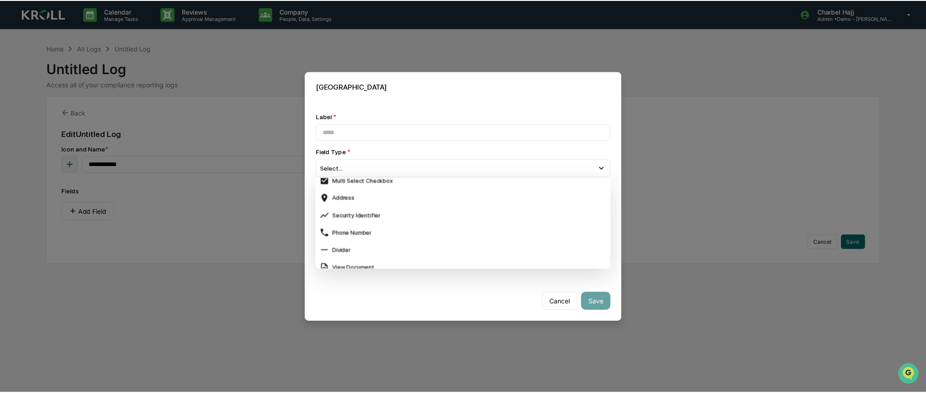
scroll to position [361, 0]
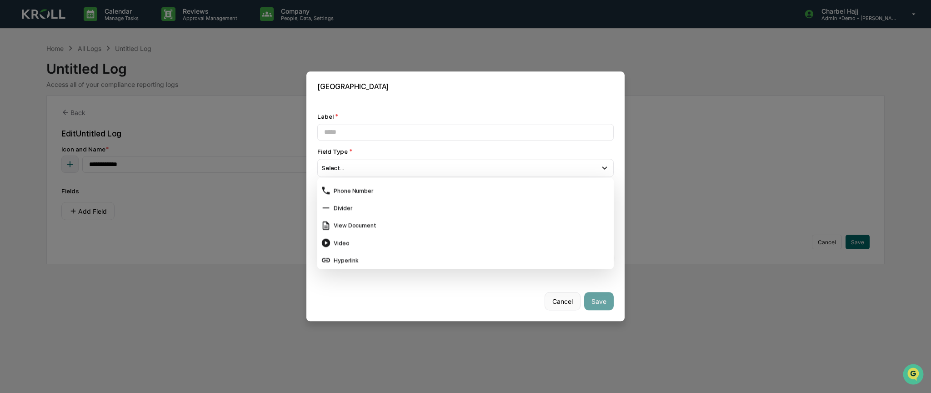
click at [564, 299] on button "Cancel" at bounding box center [562, 301] width 36 height 18
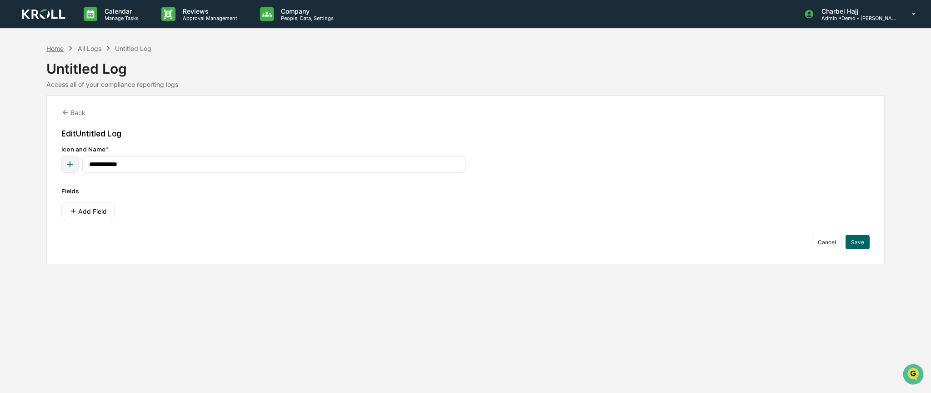
click at [56, 47] on div "Home" at bounding box center [54, 49] width 17 height 8
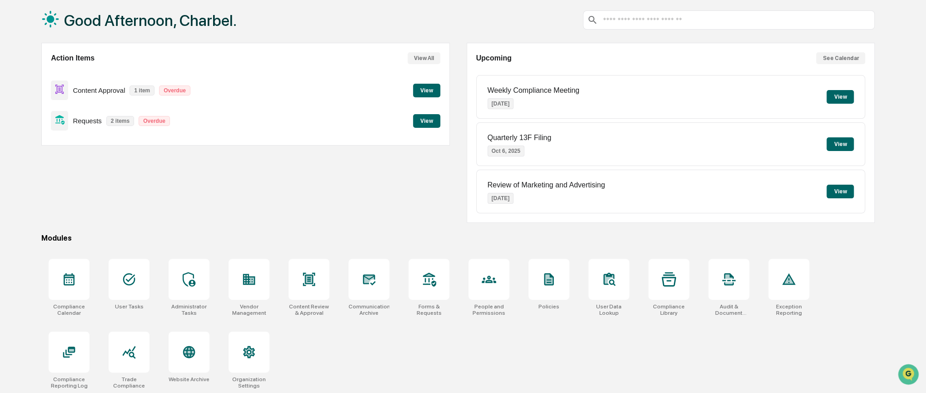
scroll to position [47, 0]
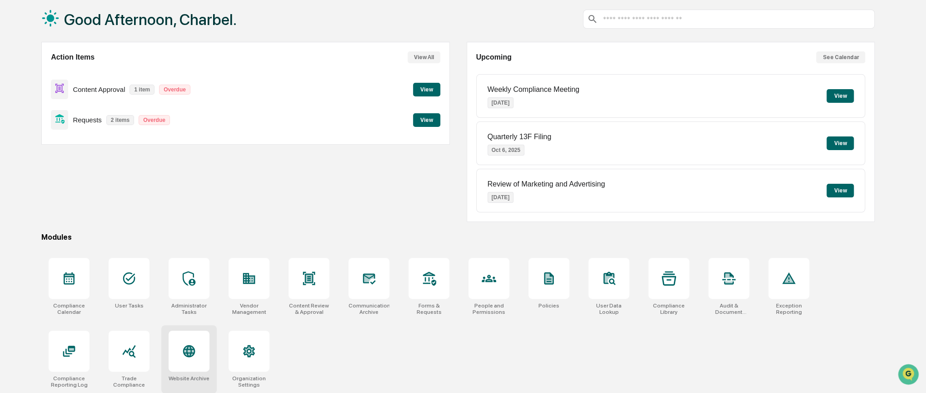
click at [204, 359] on div at bounding box center [189, 350] width 41 height 41
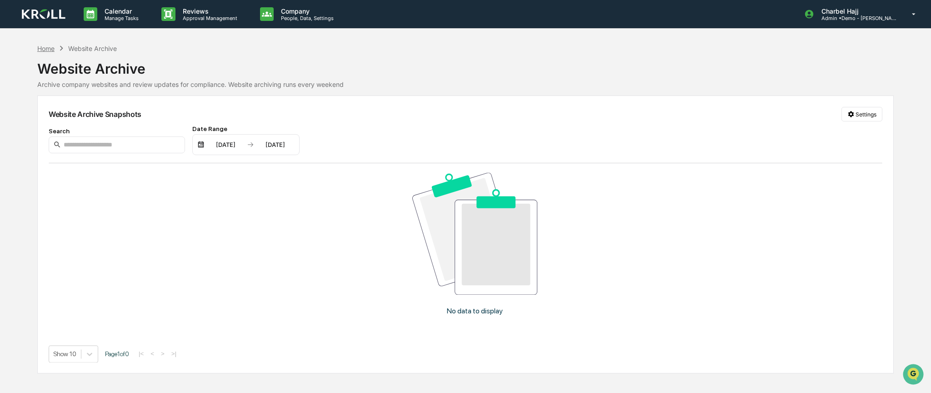
click at [51, 46] on div "Home" at bounding box center [45, 49] width 17 height 8
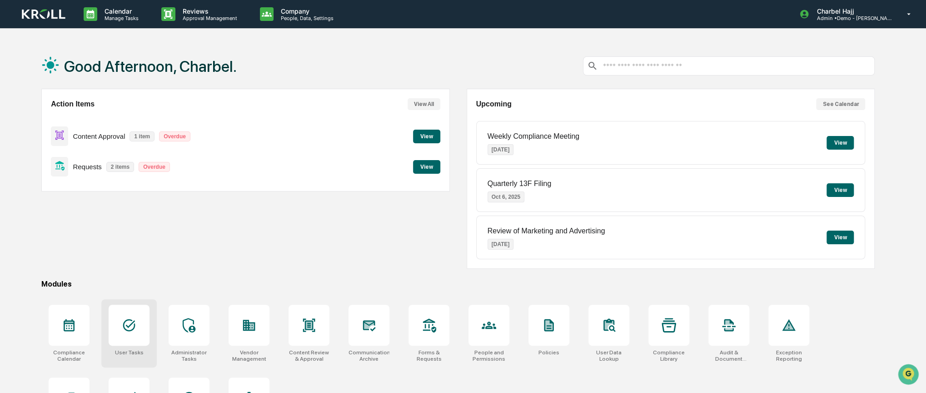
click at [136, 340] on div at bounding box center [129, 324] width 41 height 41
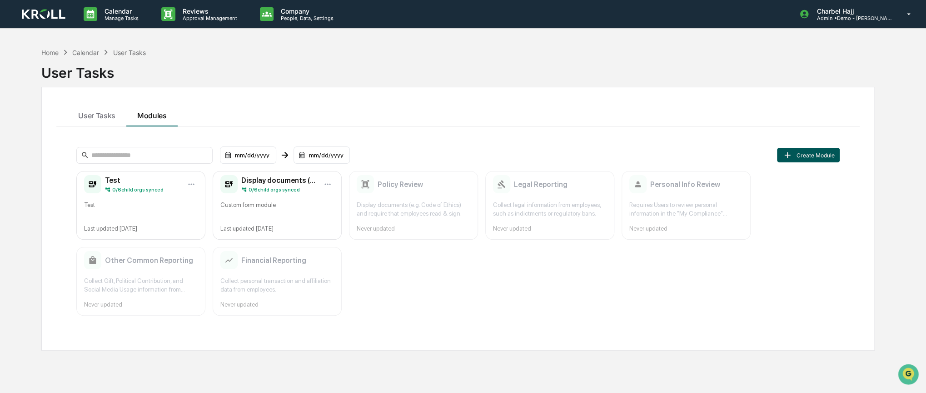
click at [801, 154] on button "Create Module" at bounding box center [808, 155] width 63 height 15
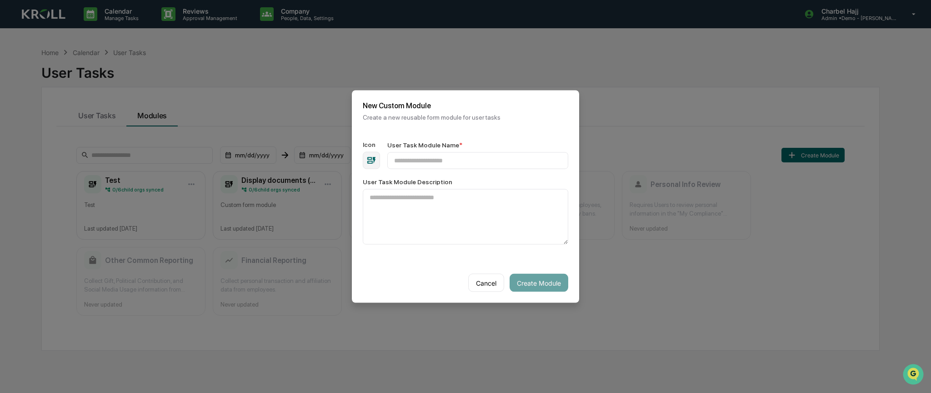
click at [486, 283] on button "Cancel" at bounding box center [486, 283] width 36 height 18
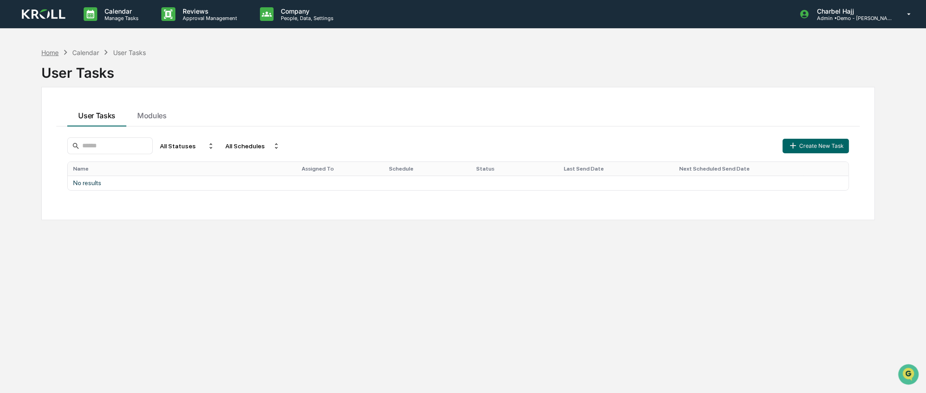
click at [51, 50] on div "Home" at bounding box center [49, 53] width 17 height 8
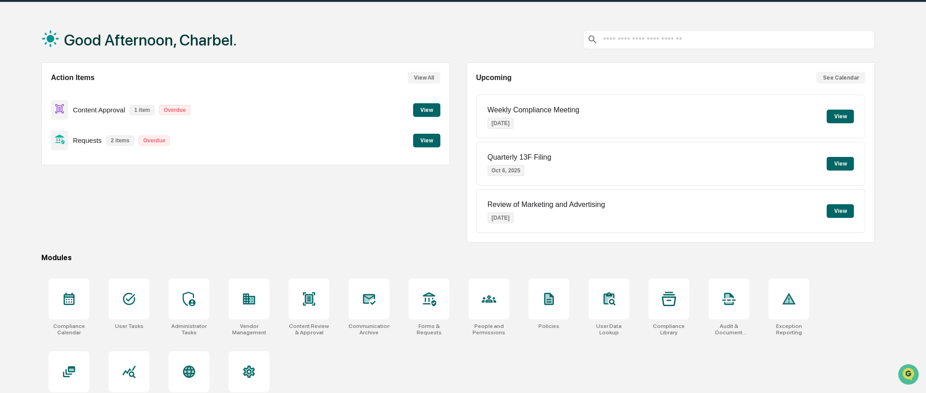
scroll to position [47, 0]
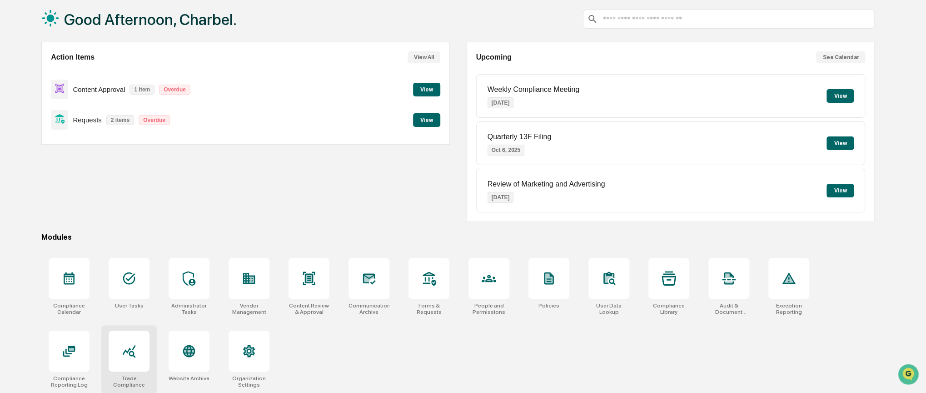
click at [130, 361] on div at bounding box center [129, 350] width 41 height 41
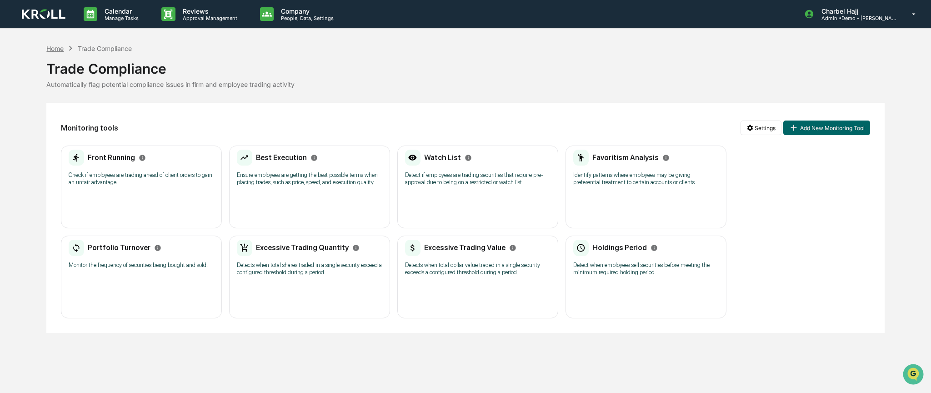
click at [52, 50] on div "Home" at bounding box center [54, 49] width 17 height 8
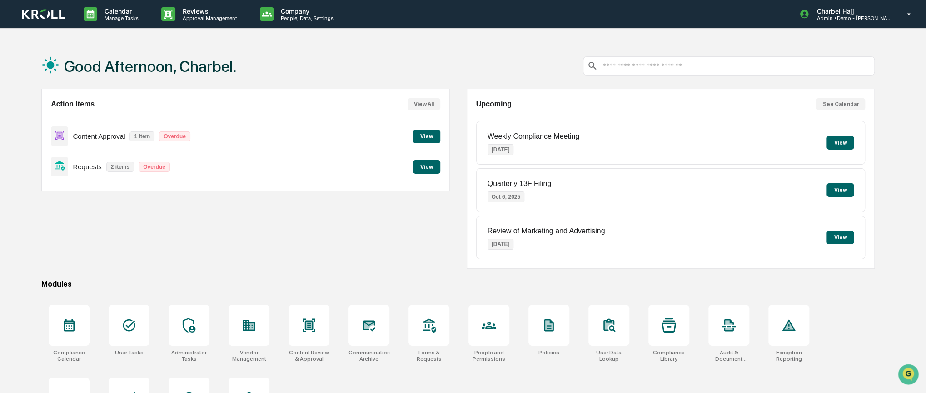
scroll to position [47, 0]
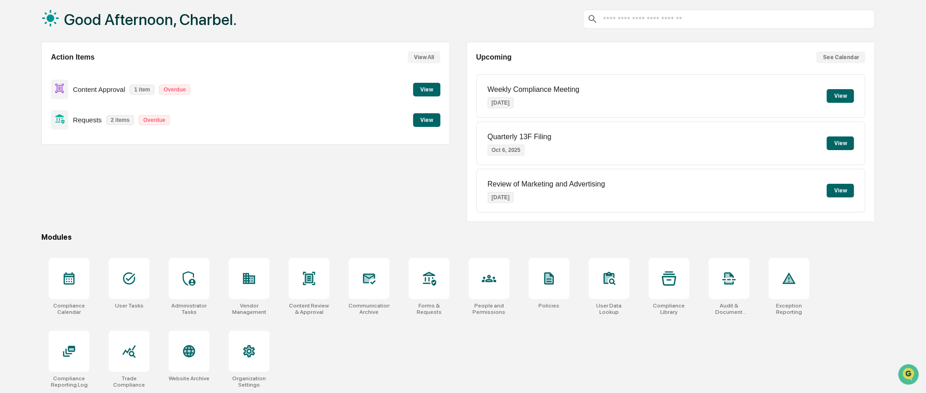
click at [239, 93] on div "Content Approval 1 item Overdue View" at bounding box center [245, 89] width 389 height 30
click at [113, 87] on p "Content Approval" at bounding box center [99, 89] width 52 height 8
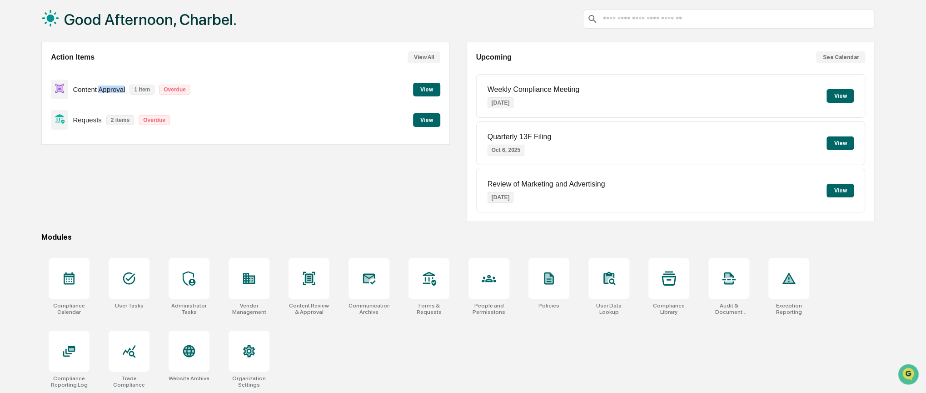
click at [113, 87] on p "Content Approval" at bounding box center [99, 89] width 52 height 8
click at [137, 89] on p "1 item" at bounding box center [141, 90] width 25 height 10
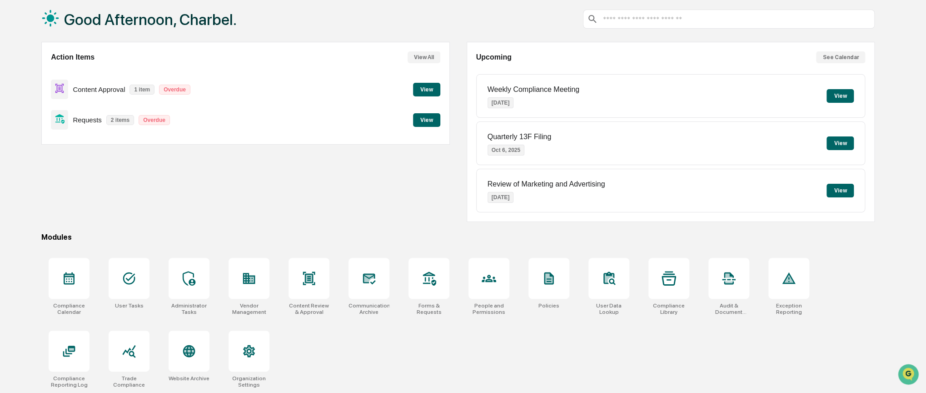
click at [172, 92] on p "Overdue" at bounding box center [174, 90] width 31 height 10
click at [153, 120] on p "Overdue" at bounding box center [154, 120] width 31 height 10
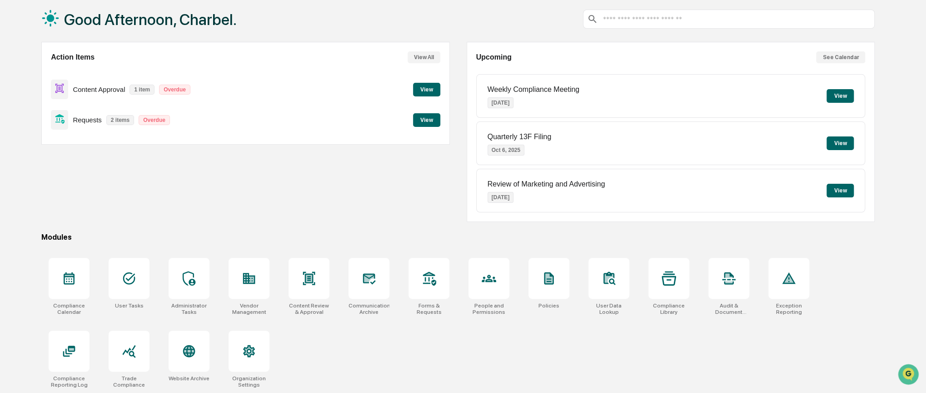
click at [125, 116] on p "2 items" at bounding box center [120, 120] width 28 height 10
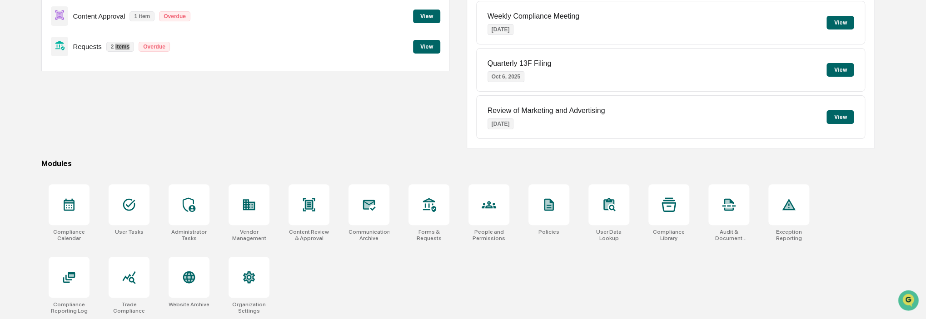
scroll to position [0, 0]
